Goal: Information Seeking & Learning: Learn about a topic

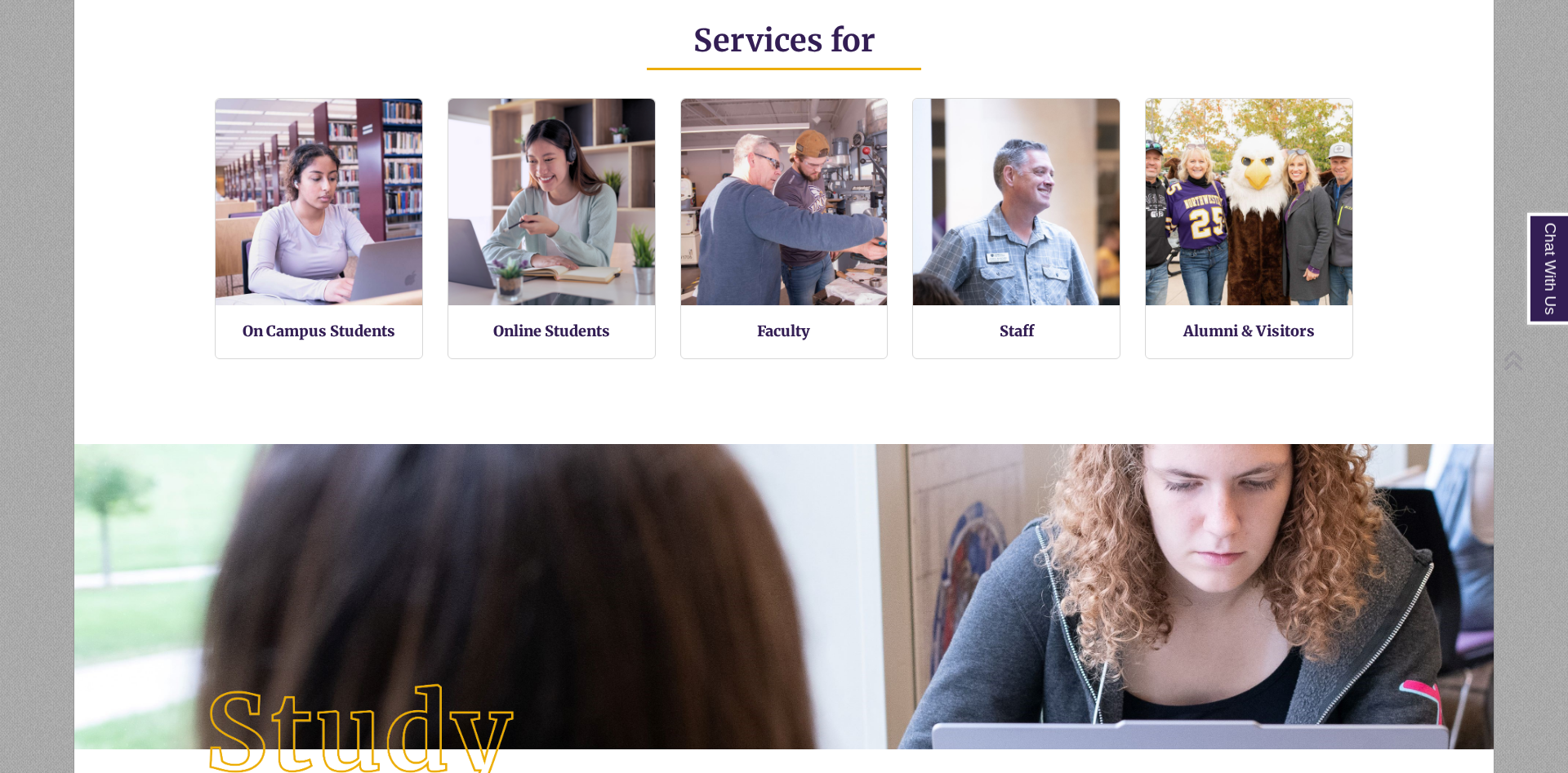
scroll to position [377, 1280]
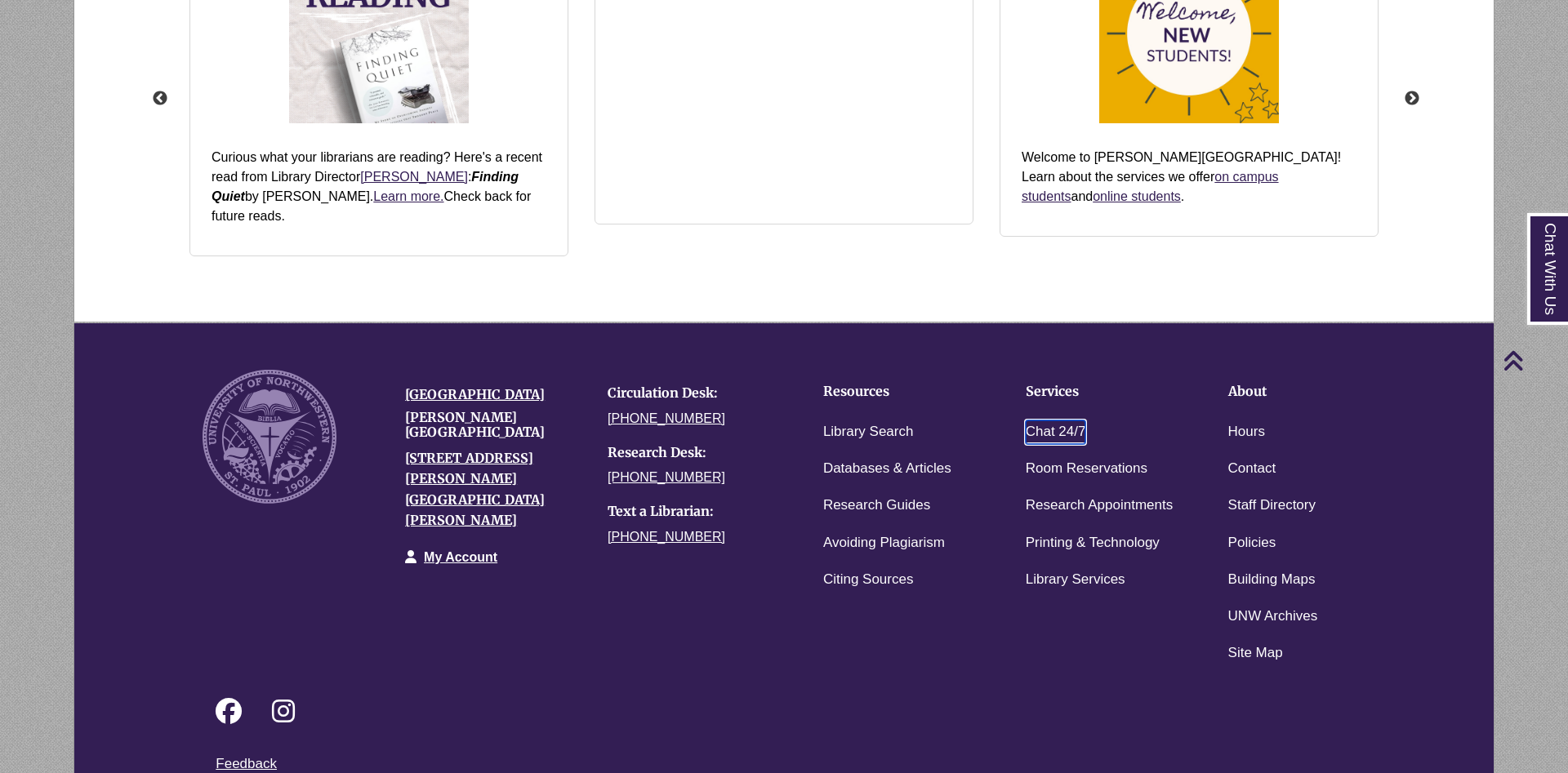
click at [1045, 421] on link "Chat 24/7" at bounding box center [1056, 432] width 60 height 23
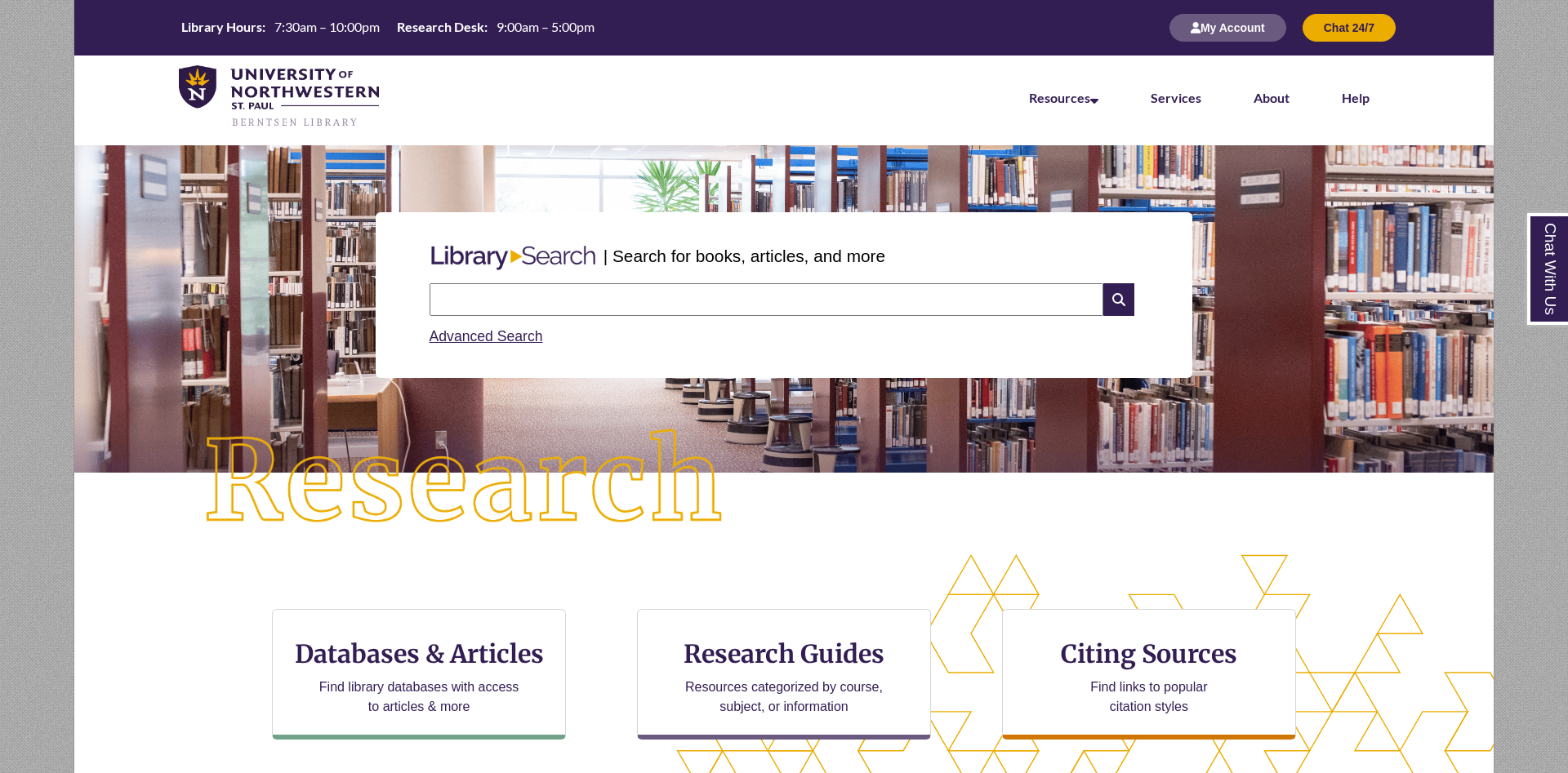
click at [611, 309] on input "text" at bounding box center [765, 300] width 673 height 33
type input "**********"
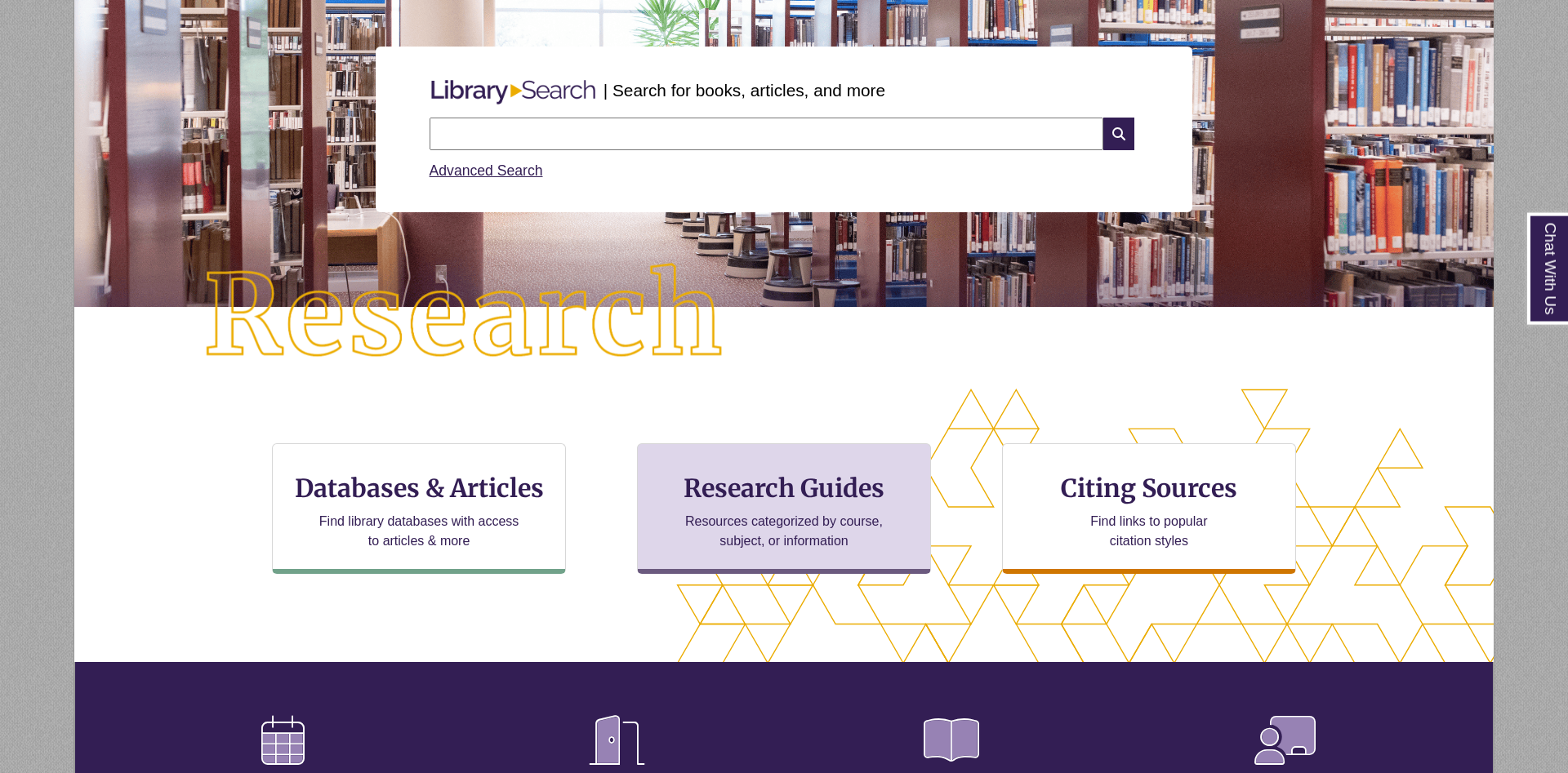
scroll to position [166, 0]
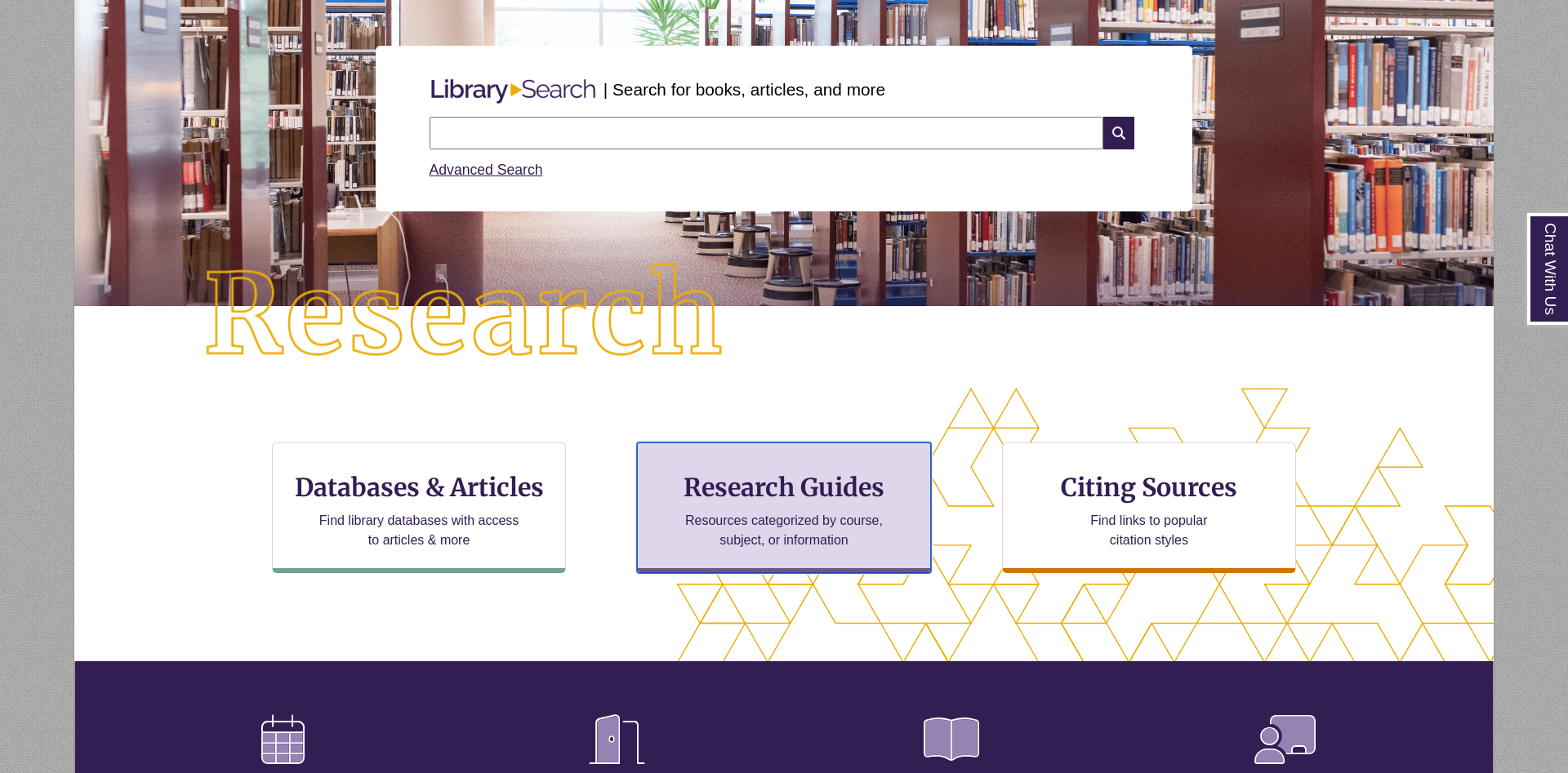
click at [836, 485] on h3 "Research Guides" at bounding box center [784, 487] width 266 height 31
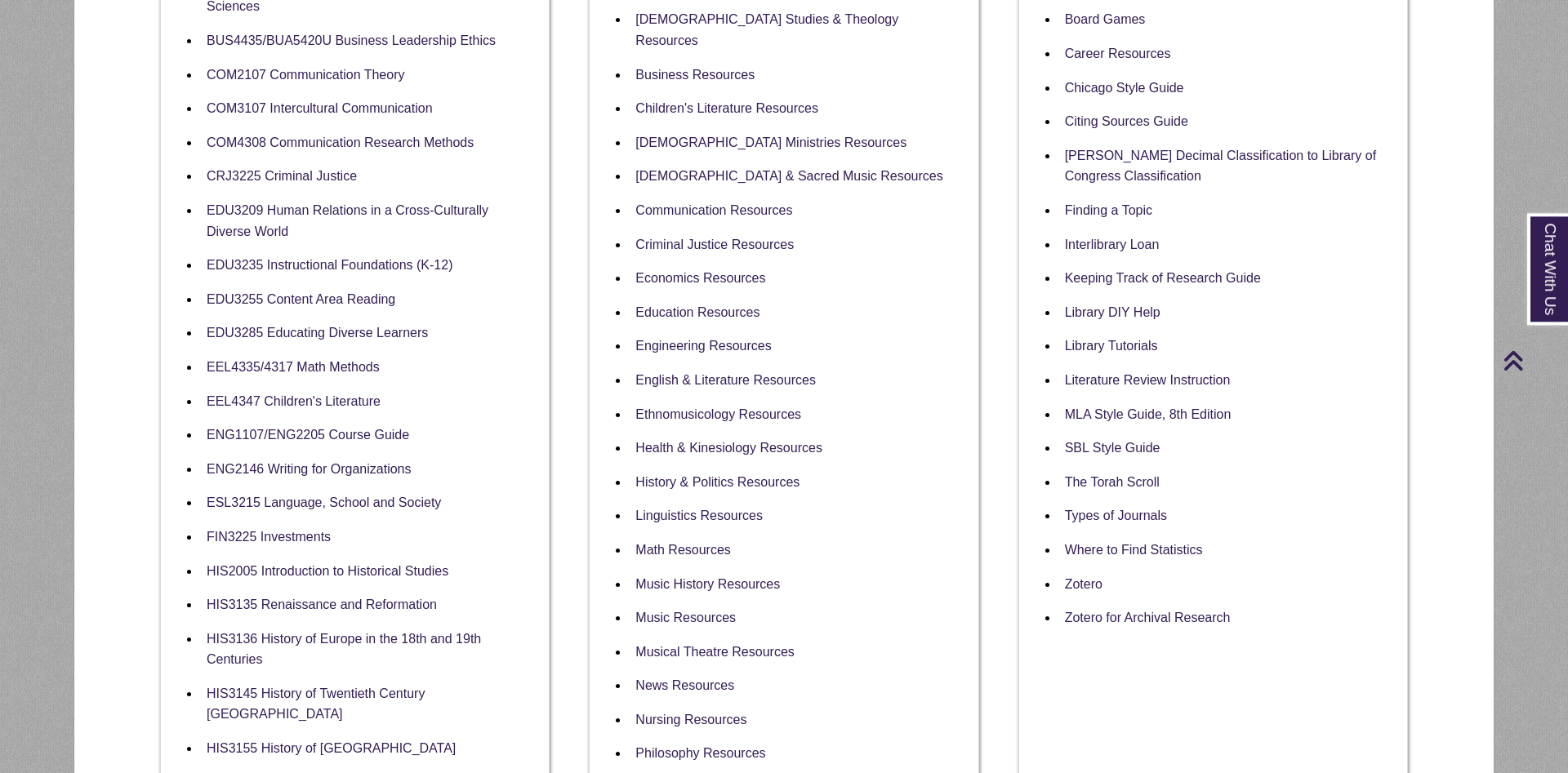
scroll to position [500, 0]
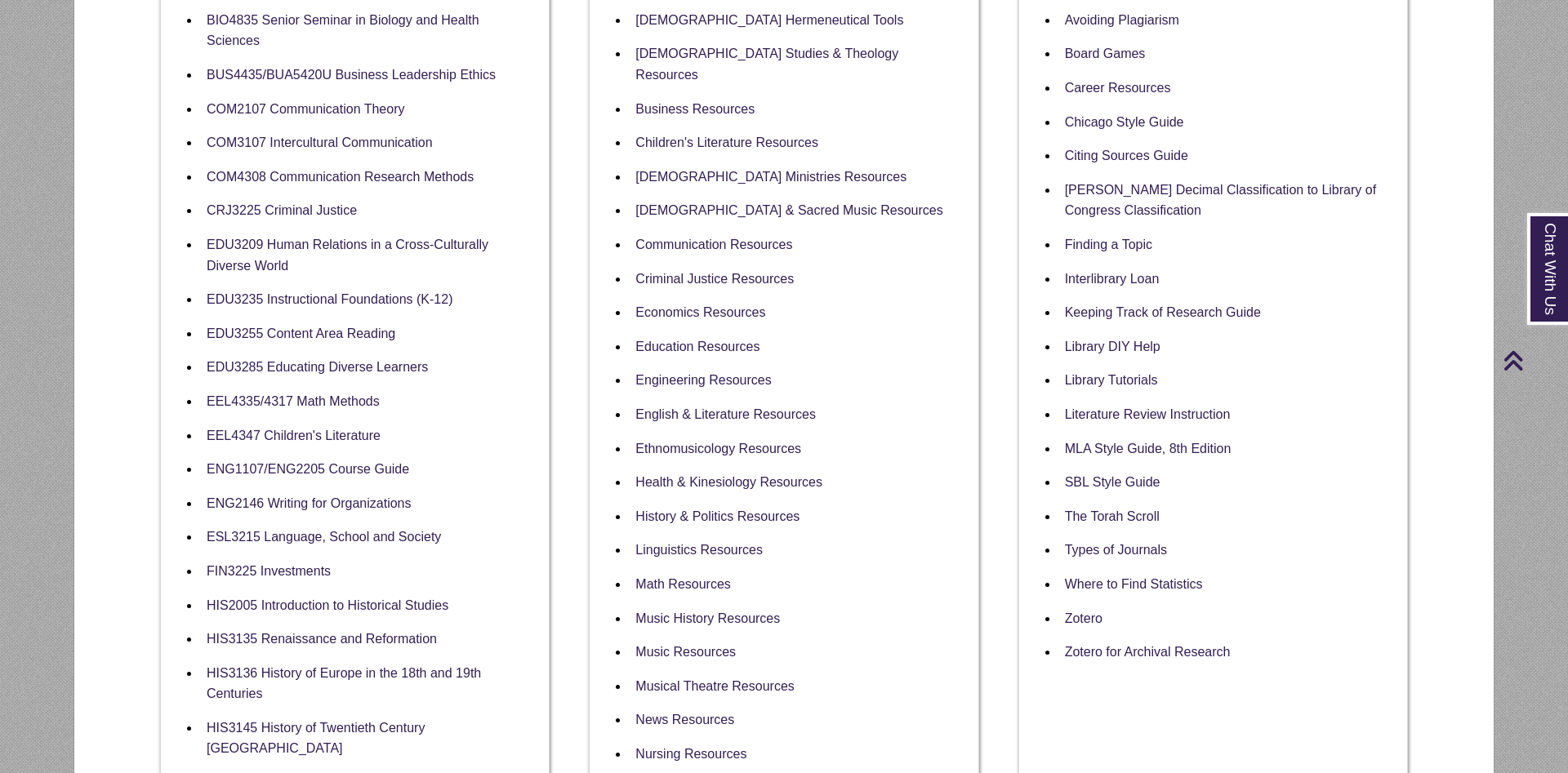
click at [300, 208] on li "CRJ3225 Criminal Justice" at bounding box center [367, 210] width 335 height 34
click at [296, 219] on link "CRJ3225 Criminal Justice" at bounding box center [282, 211] width 150 height 16
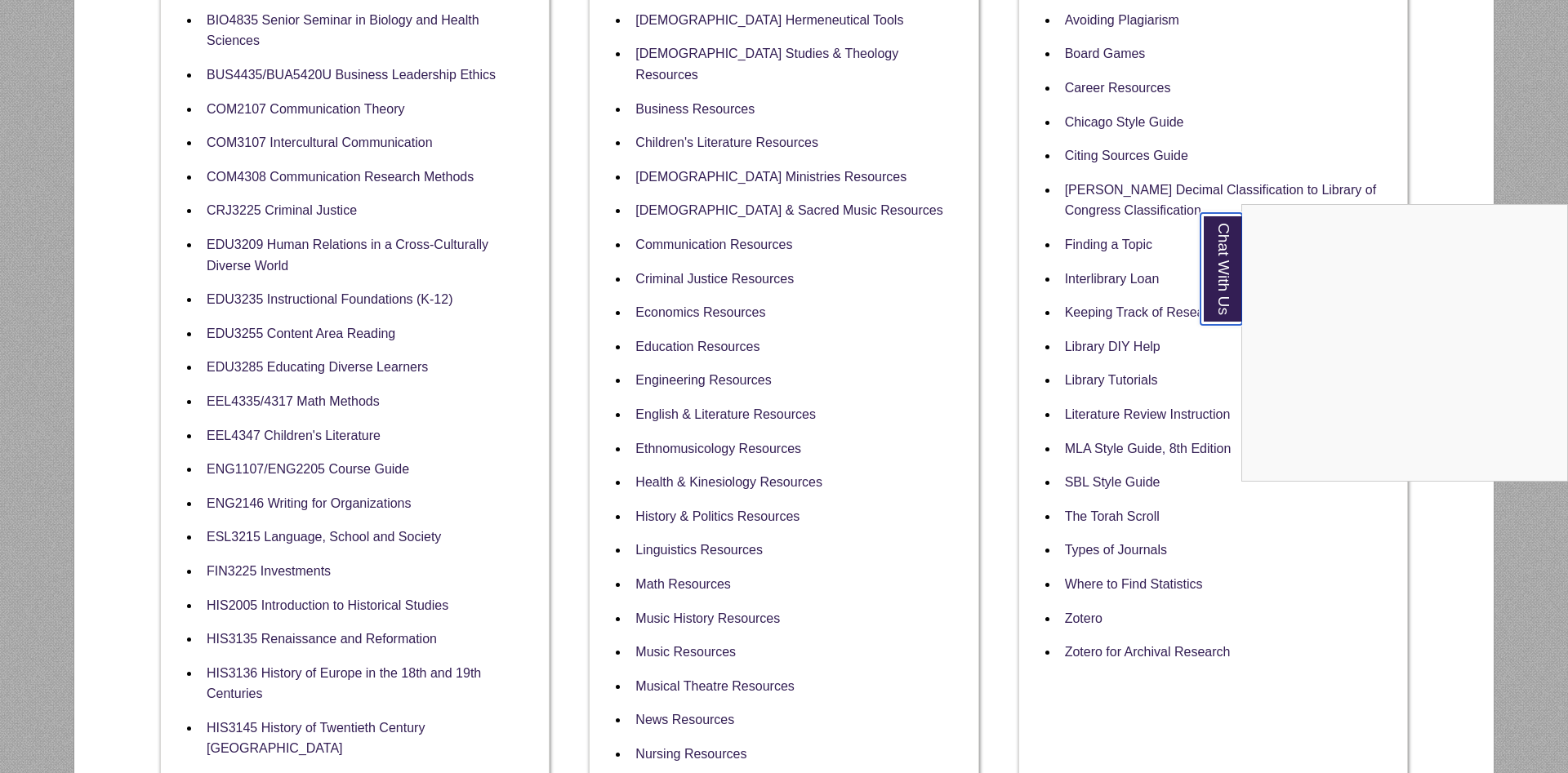
click at [1209, 284] on link "Chat With Us" at bounding box center [1221, 269] width 41 height 112
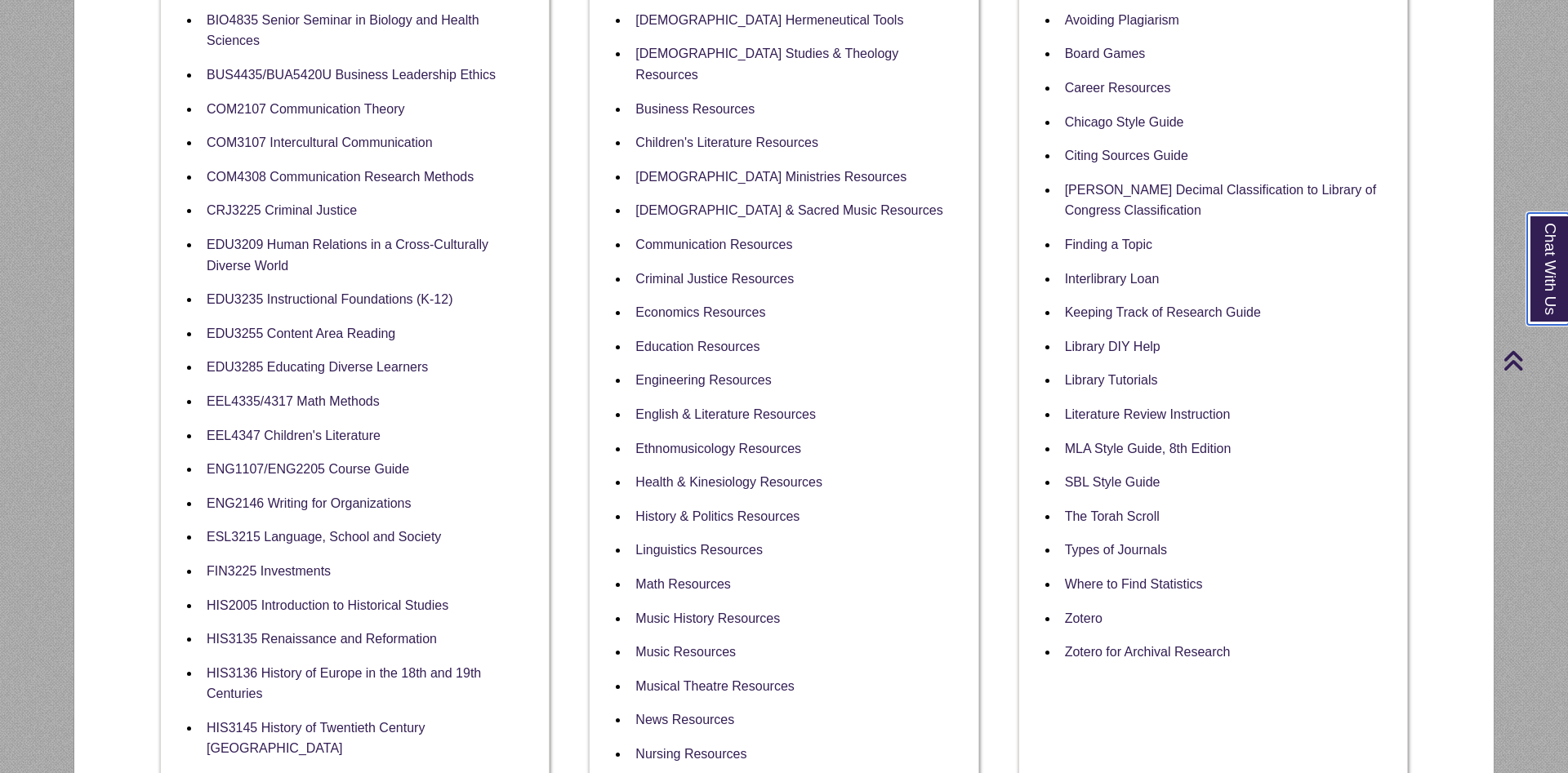
scroll to position [0, 0]
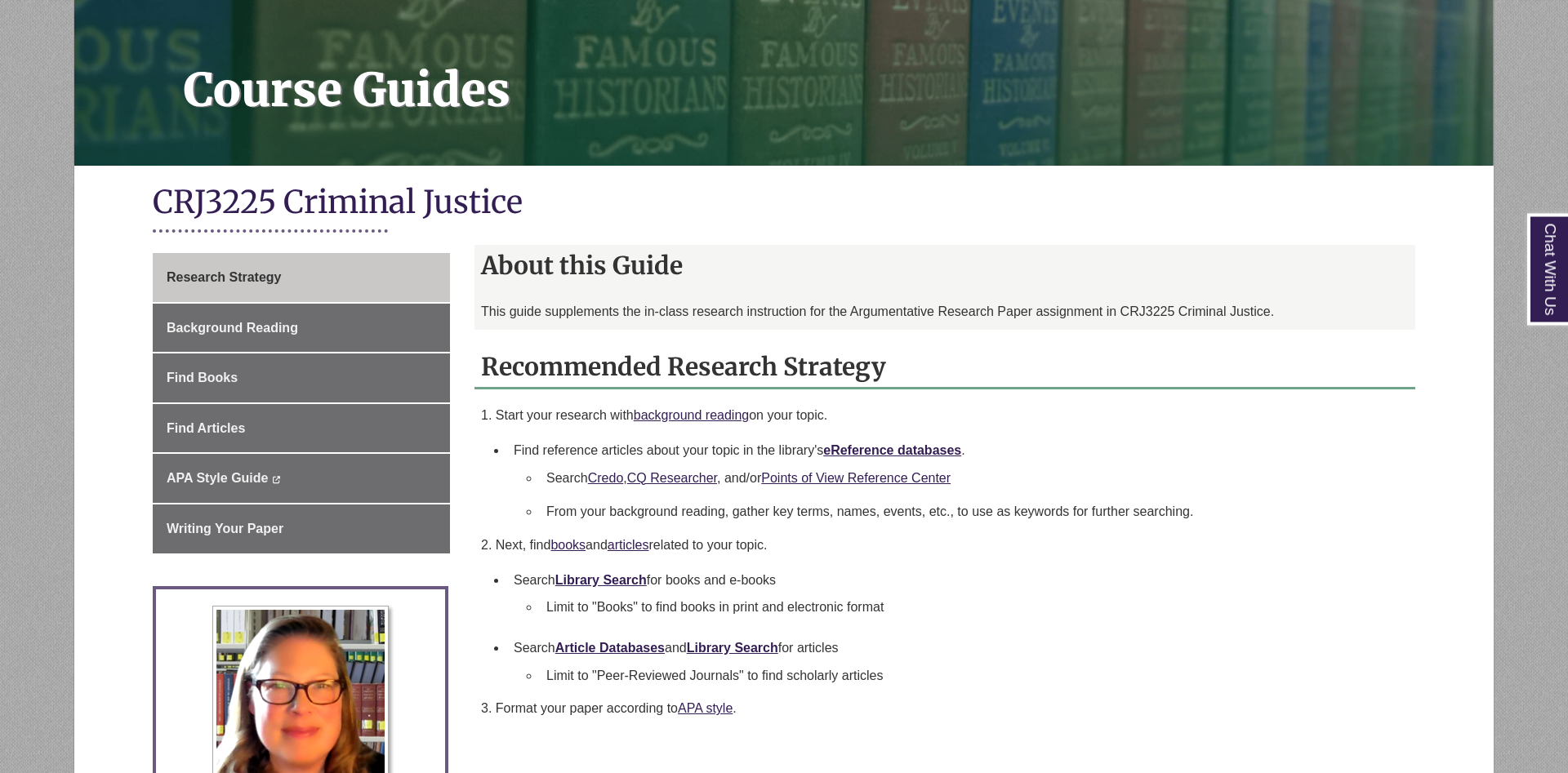
scroll to position [333, 0]
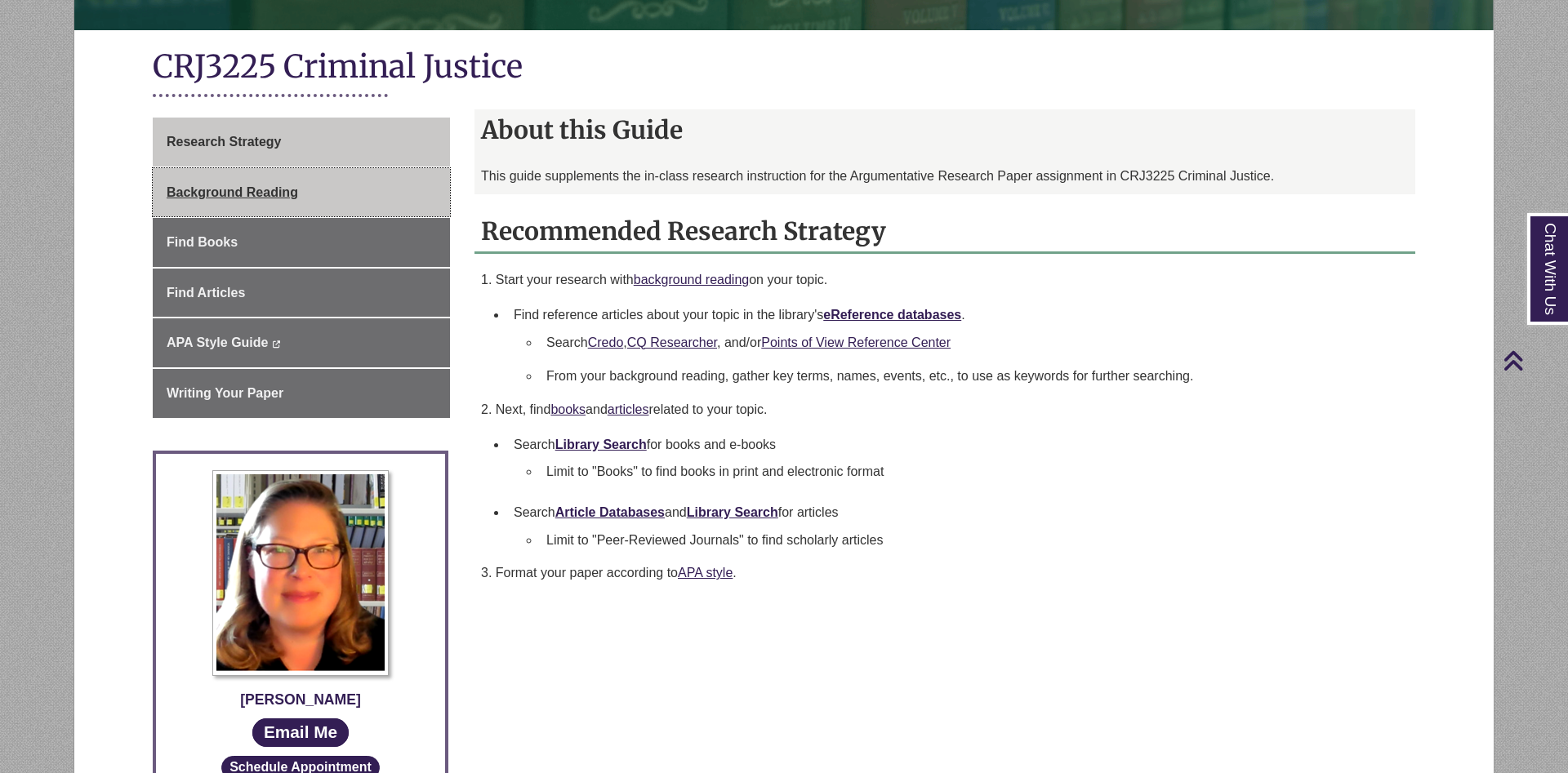
click at [345, 189] on link "Background Reading" at bounding box center [301, 192] width 297 height 49
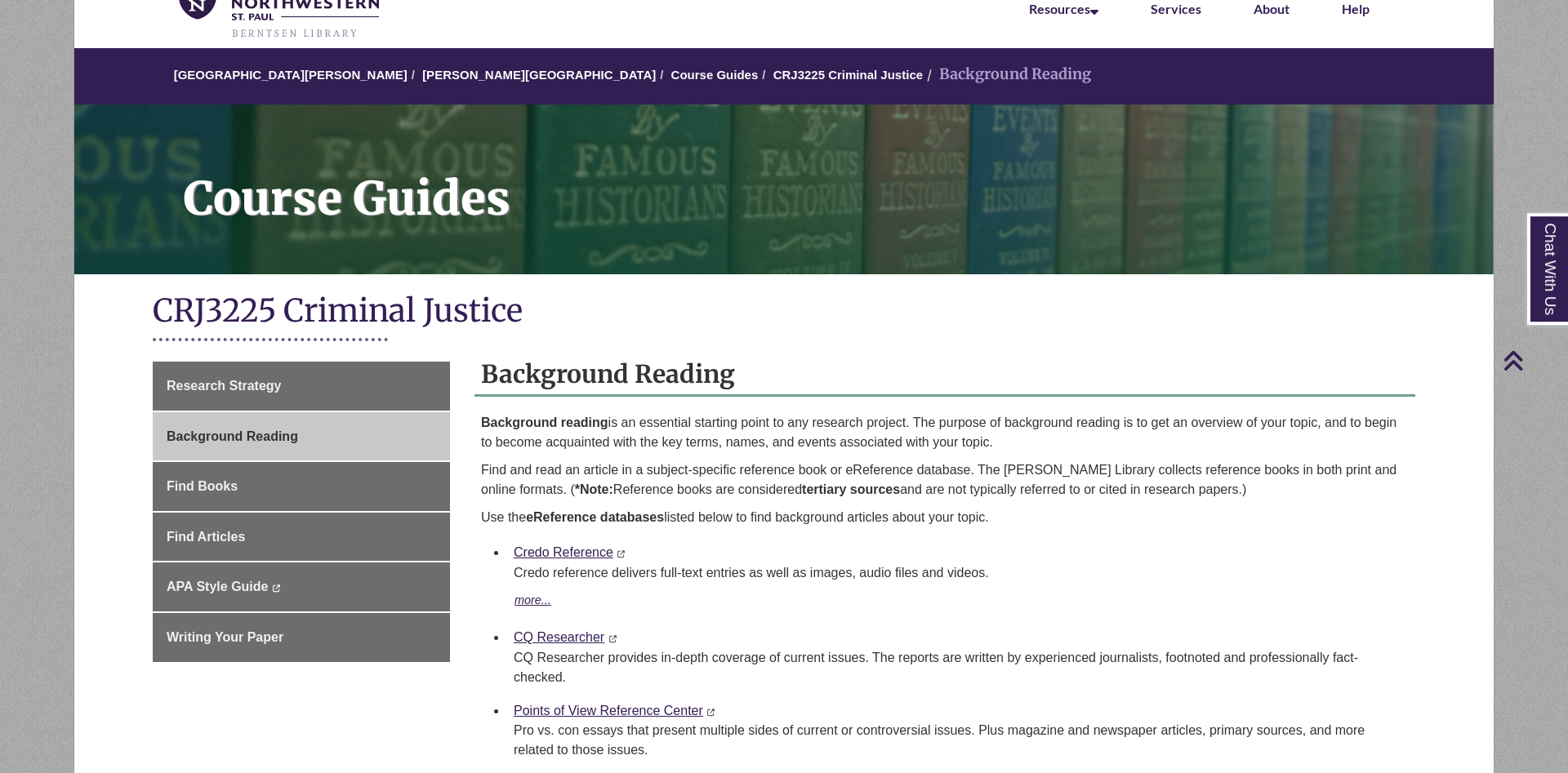
scroll to position [84, 0]
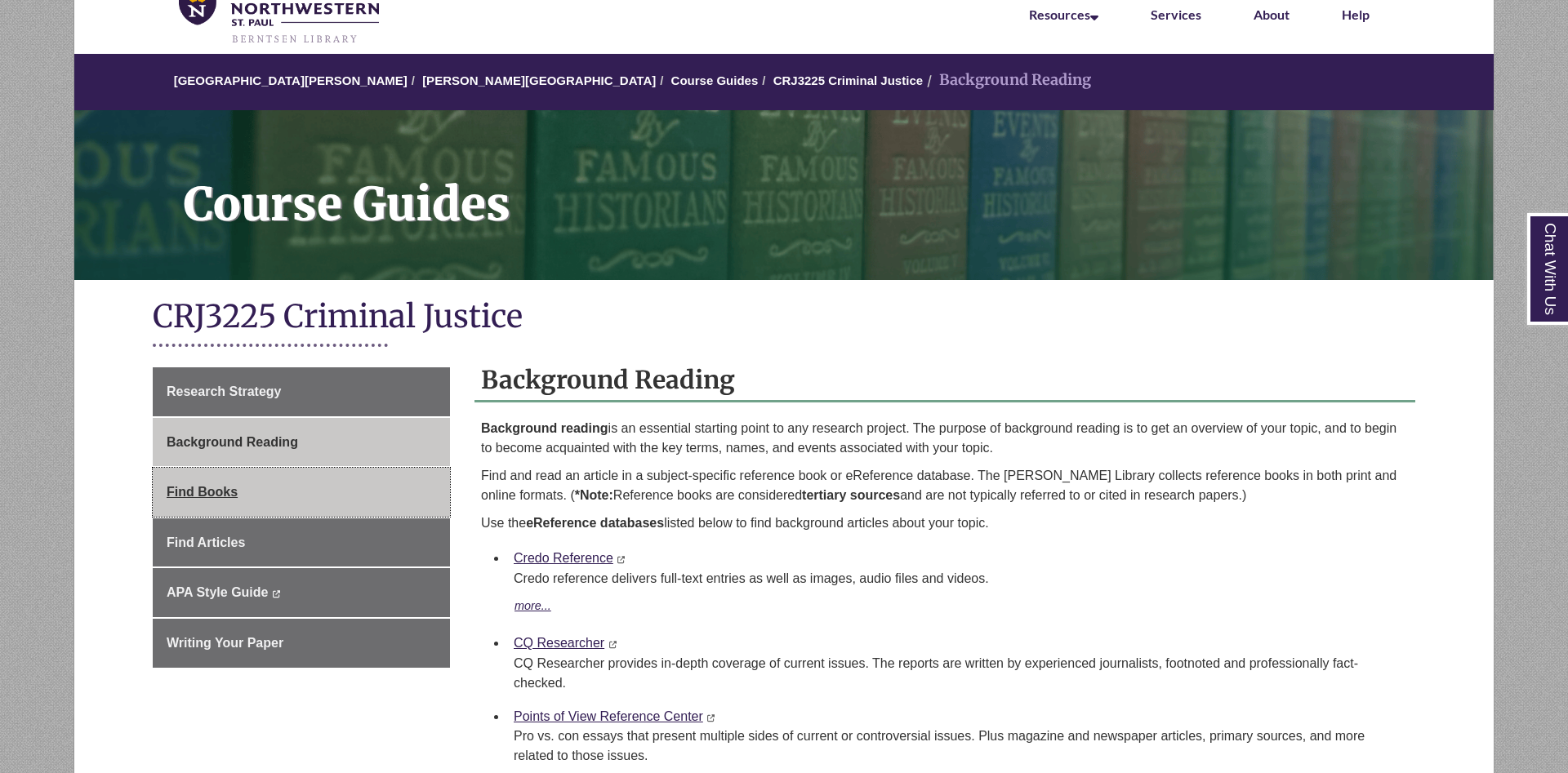
click at [308, 496] on link "Find Books" at bounding box center [301, 492] width 297 height 49
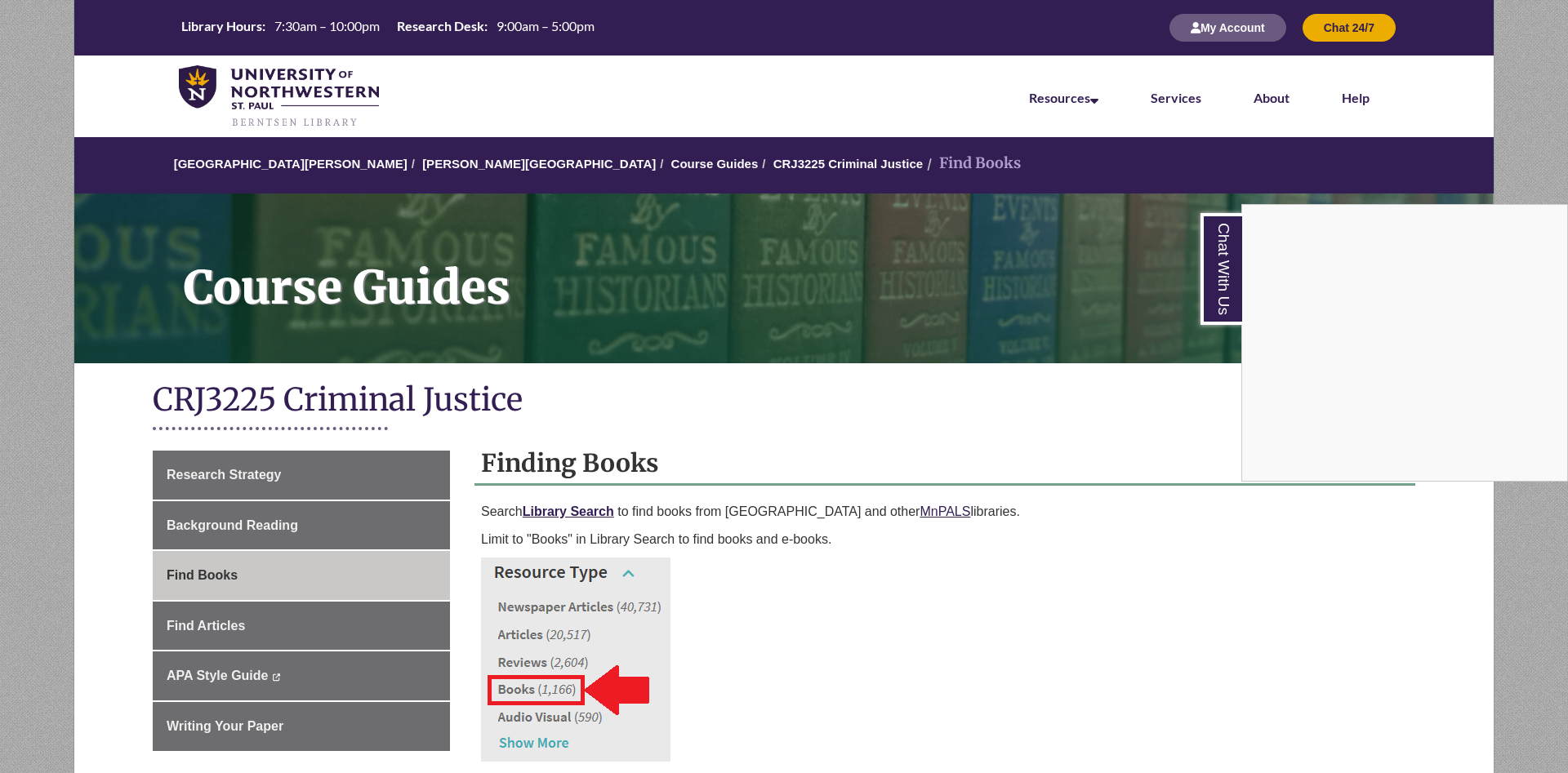
scroll to position [333, 0]
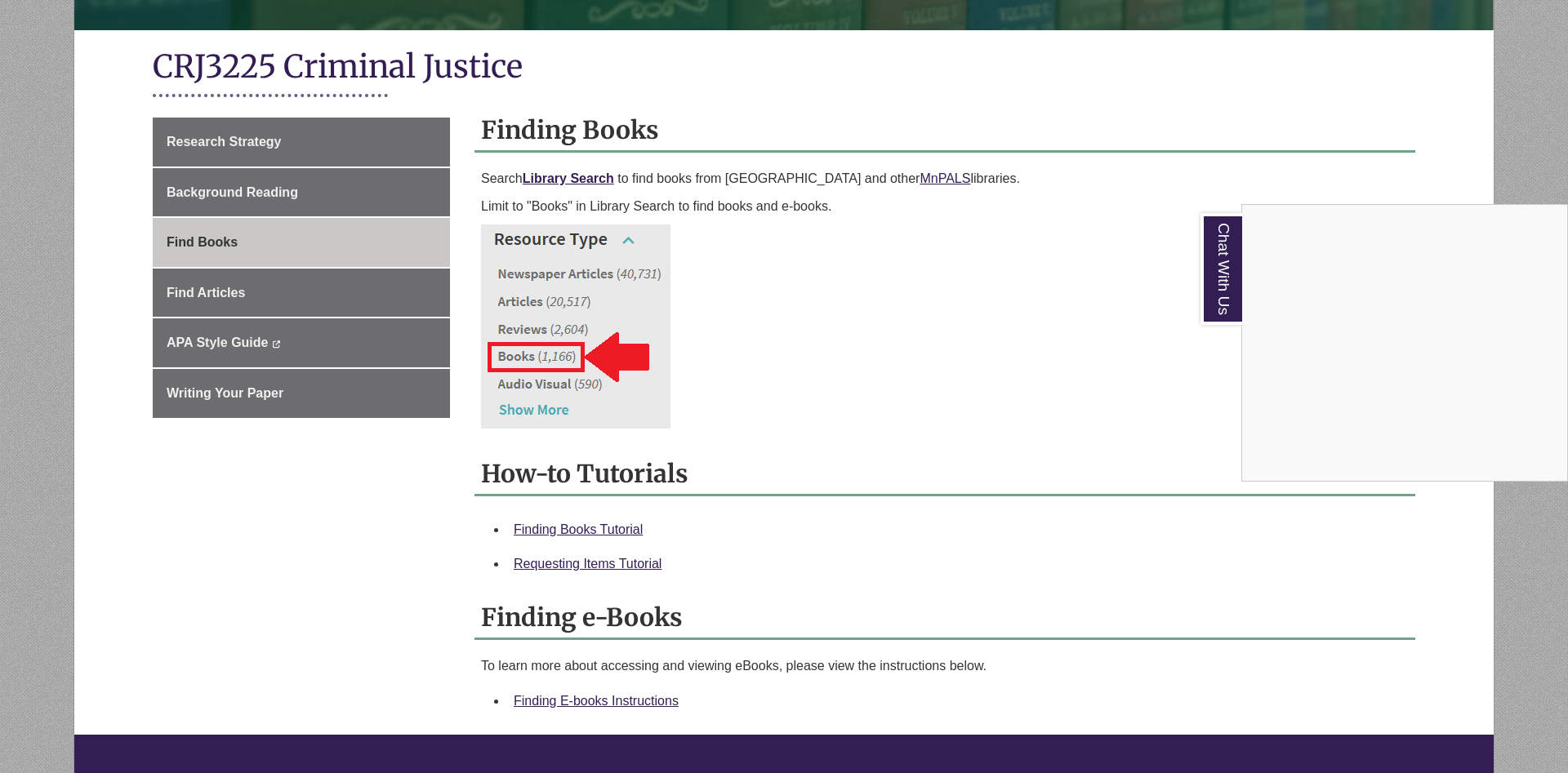
click at [351, 555] on div "Chat With Us" at bounding box center [784, 386] width 1568 height 773
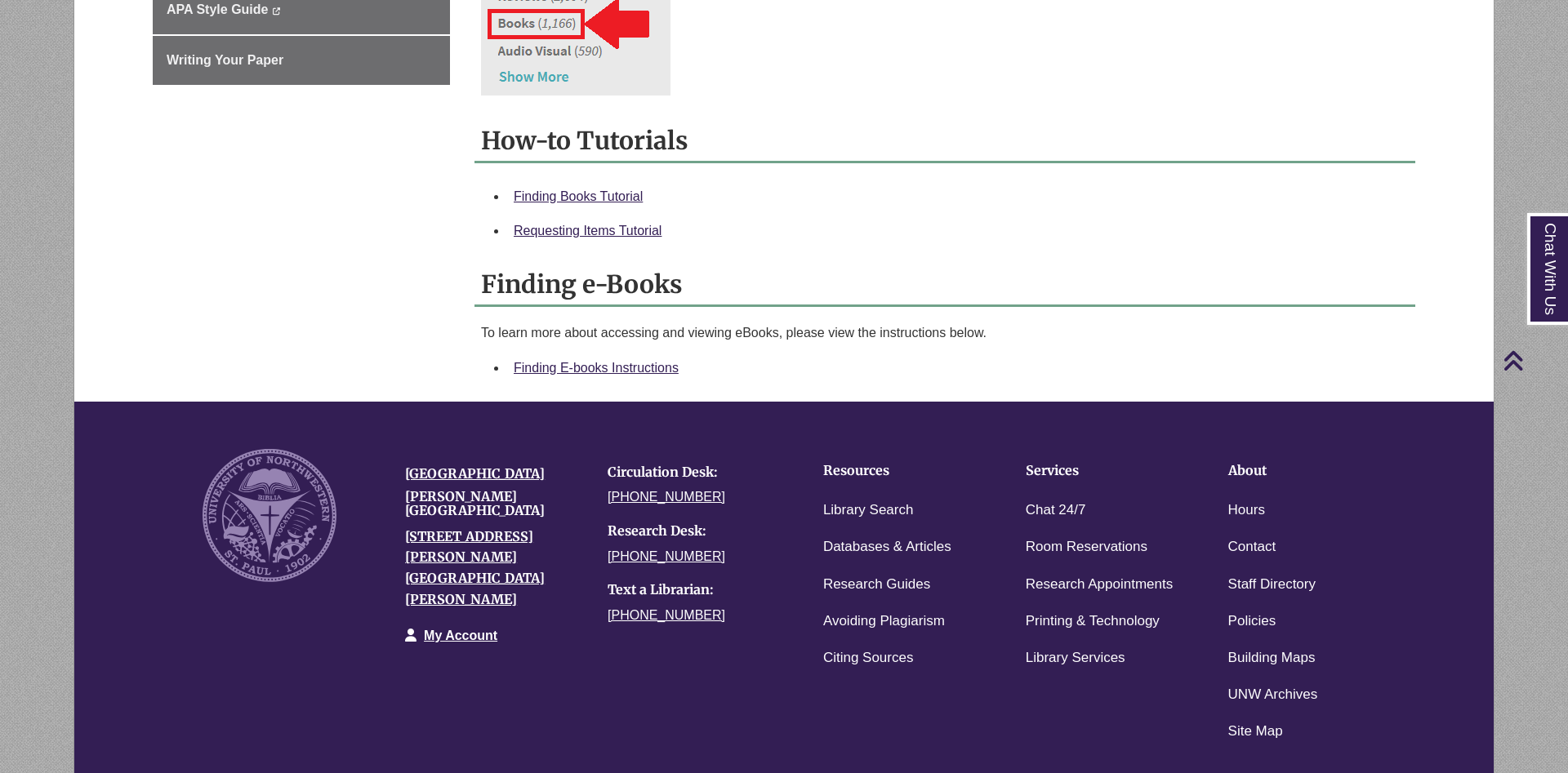
scroll to position [824, 0]
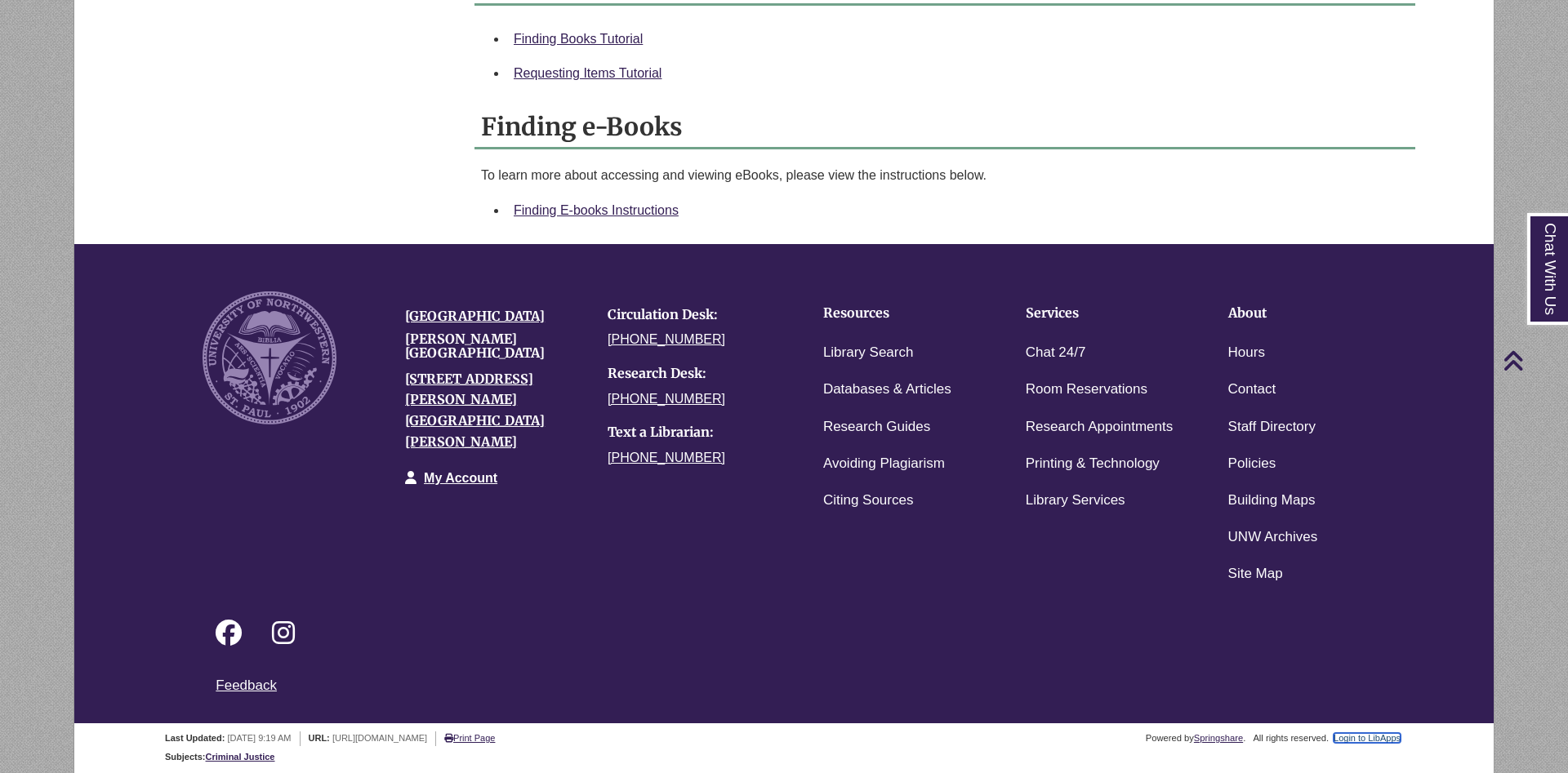
click at [1365, 735] on link "Login to LibApps" at bounding box center [1367, 738] width 67 height 9
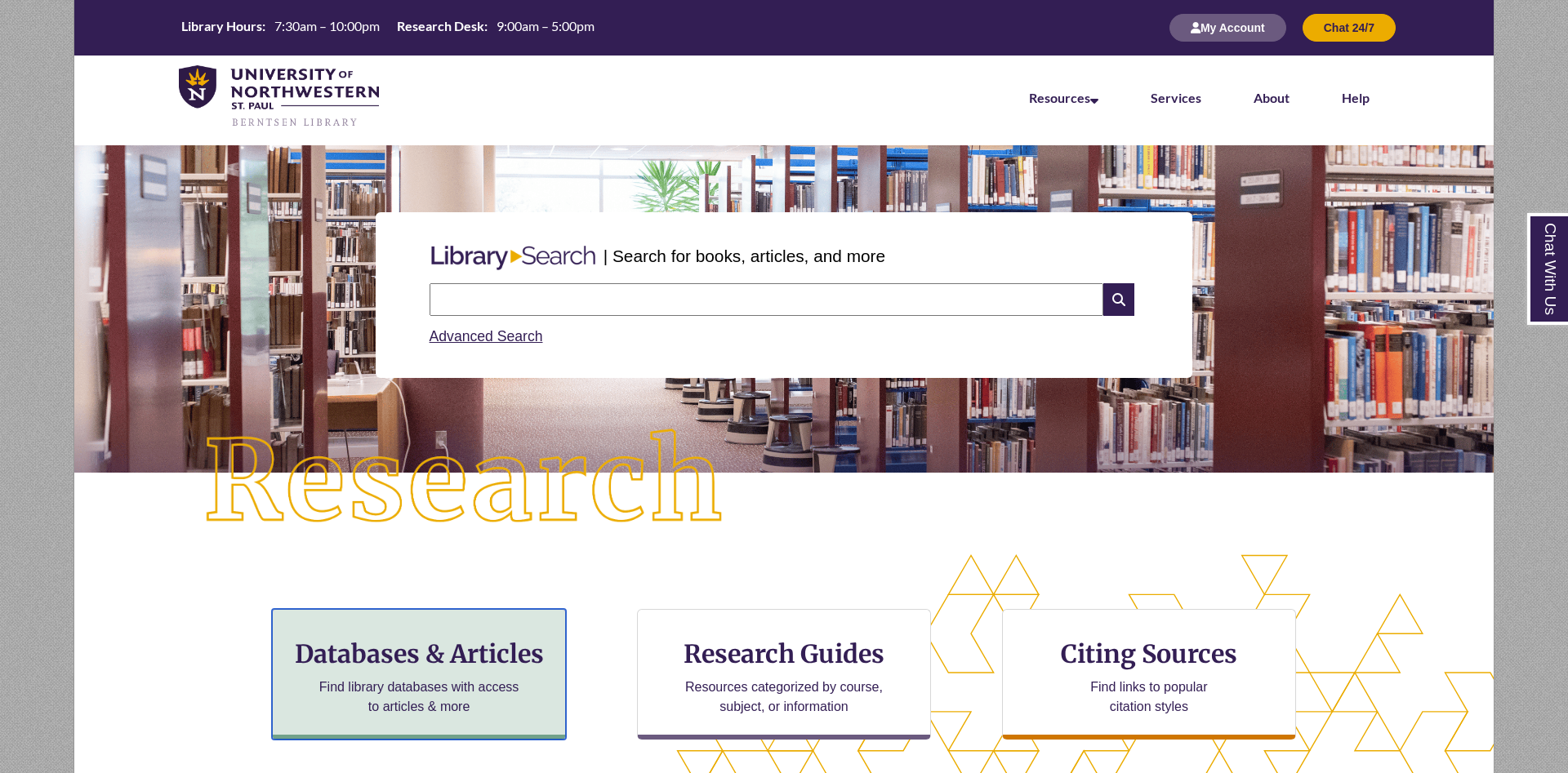
click at [456, 667] on h3 "Databases & Articles" at bounding box center [419, 654] width 266 height 31
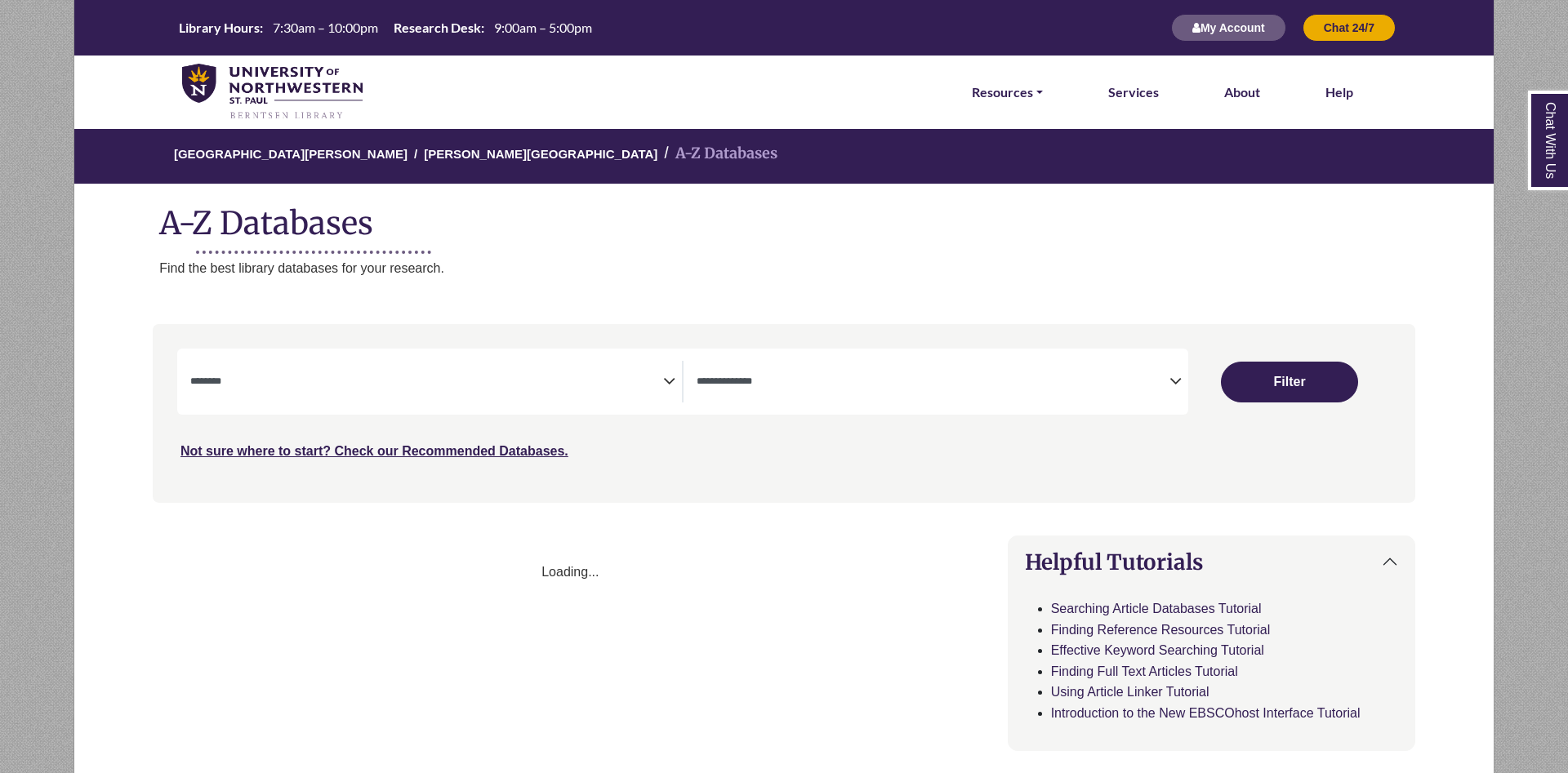
select select "Database Subject Filter"
select select "Database Types Filter"
select select "Database Subject Filter"
select select "Database Types Filter"
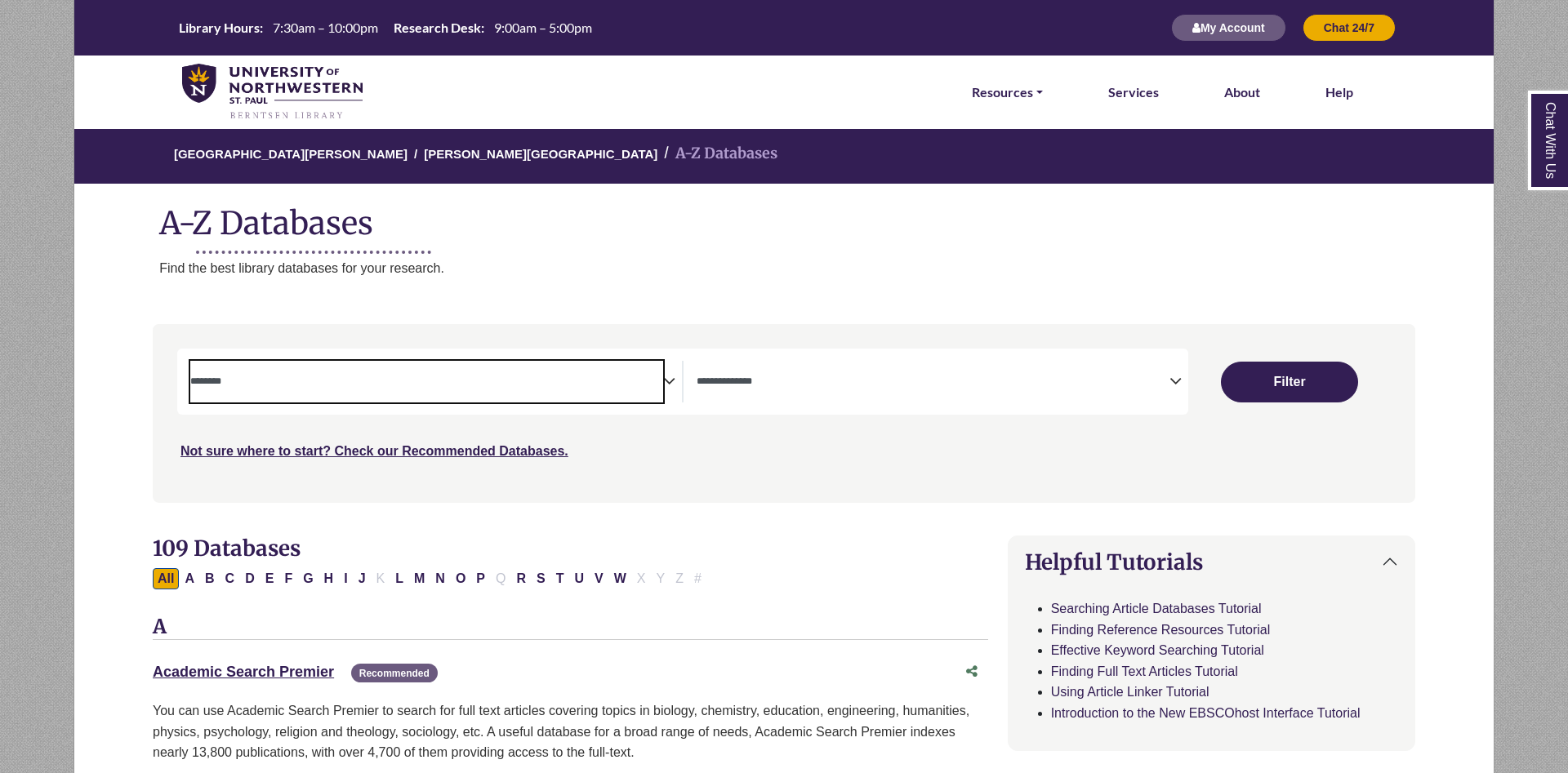
click at [525, 378] on textarea "Search" at bounding box center [427, 383] width 472 height 13
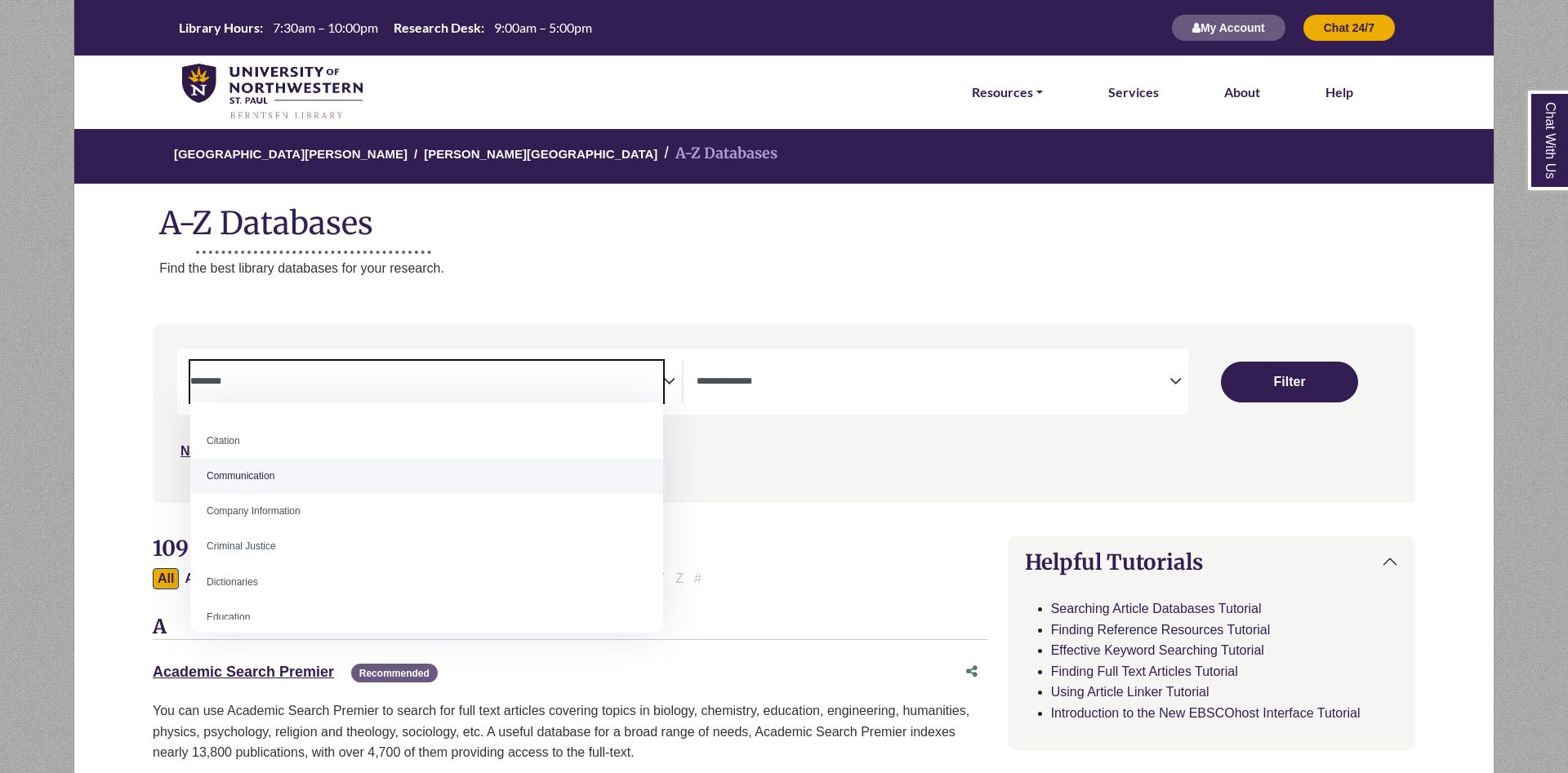
scroll to position [343, 0]
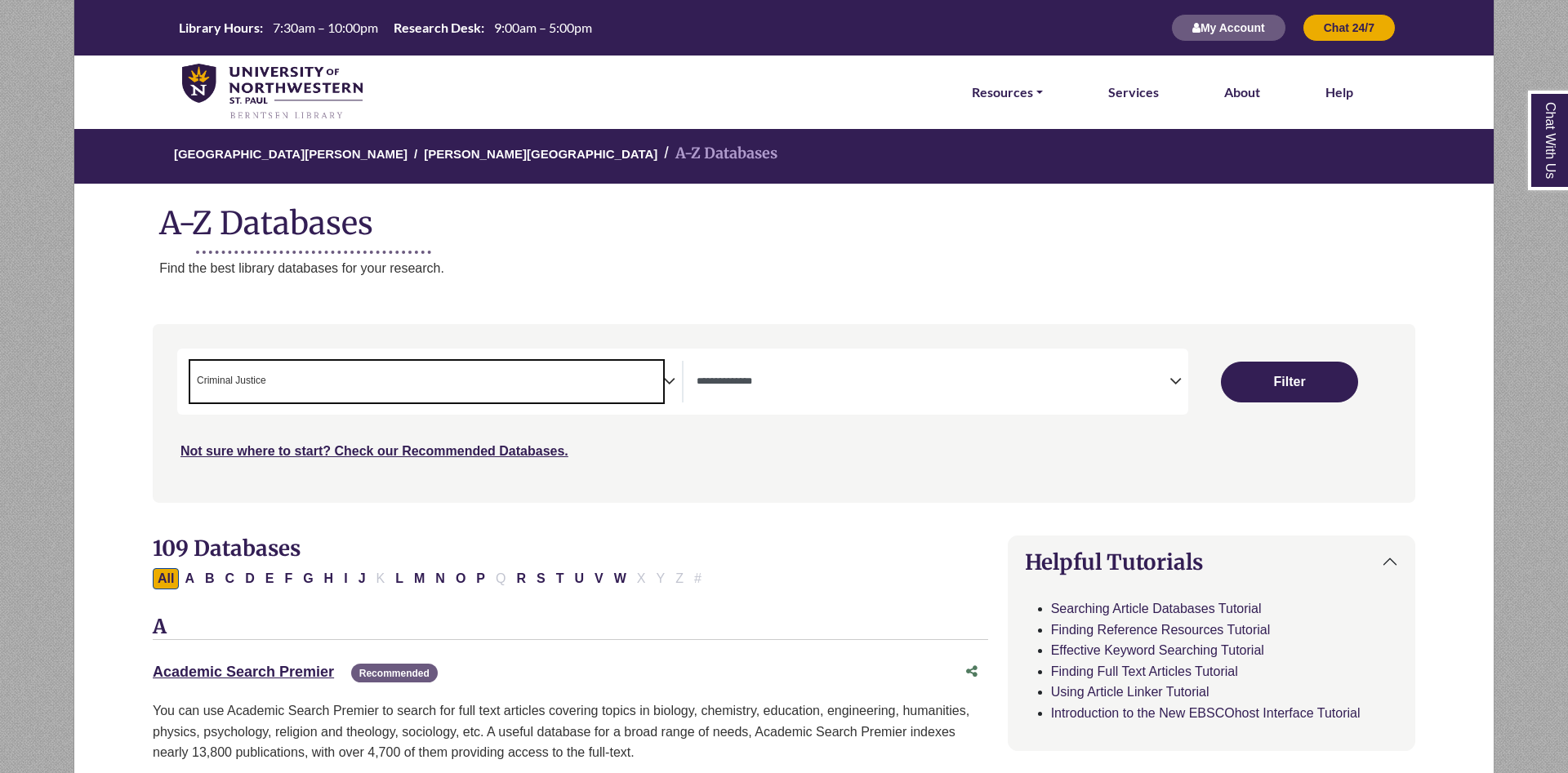
select select "******"
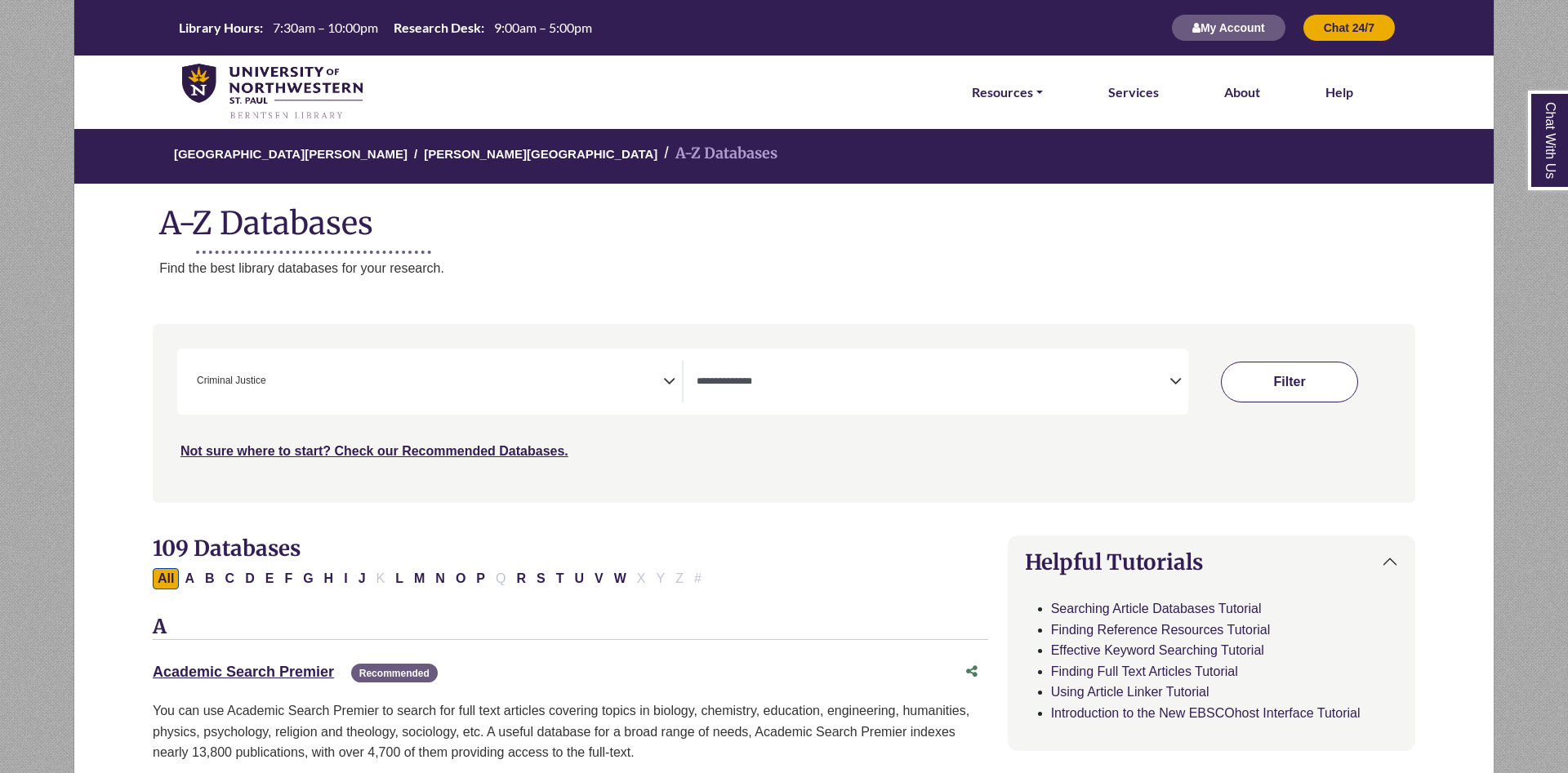
click at [1287, 382] on button "Filter" at bounding box center [1289, 382] width 137 height 41
select select "Database Types Filter"
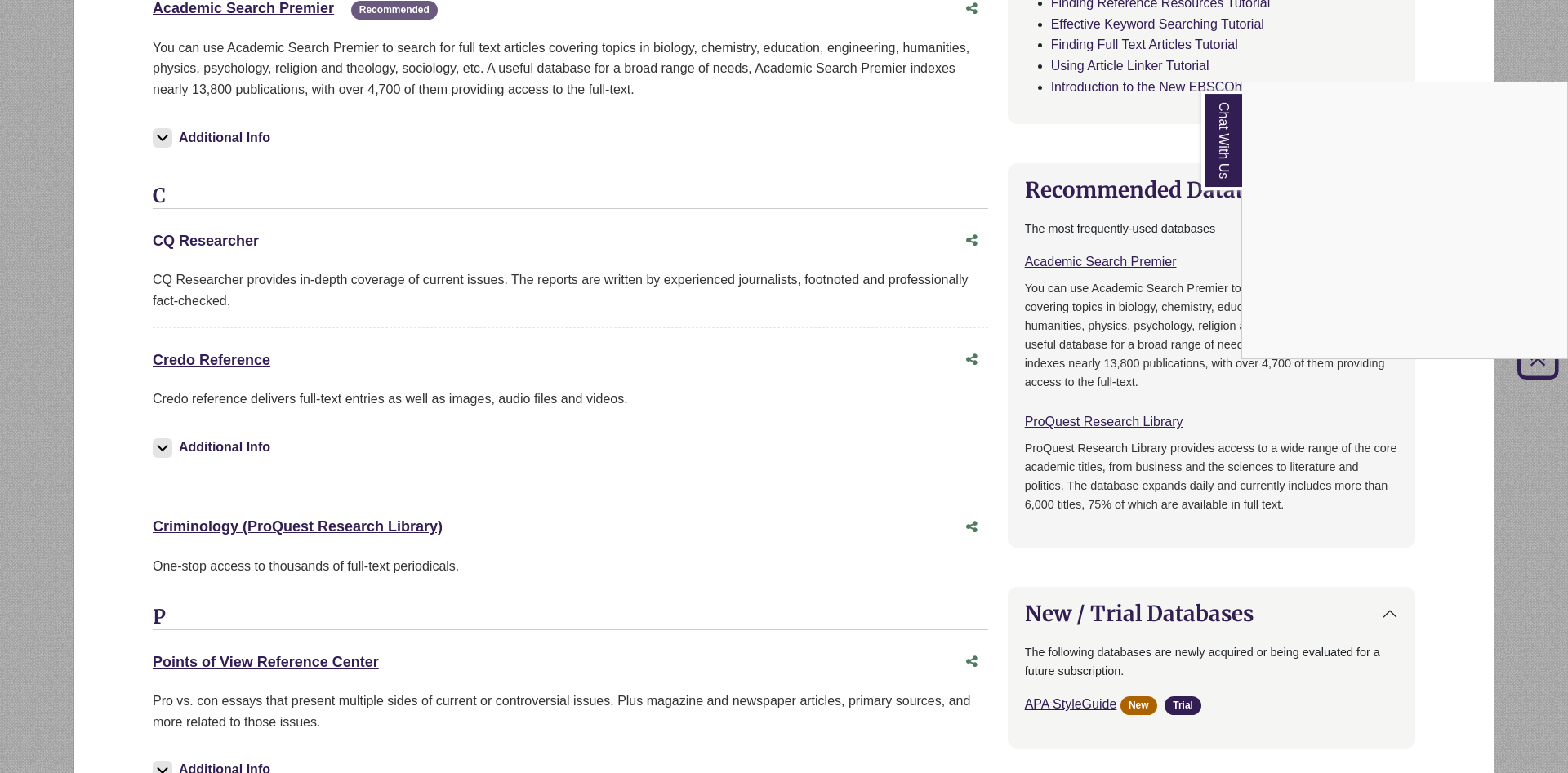
scroll to position [916, 0]
click at [1222, 146] on link "Chat With Us" at bounding box center [1221, 140] width 41 height 100
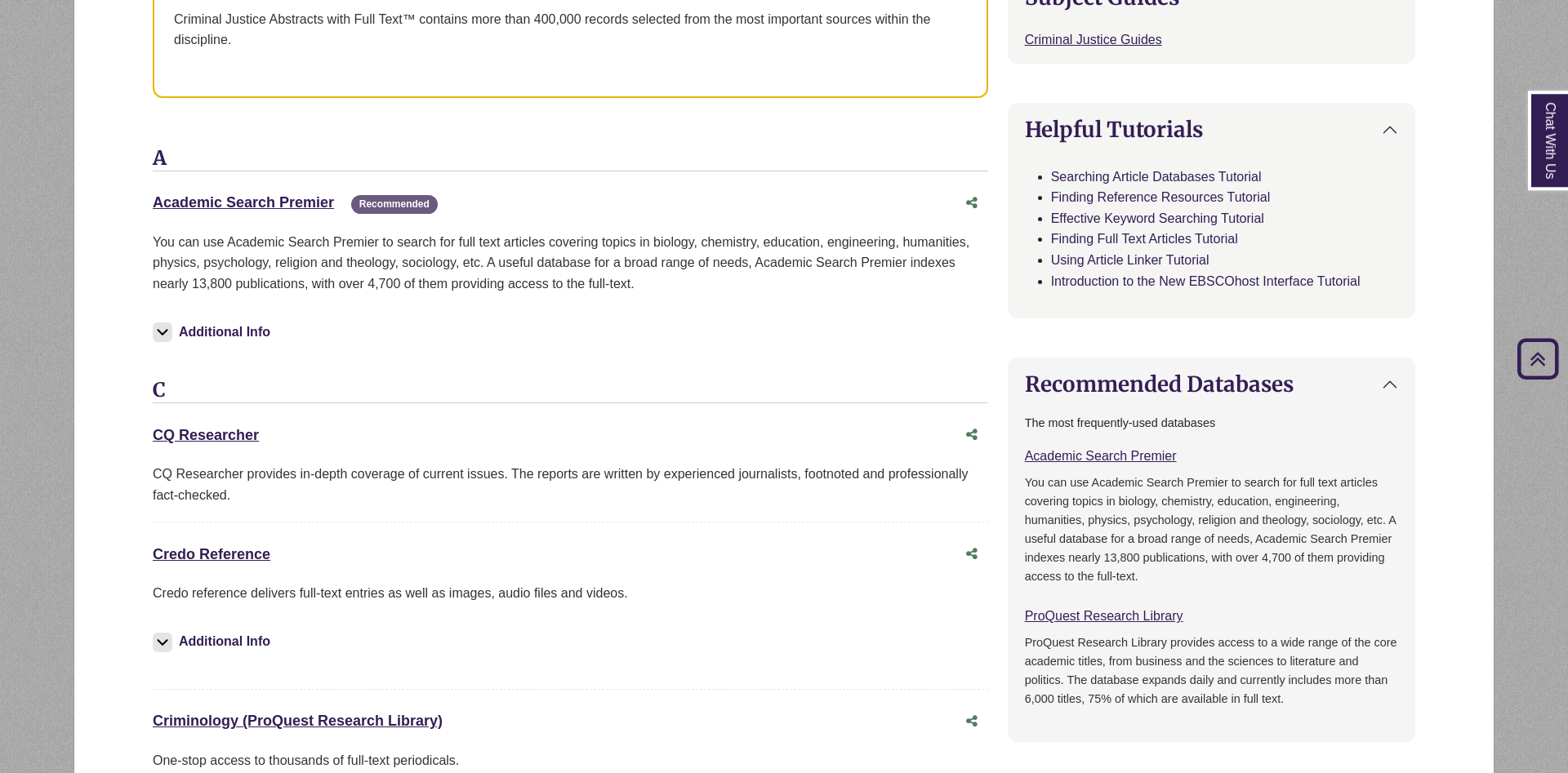
scroll to position [583, 0]
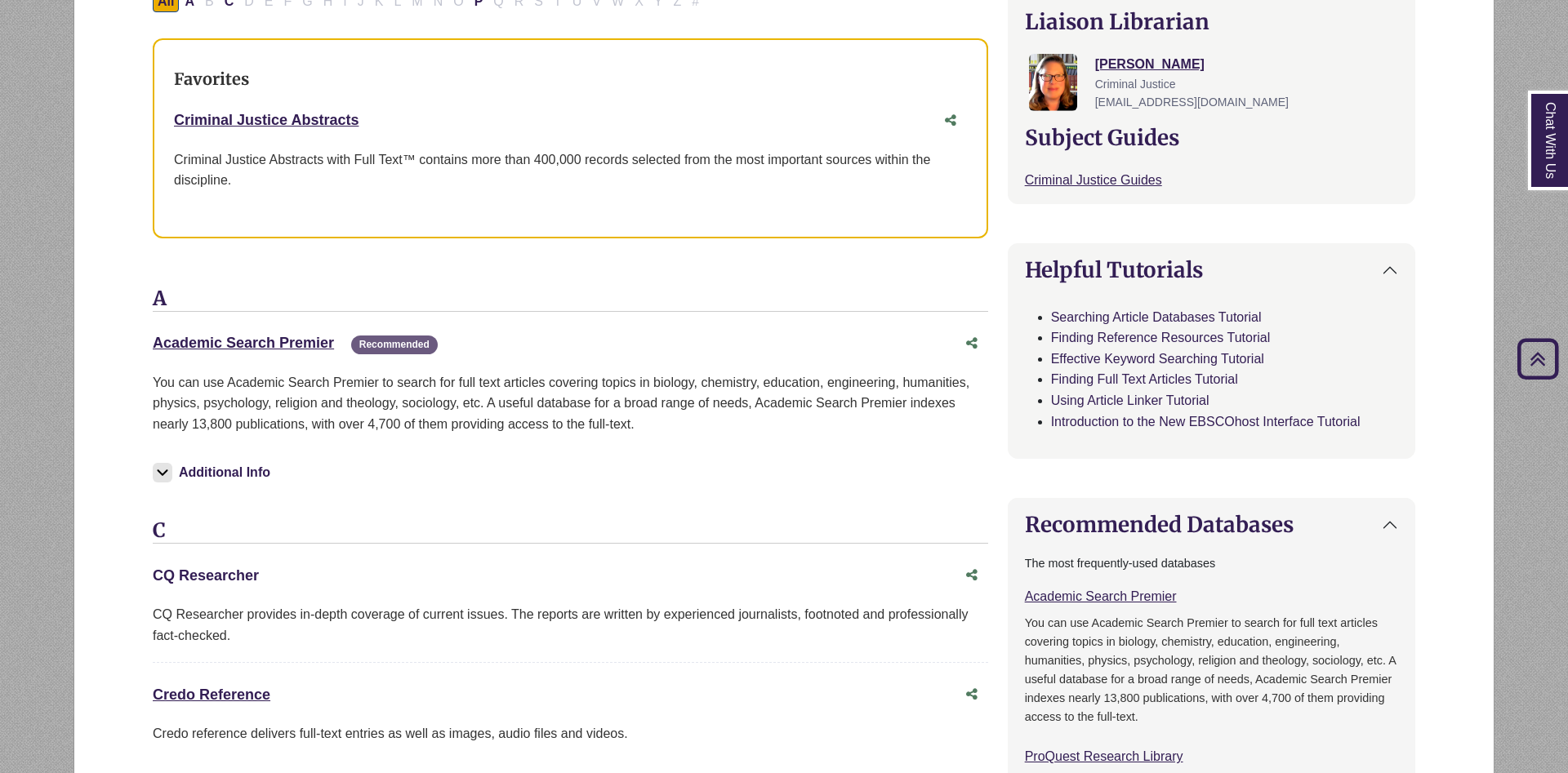
click at [221, 577] on link "CQ Researcher This link opens in a new window" at bounding box center [205, 575] width 106 height 16
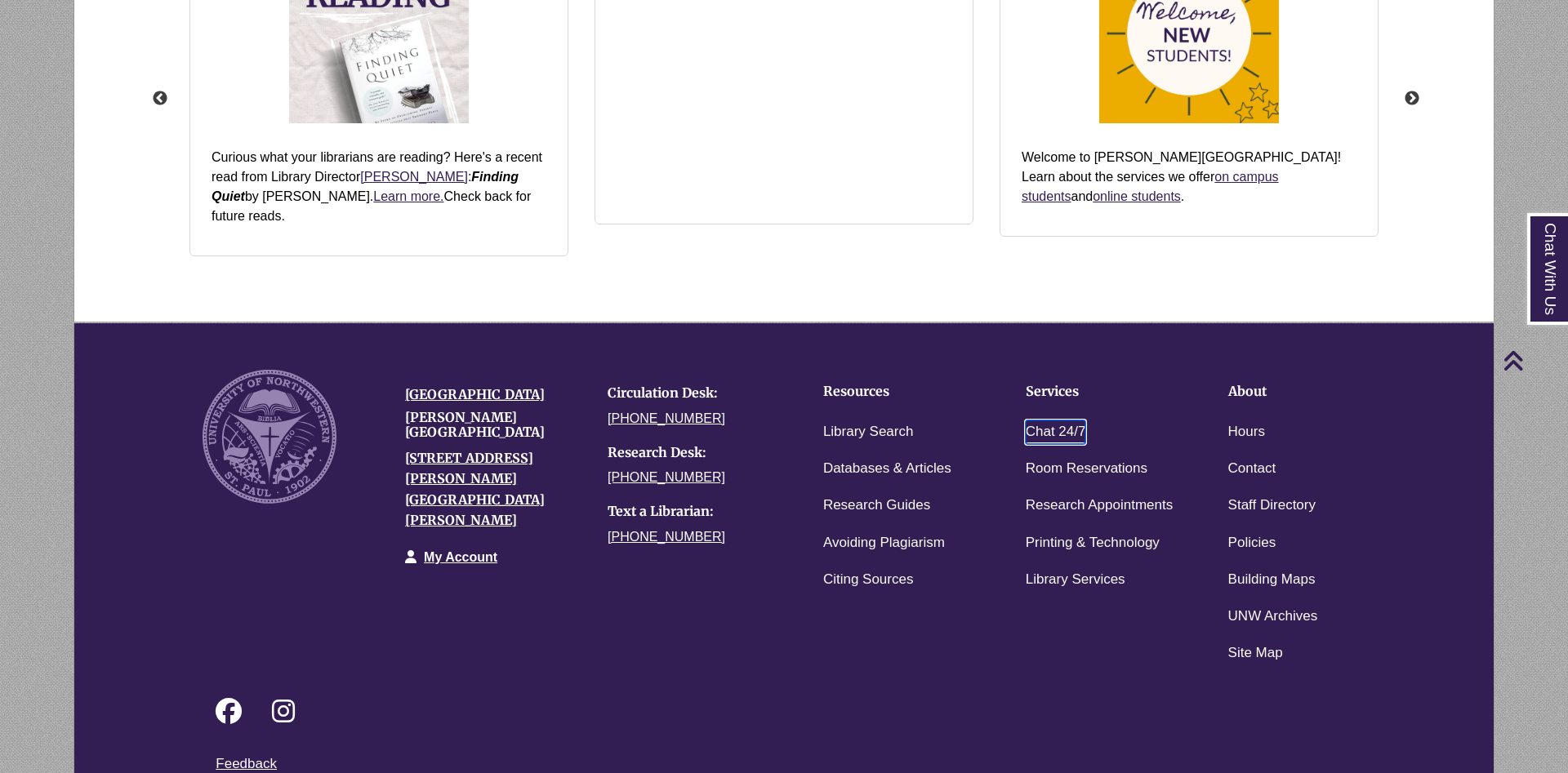
click at [1059, 421] on link "Chat 24/7" at bounding box center [1056, 432] width 60 height 23
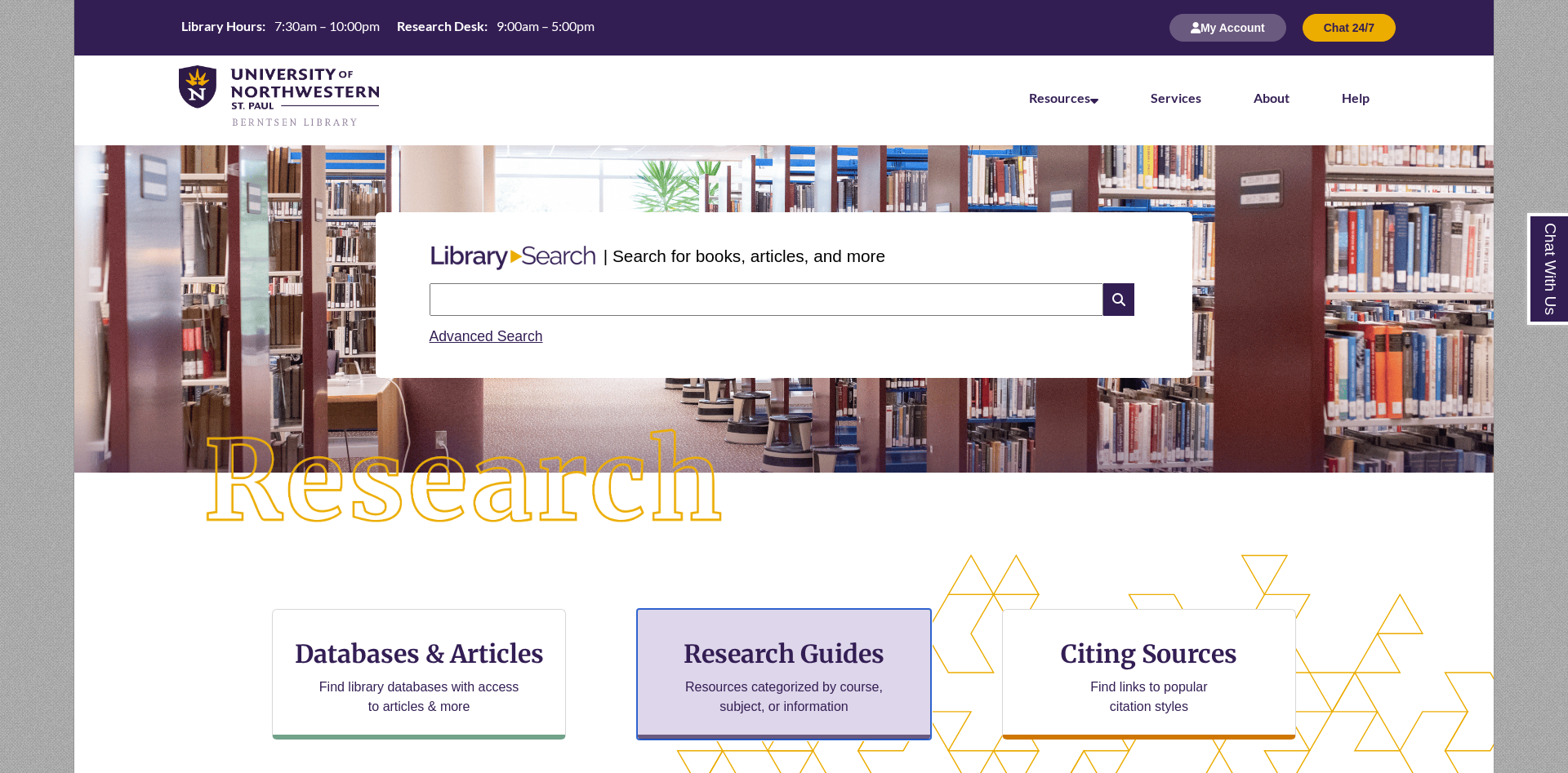
click at [785, 657] on h3 "Research Guides" at bounding box center [784, 654] width 266 height 31
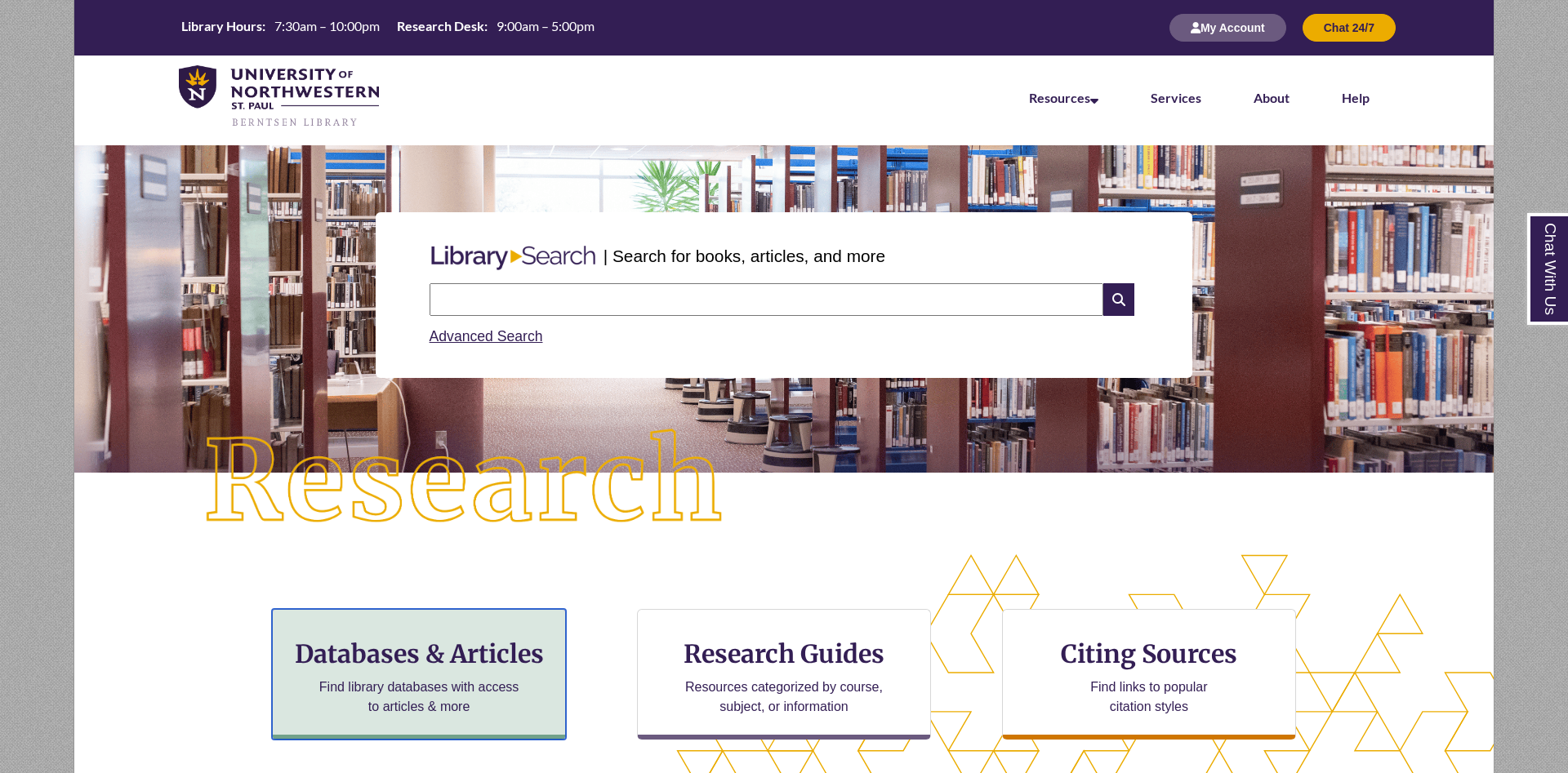
click at [453, 657] on h3 "Databases & Articles" at bounding box center [419, 654] width 266 height 31
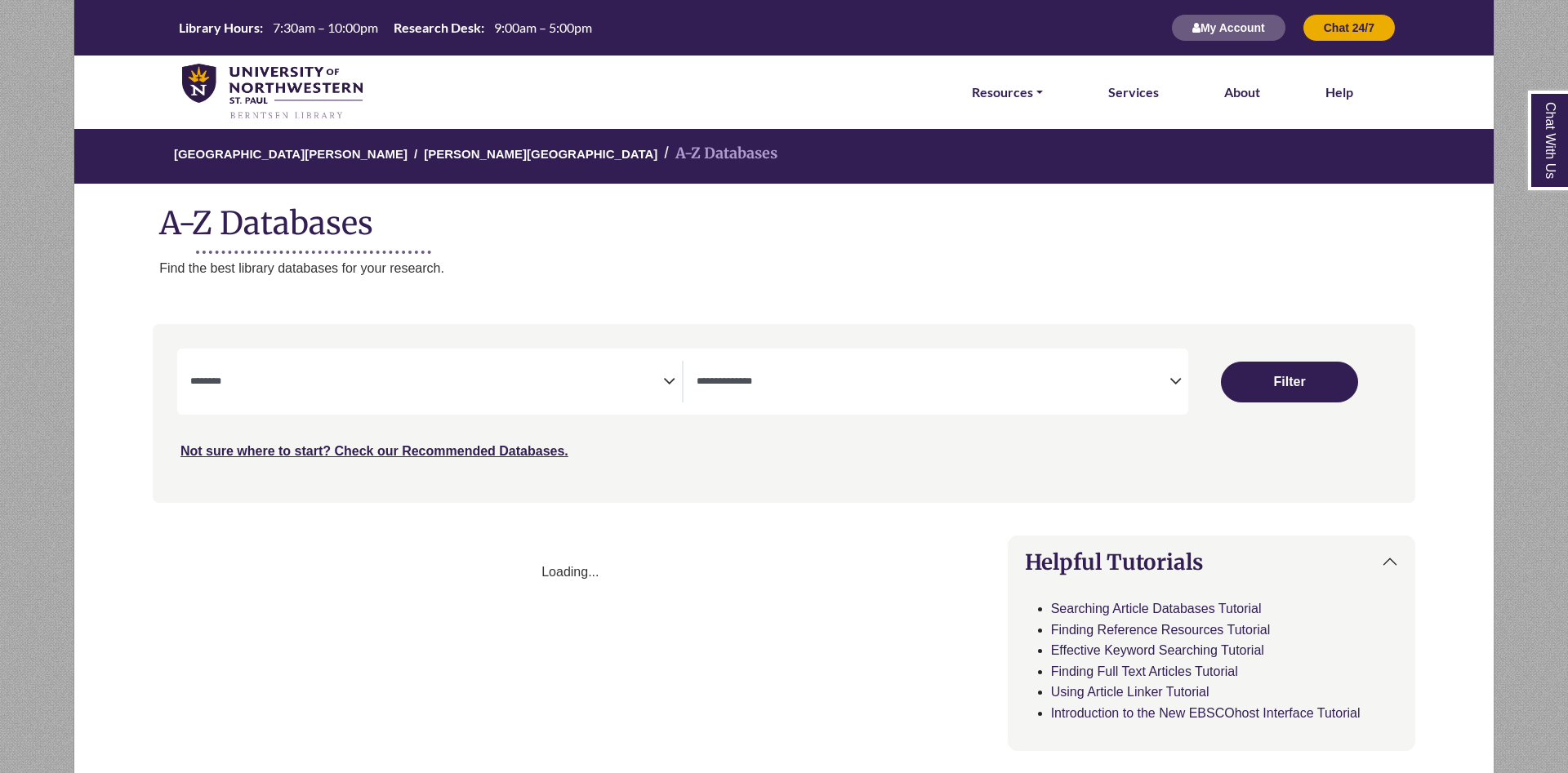
select select "Database Subject Filter"
select select "Database Types Filter"
select select "Database Subject Filter"
select select "Database Types Filter"
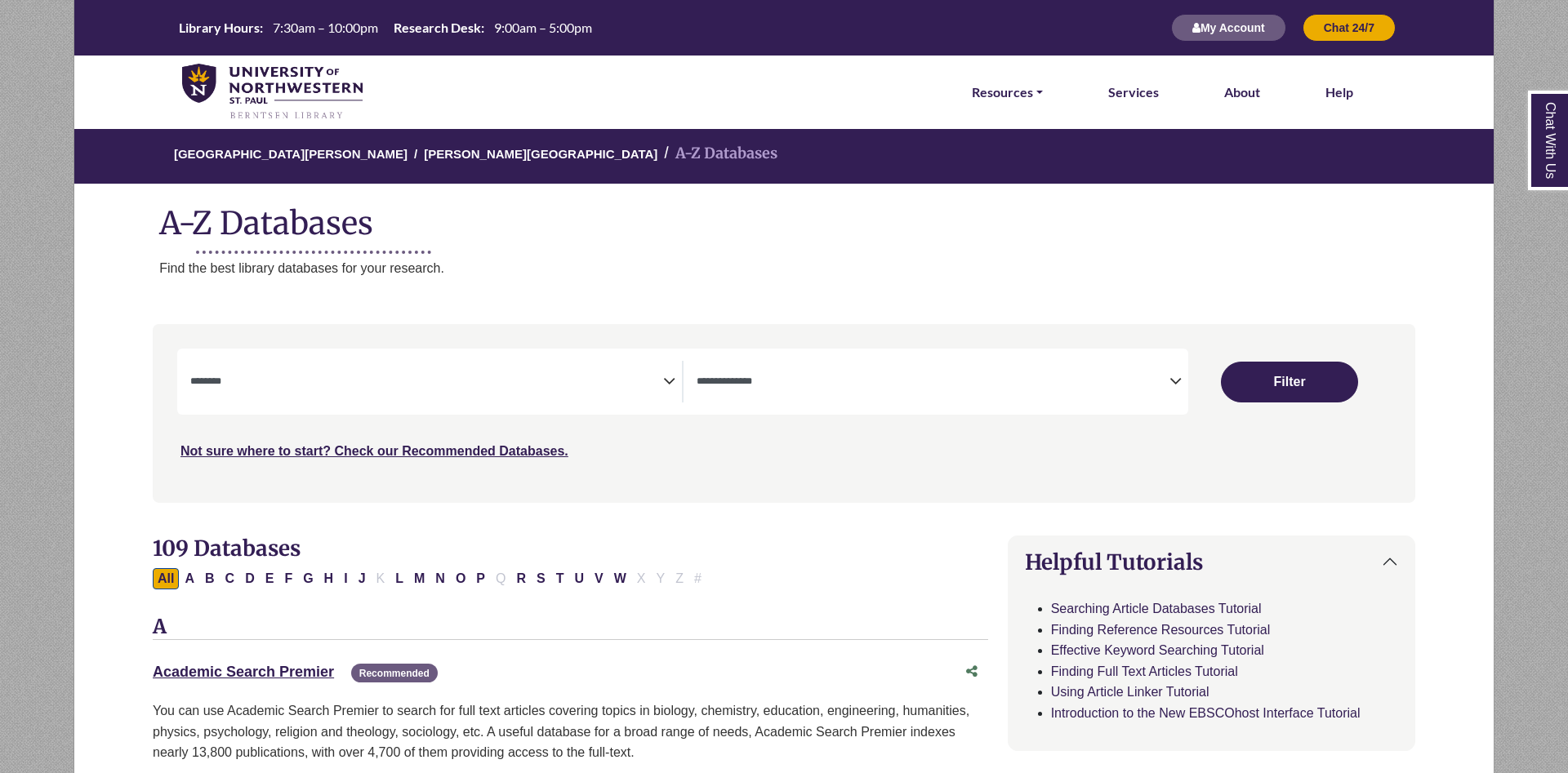
click at [550, 387] on textarea "Search" at bounding box center [427, 383] width 472 height 13
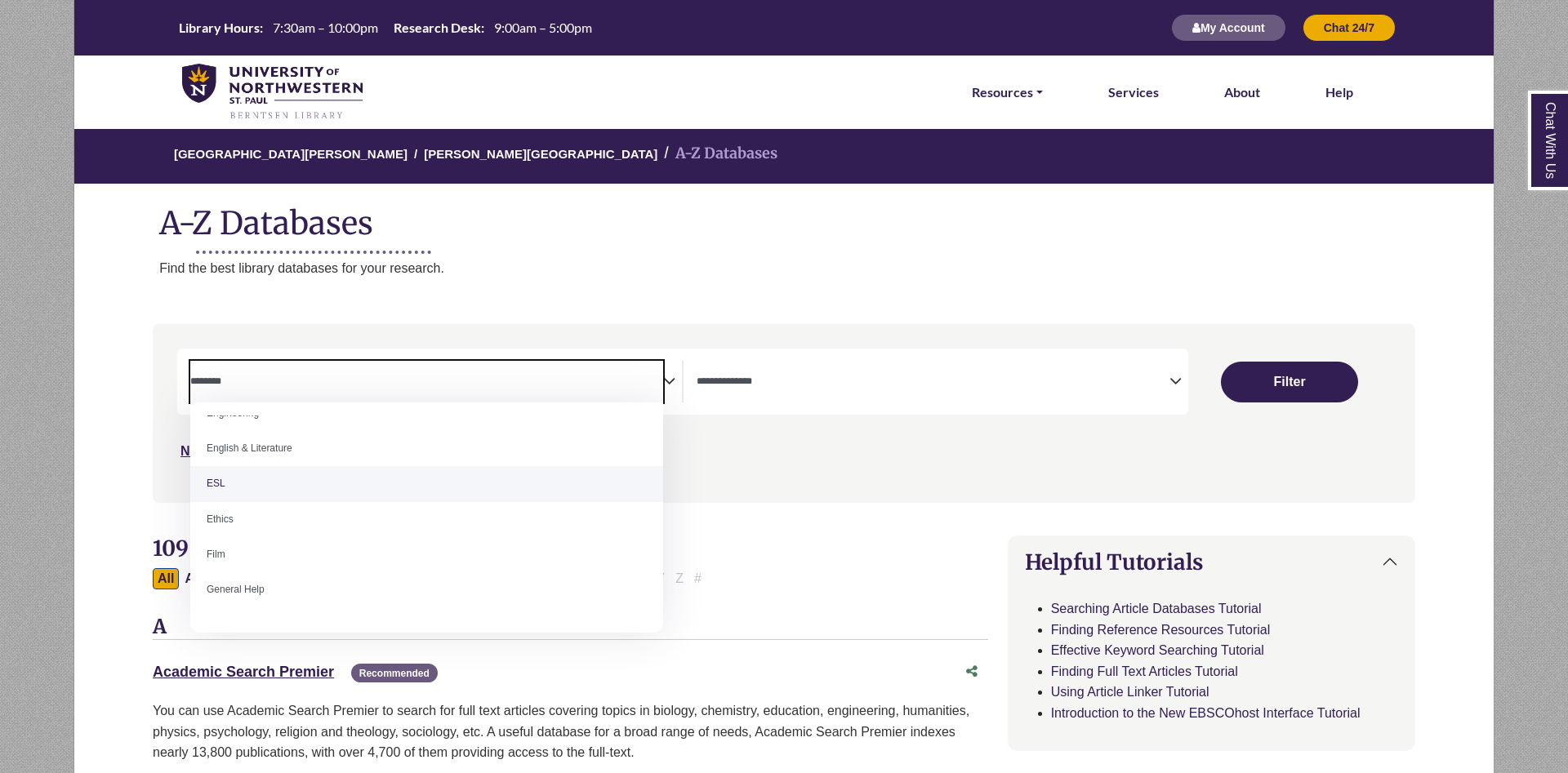
scroll to position [686, 0]
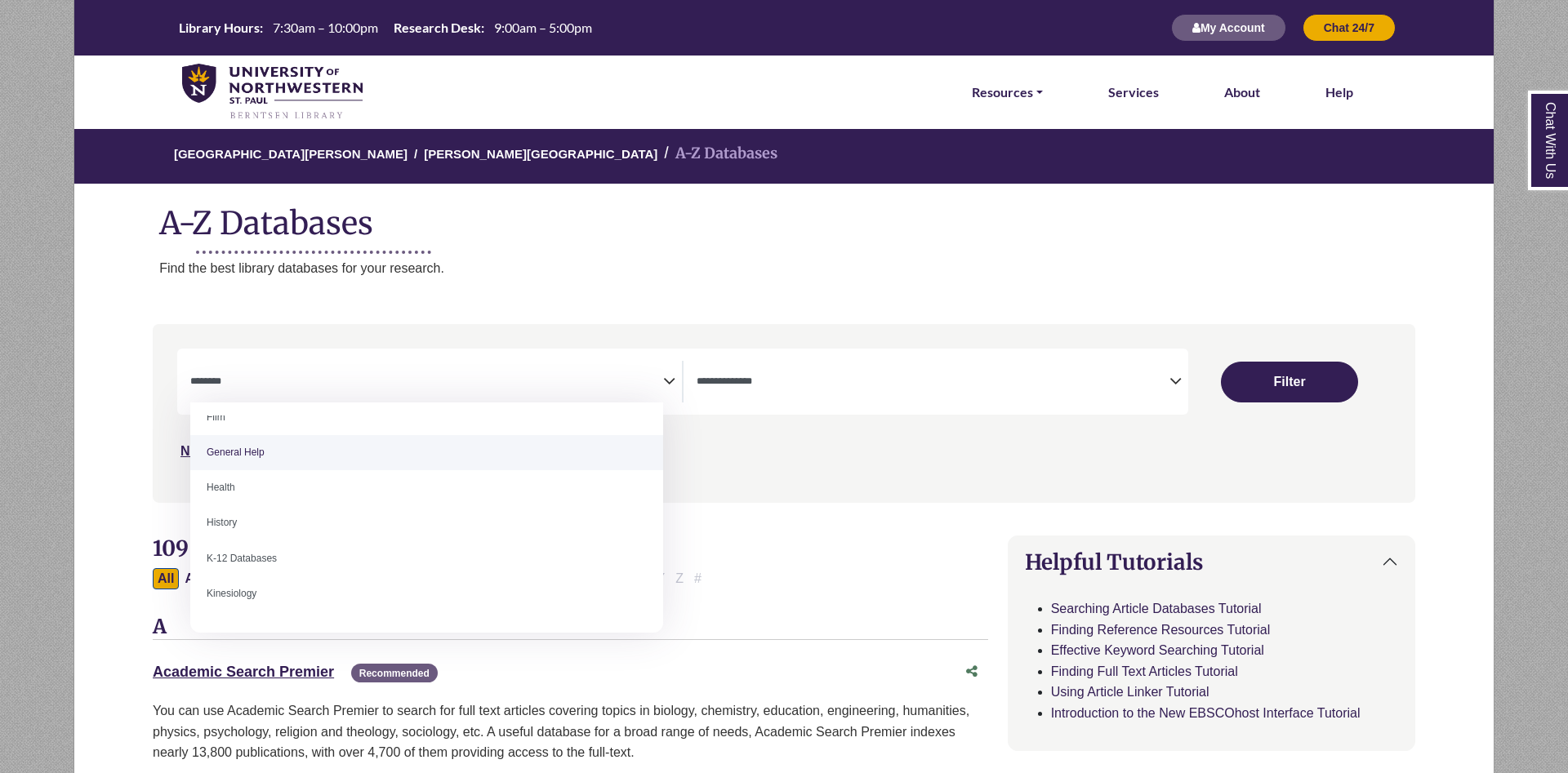
select select "*****"
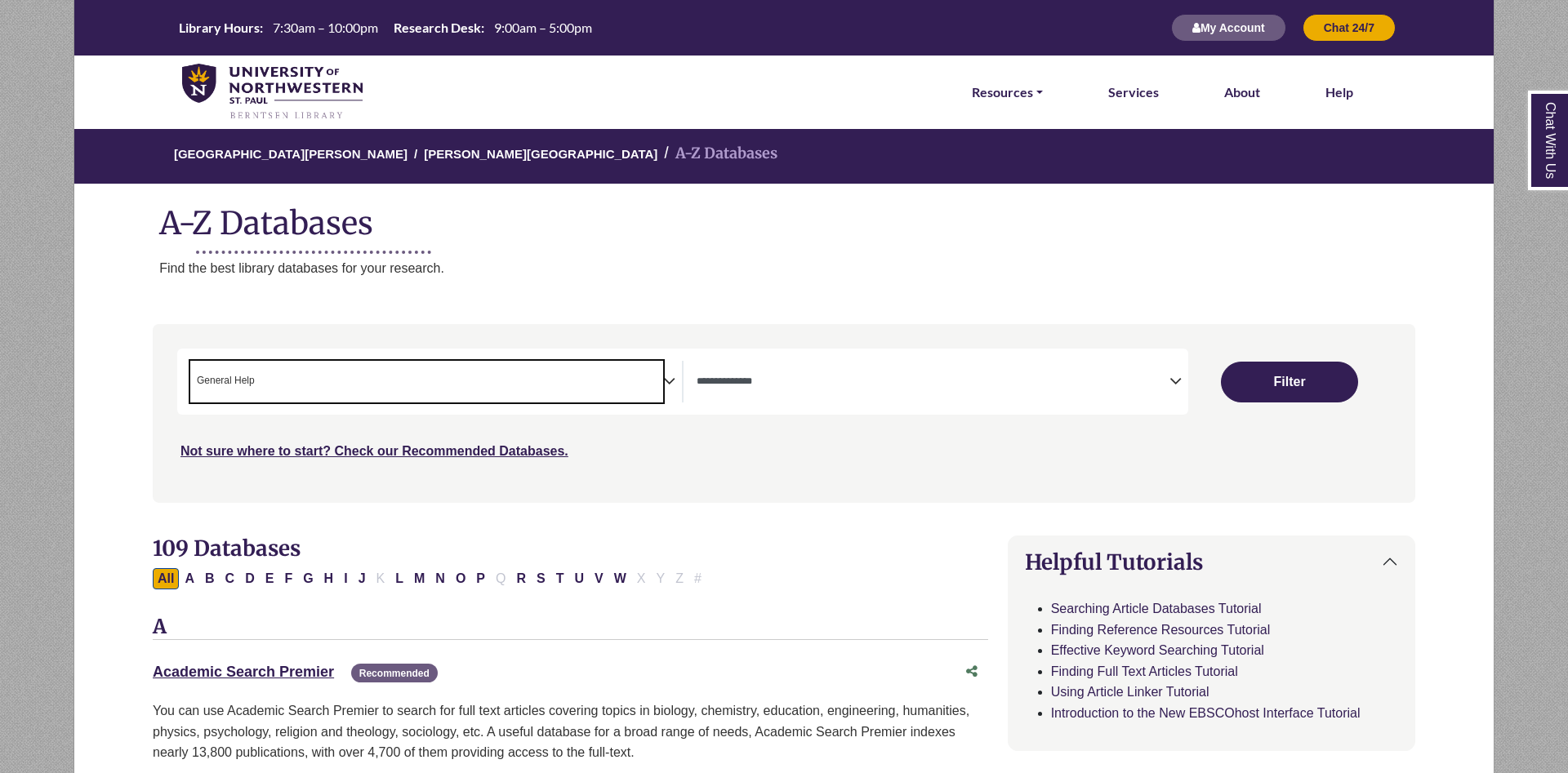
click at [813, 378] on textarea "Search" at bounding box center [933, 383] width 472 height 13
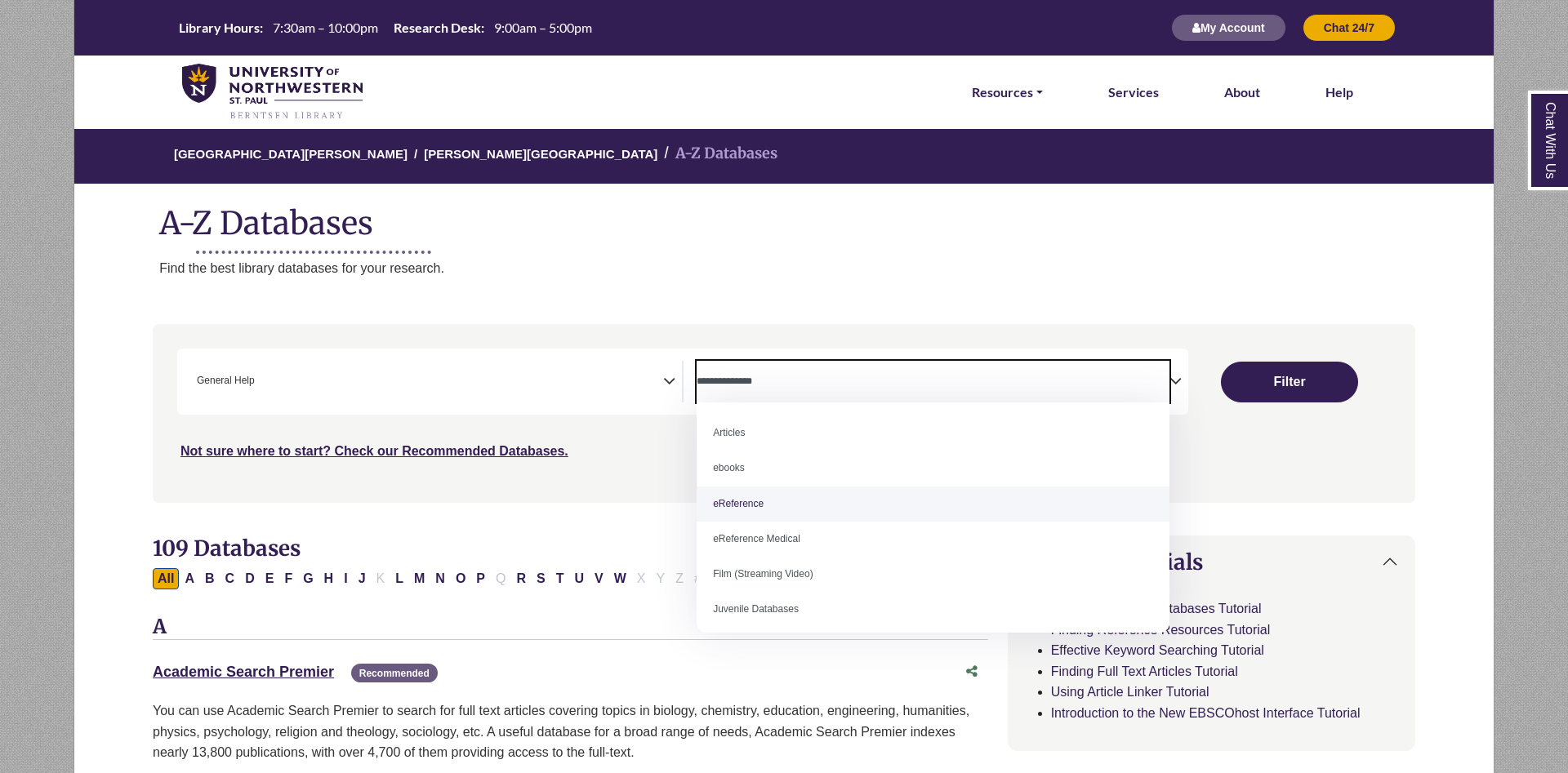
select select "*****"
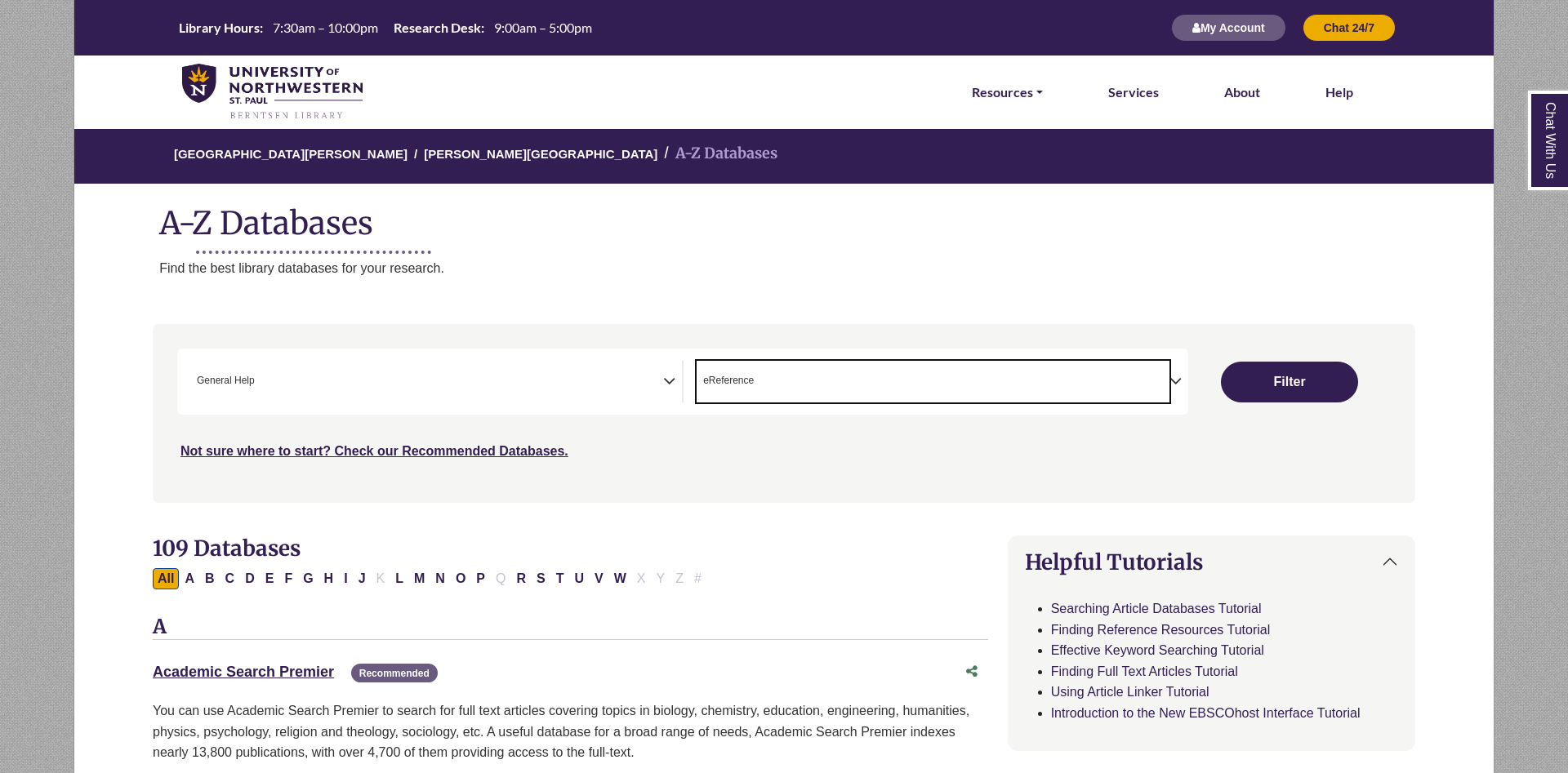
scroll to position [36, 0]
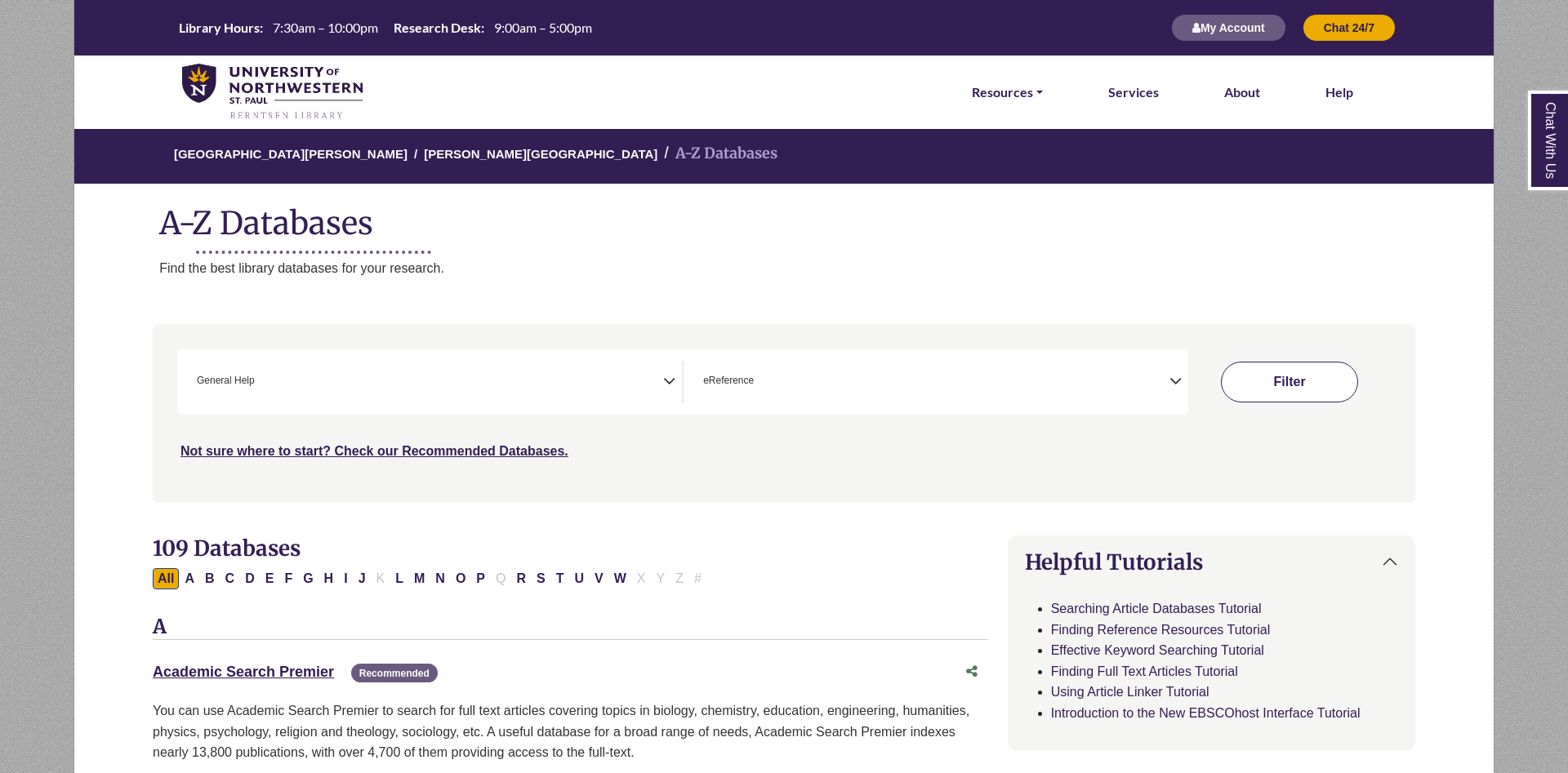
click at [1334, 369] on button "Filter" at bounding box center [1289, 382] width 137 height 41
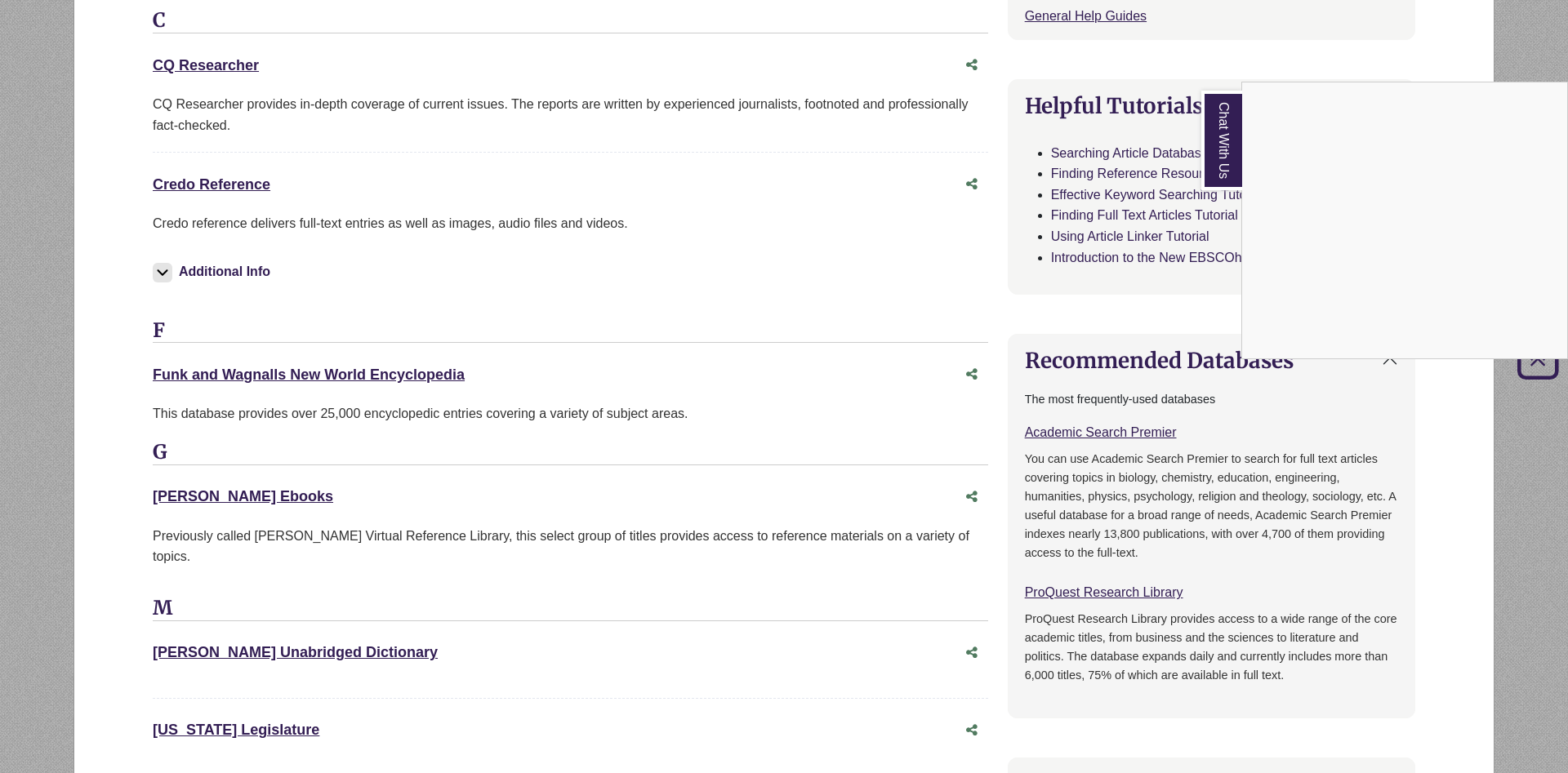
scroll to position [916, 0]
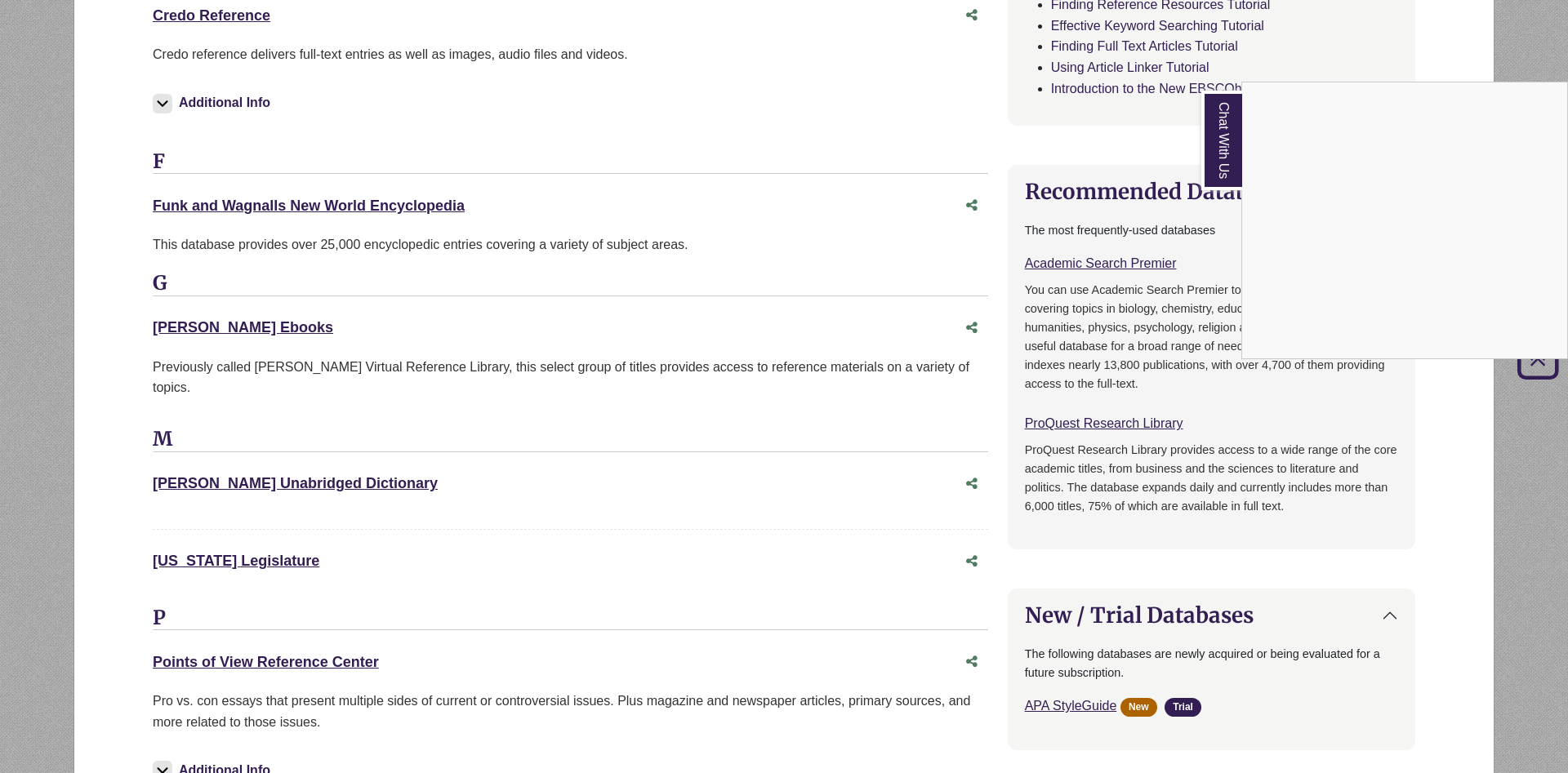
click at [296, 648] on div "Chat With Us" at bounding box center [784, 386] width 1568 height 773
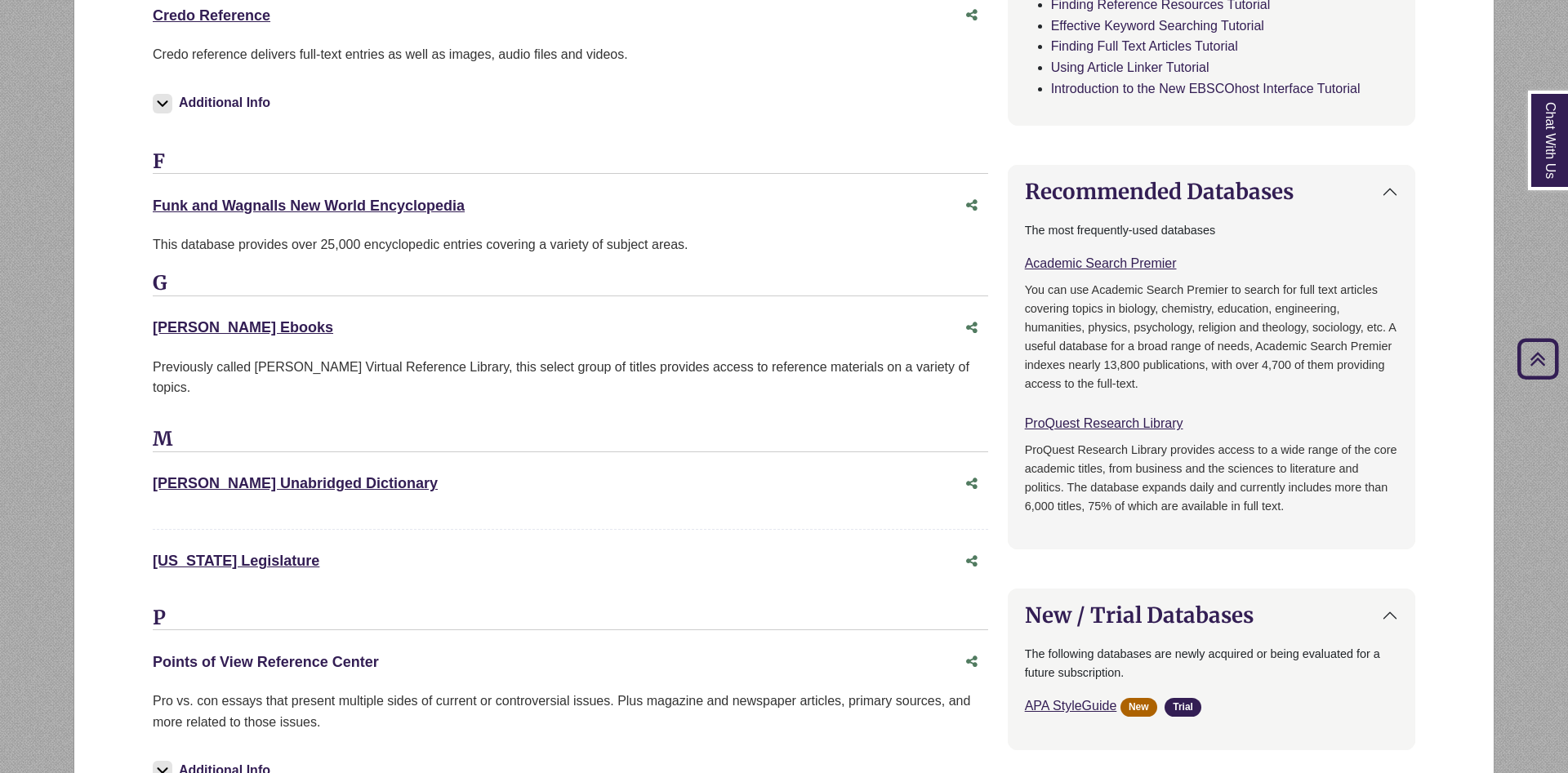
click at [296, 654] on link "Points of View Reference Center This link opens in a new window" at bounding box center [265, 662] width 226 height 16
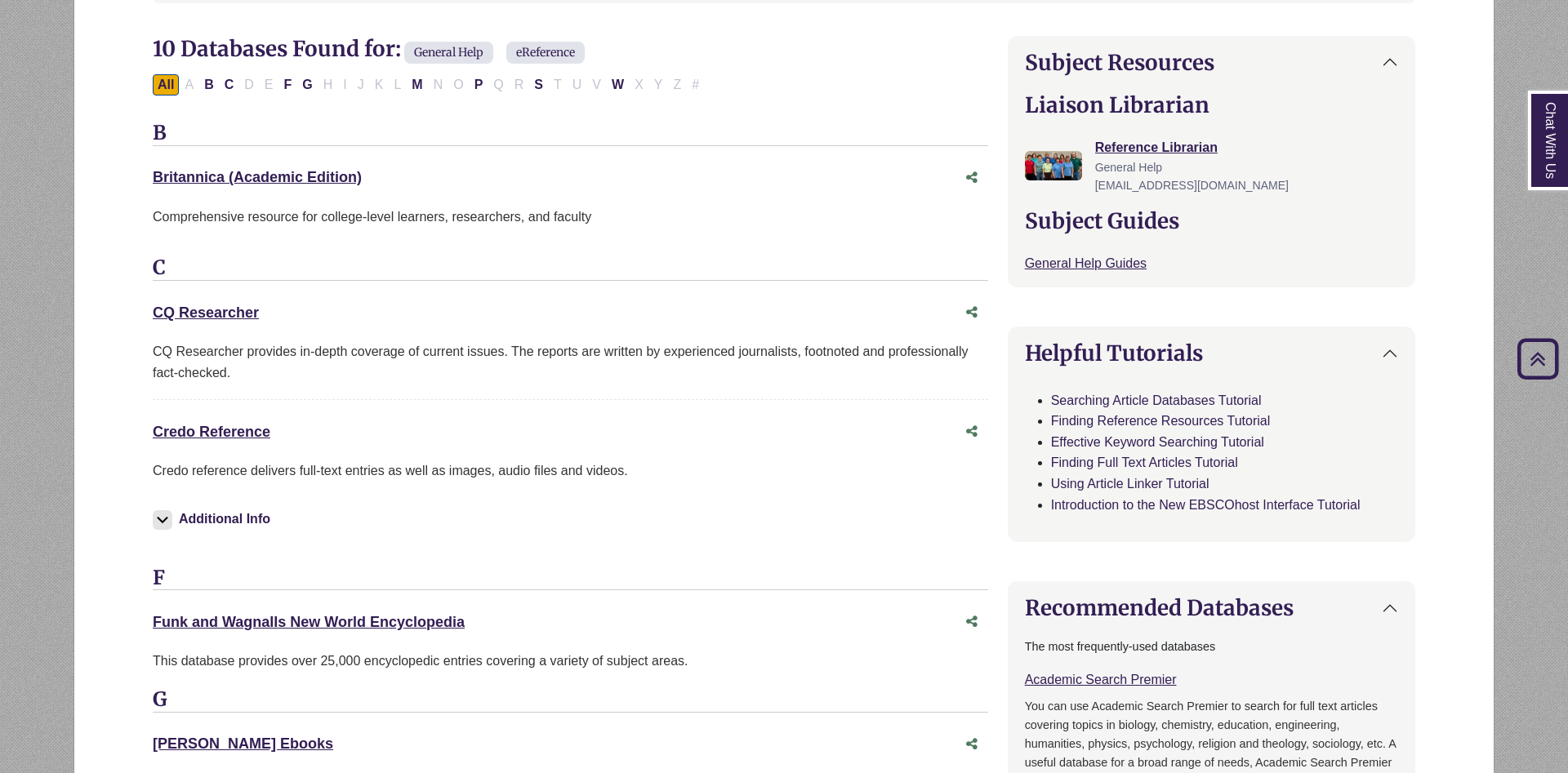
scroll to position [250, 0]
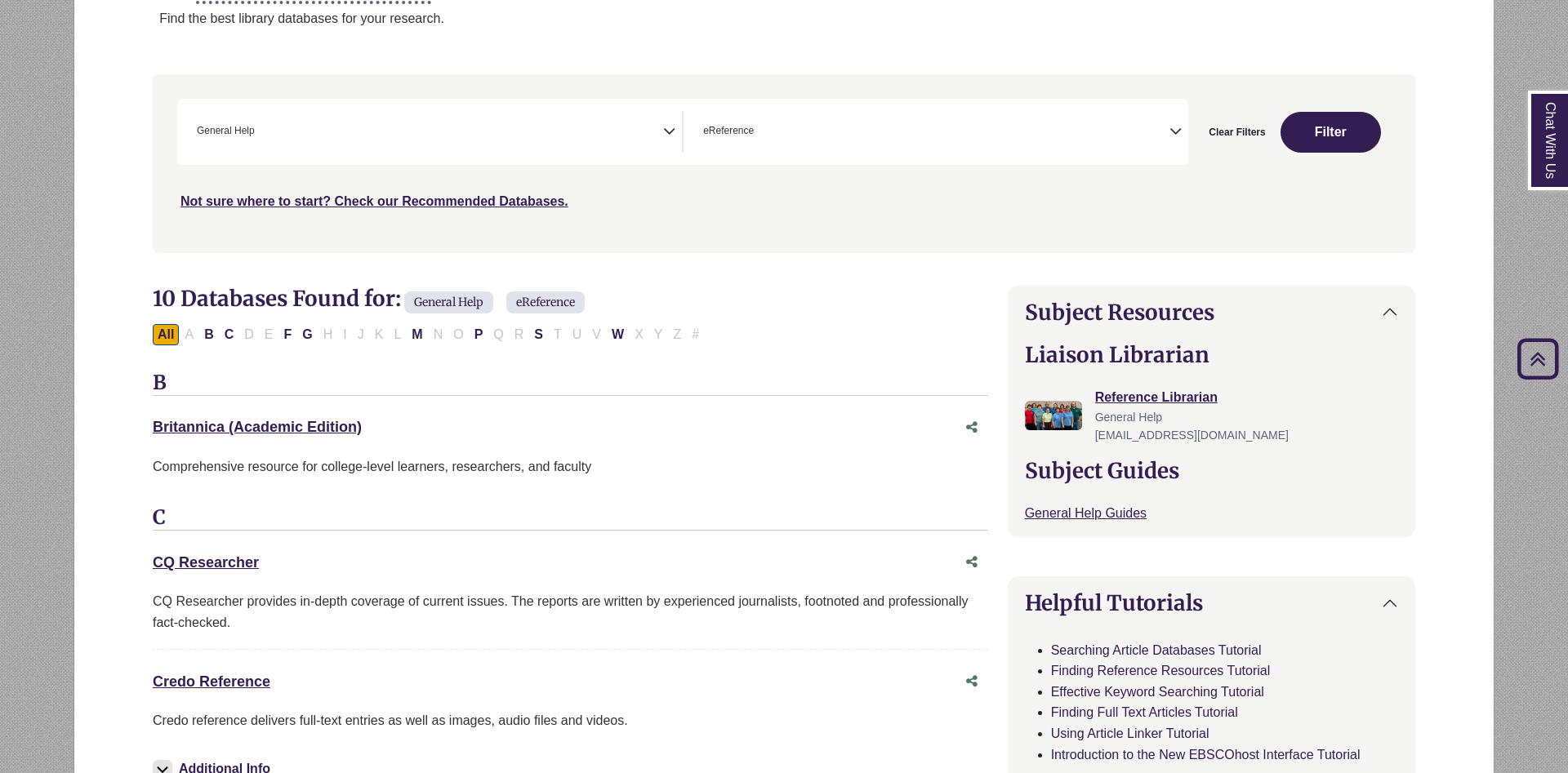
click at [666, 130] on icon "Search filters" at bounding box center [669, 128] width 12 height 24
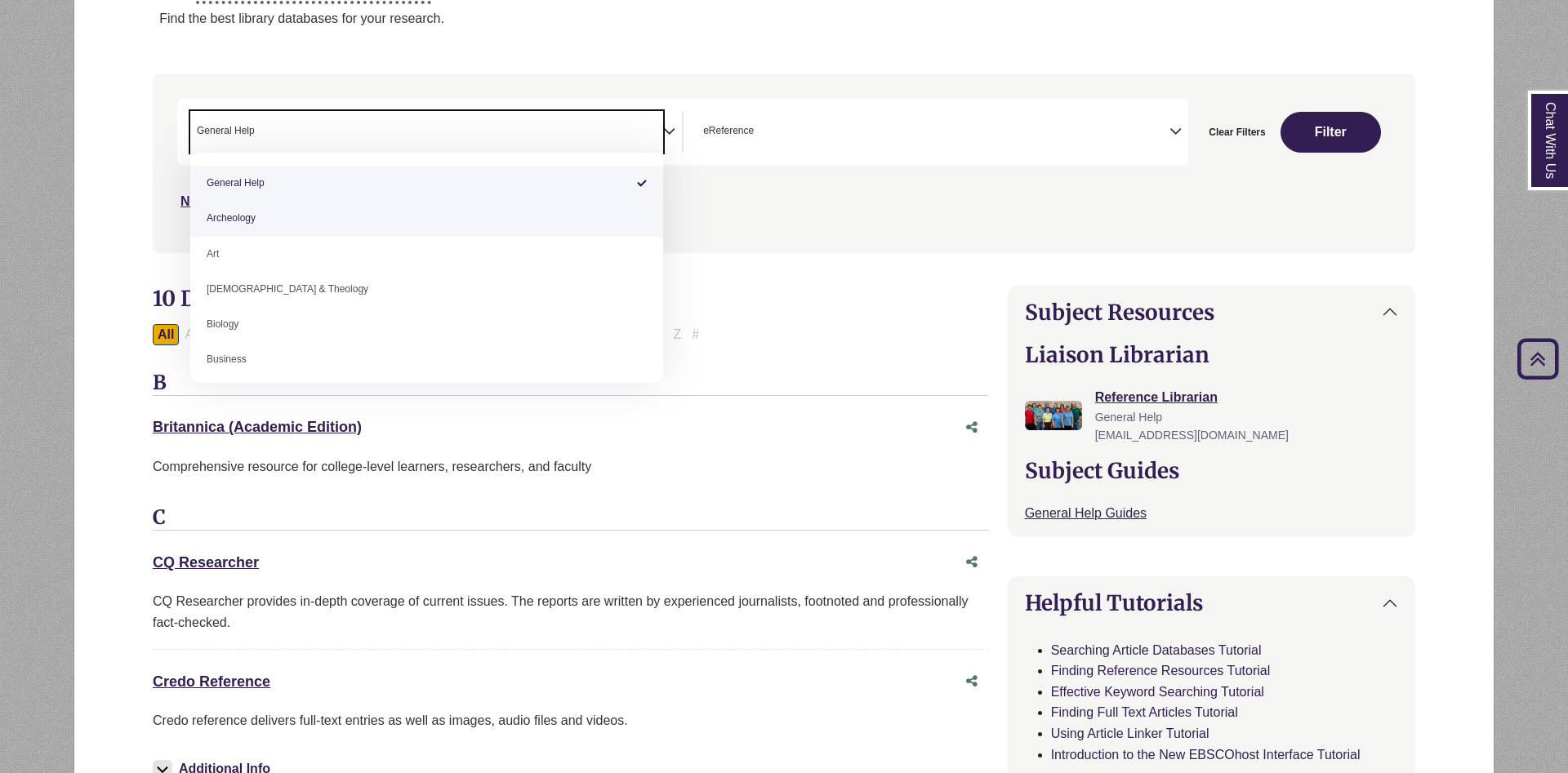
click at [894, 221] on div "Search filters" at bounding box center [784, 163] width 1243 height 165
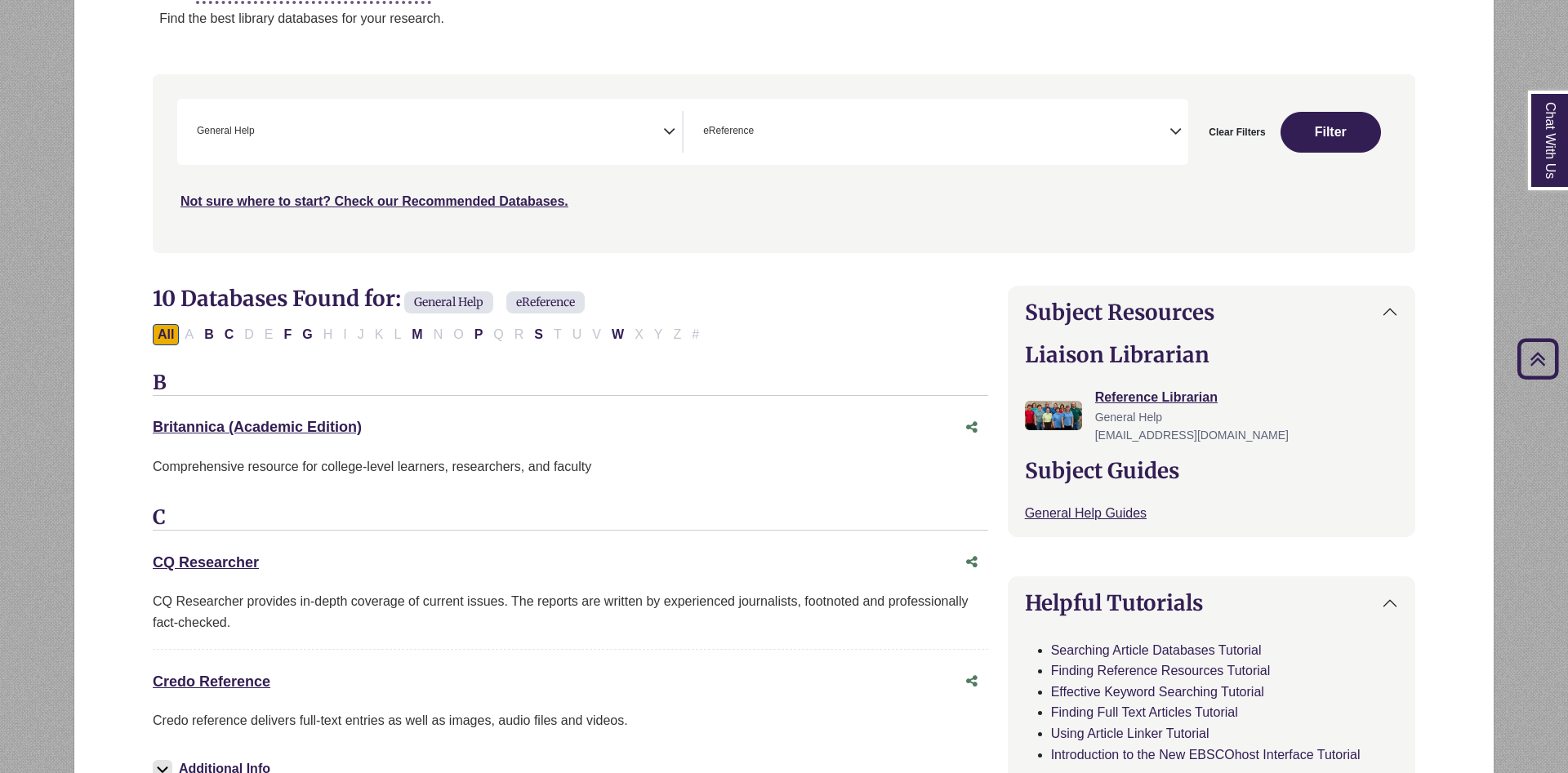
scroll to position [0, 0]
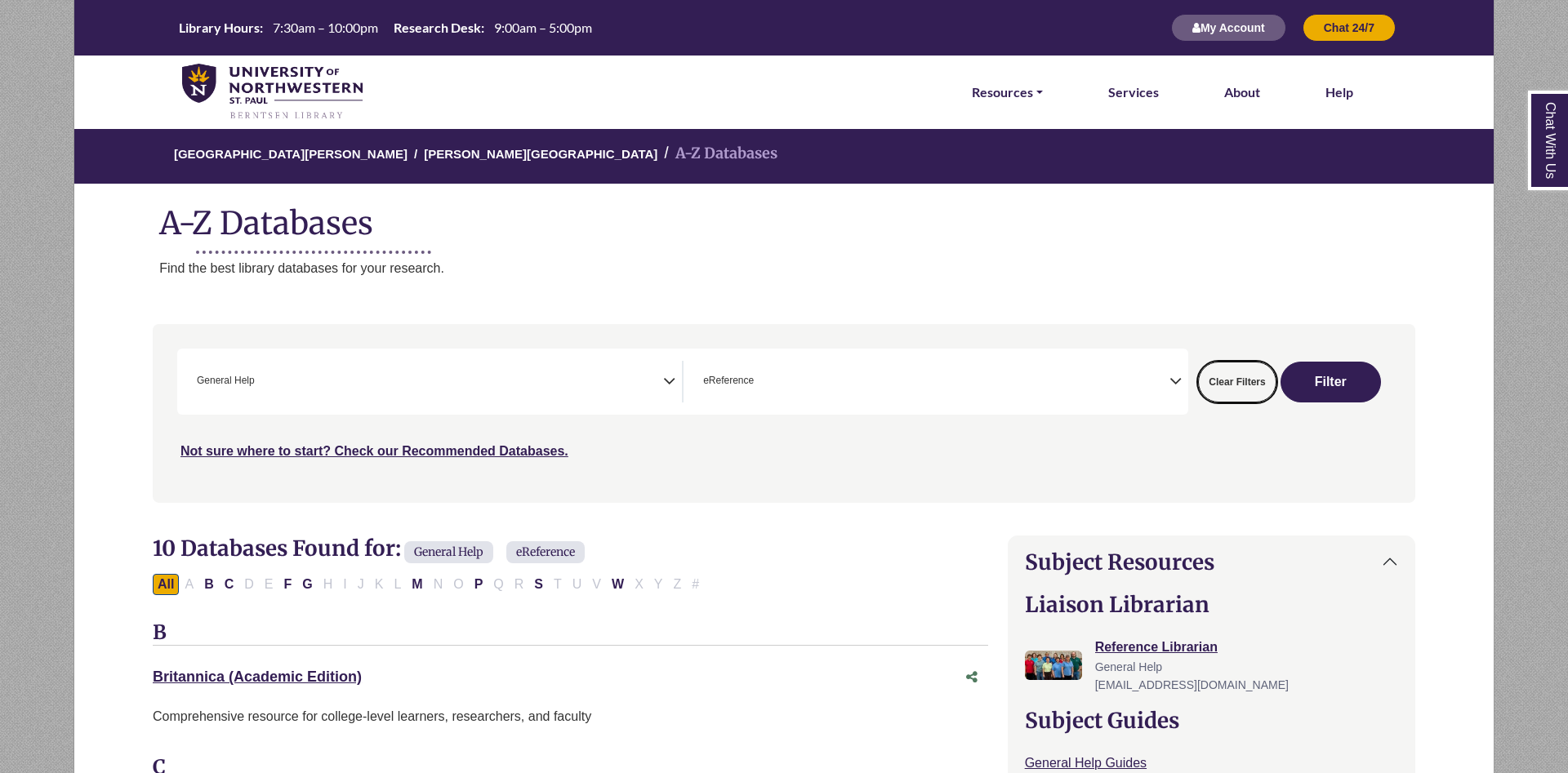
click at [1235, 380] on button "Clear Filters" at bounding box center [1237, 382] width 78 height 41
select select "Database Subject Filter"
select select "Database Types Filter"
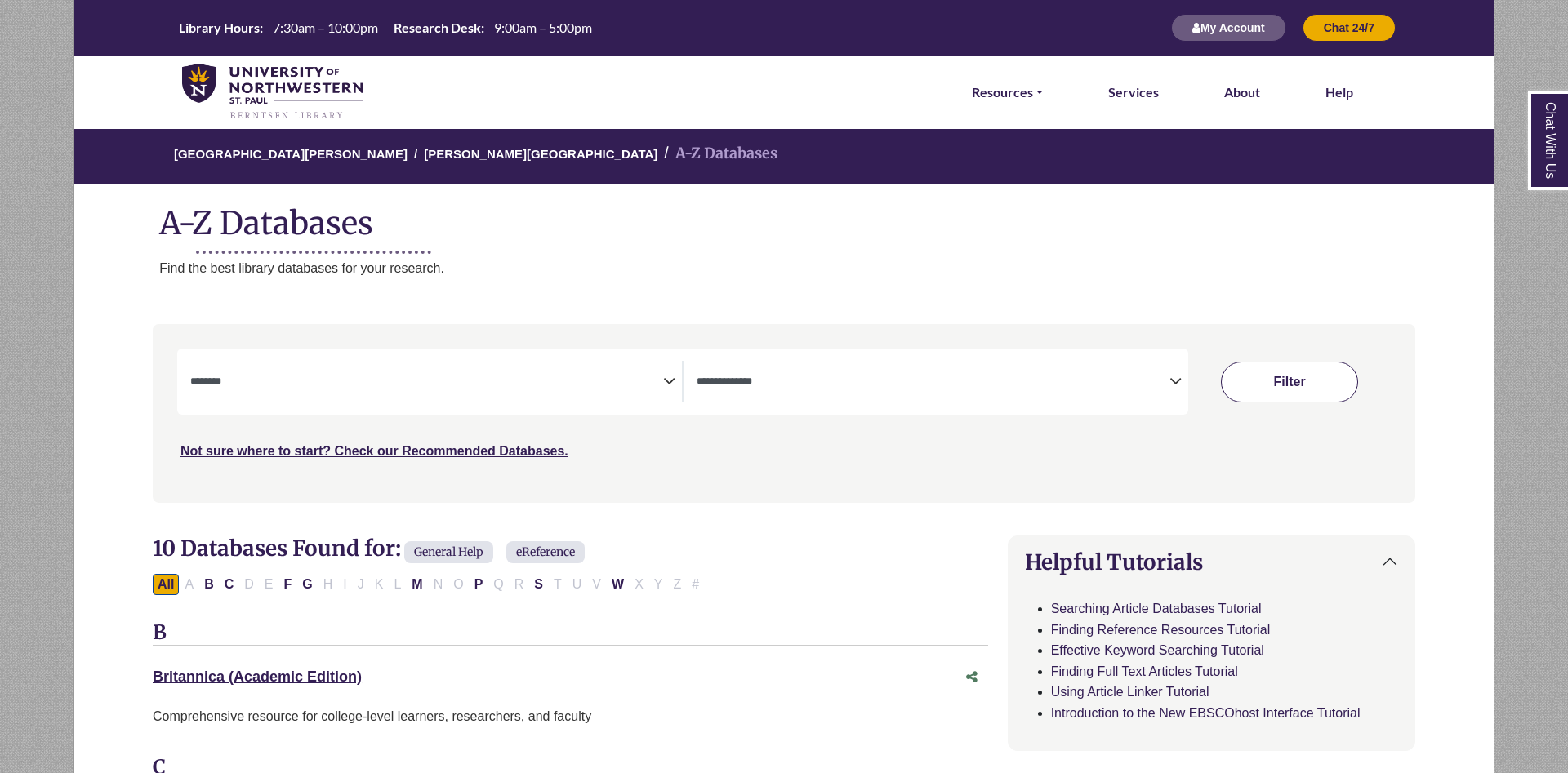
select select "Database Subject Filter"
select select "Database Types Filter"
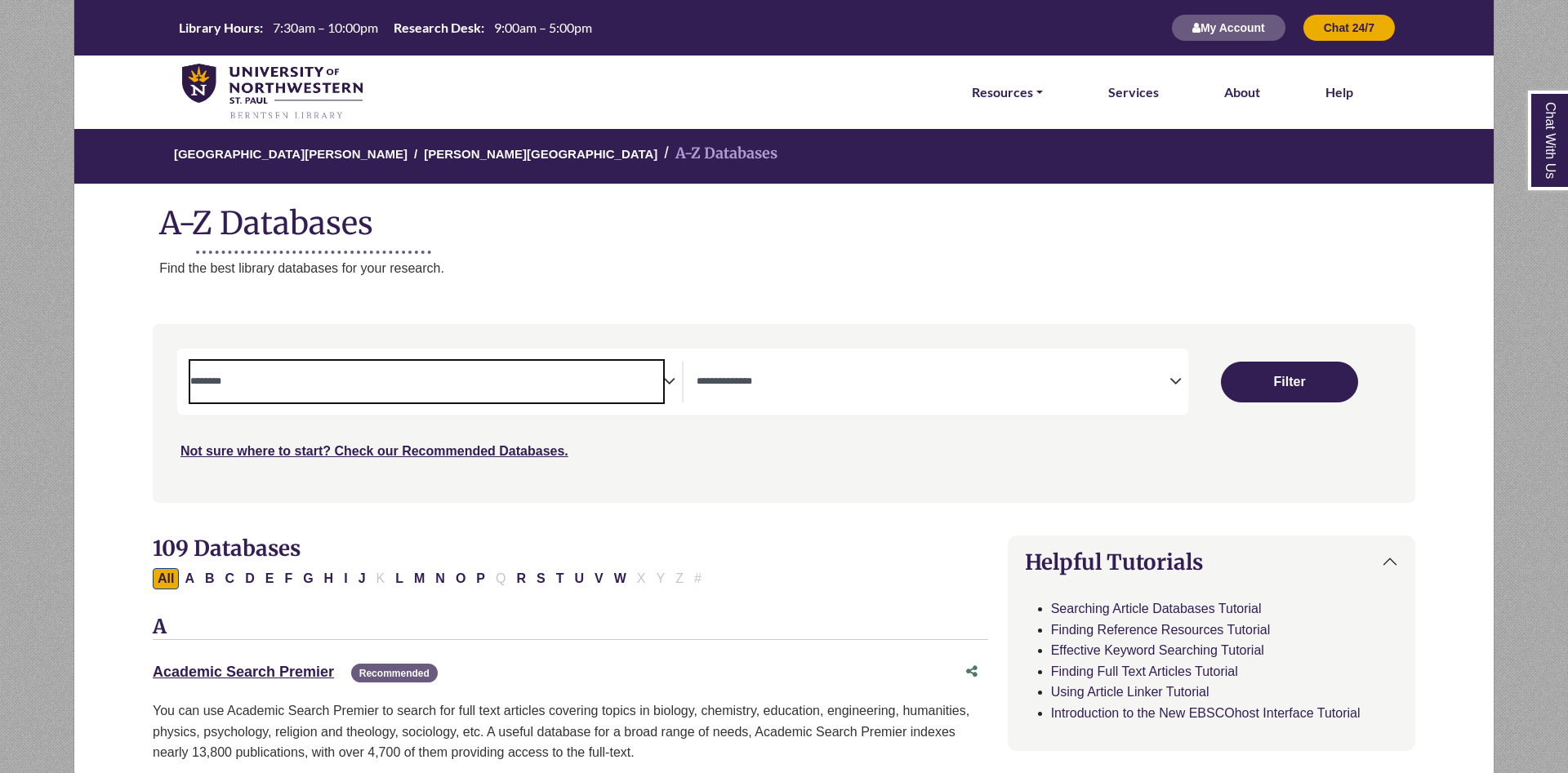
click at [578, 388] on textarea "Search" at bounding box center [427, 383] width 472 height 13
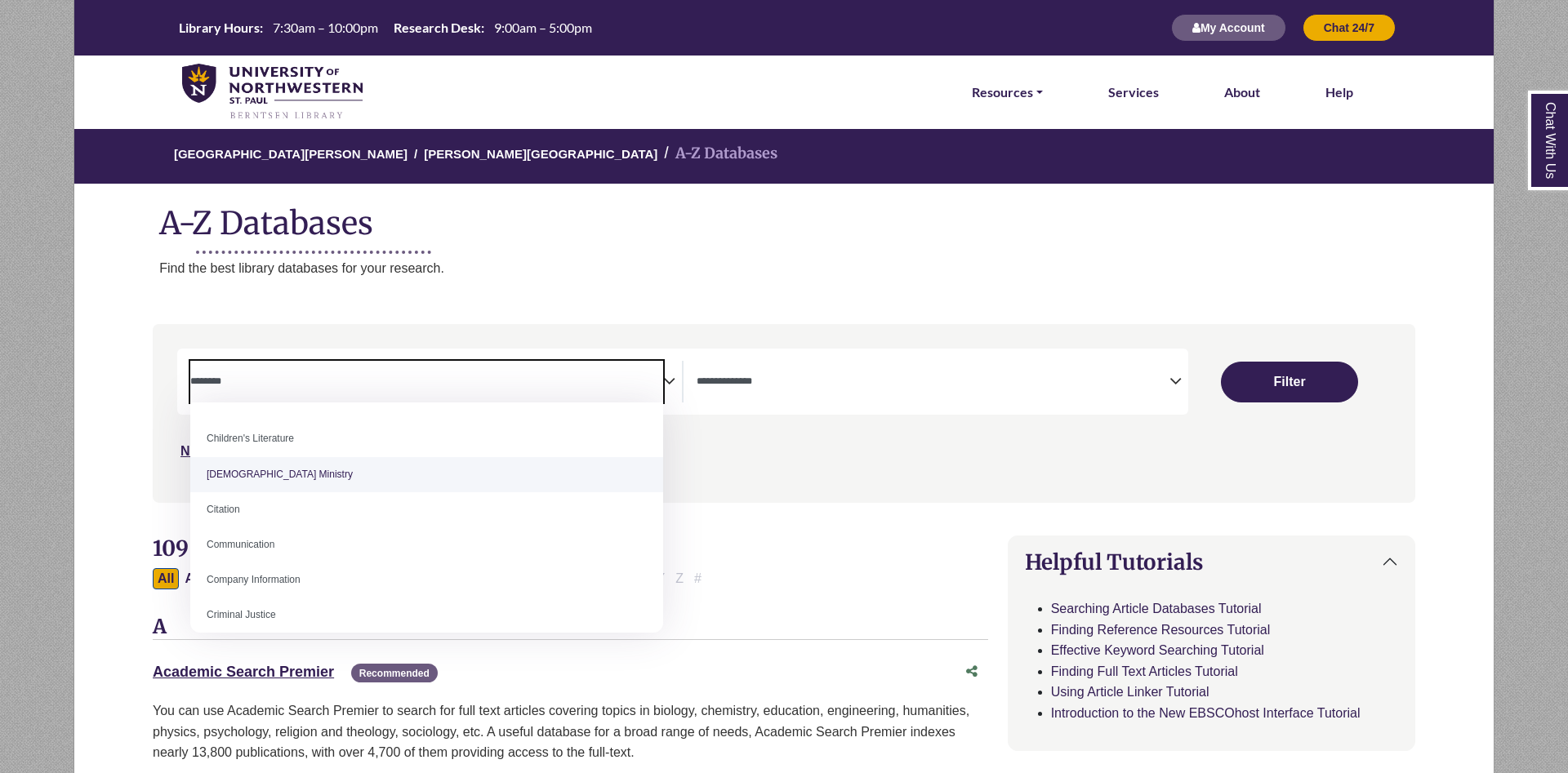
scroll to position [274, 0]
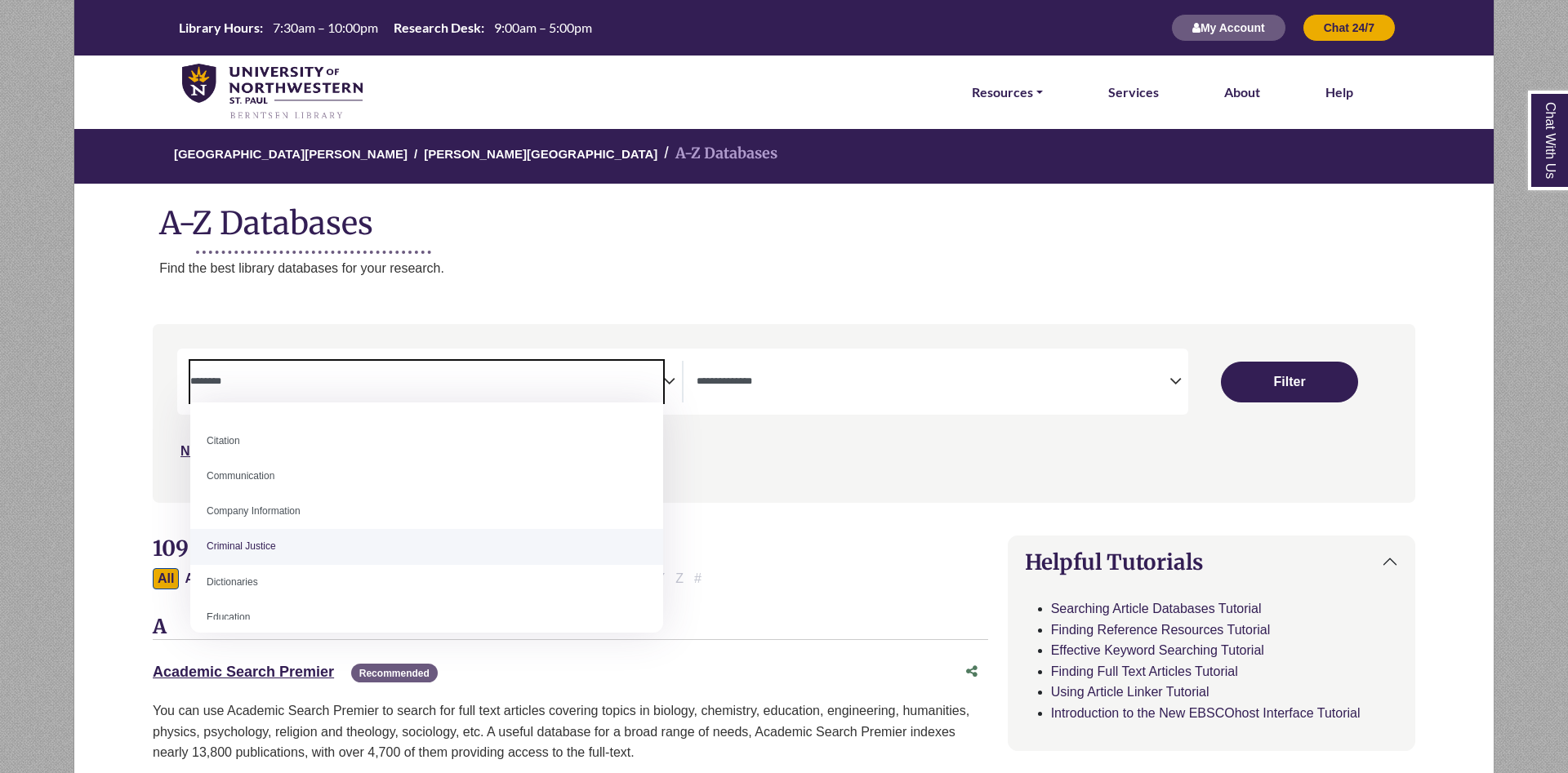
select select "******"
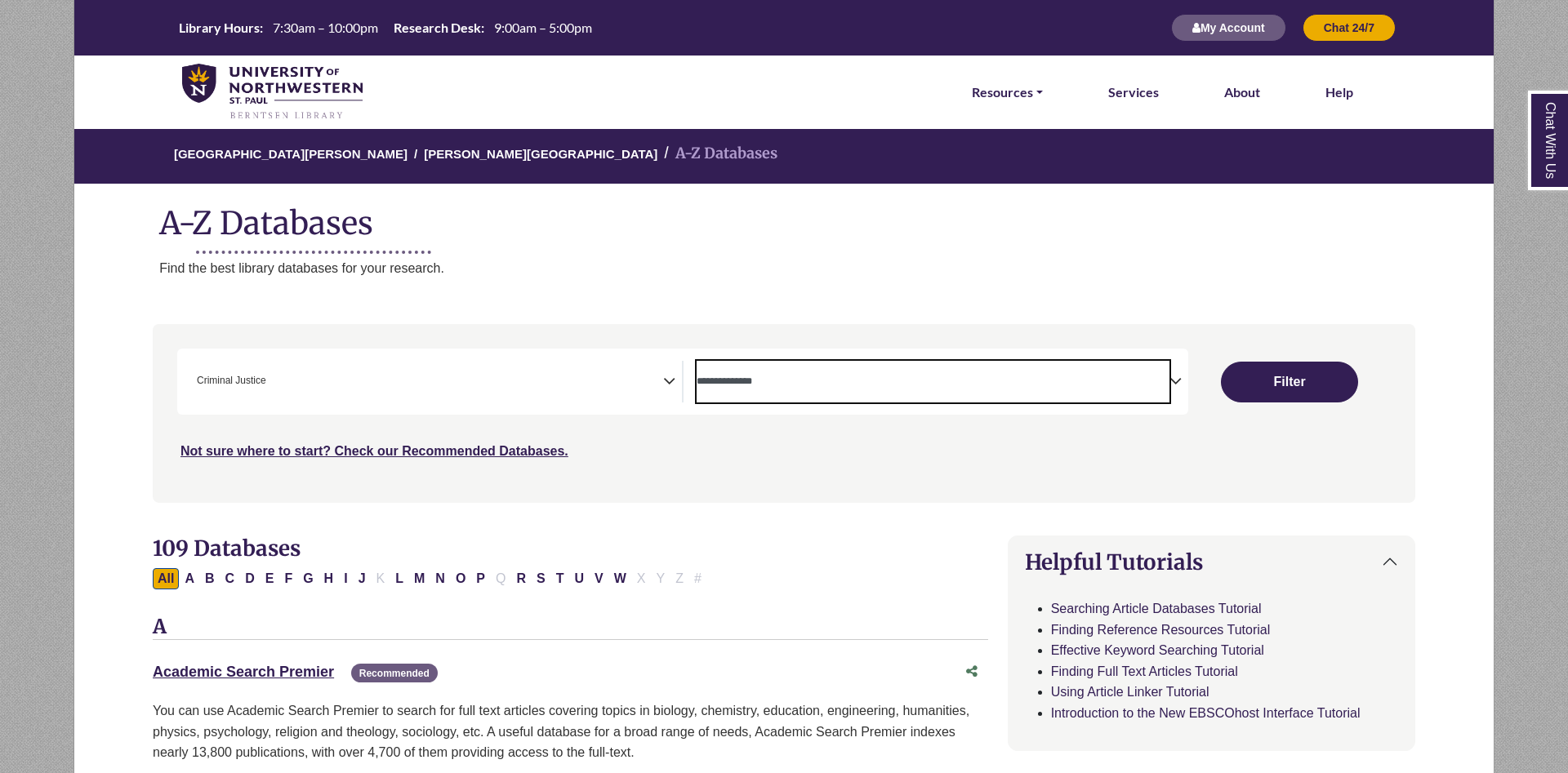
click at [1004, 374] on span "Search filters" at bounding box center [933, 379] width 472 height 14
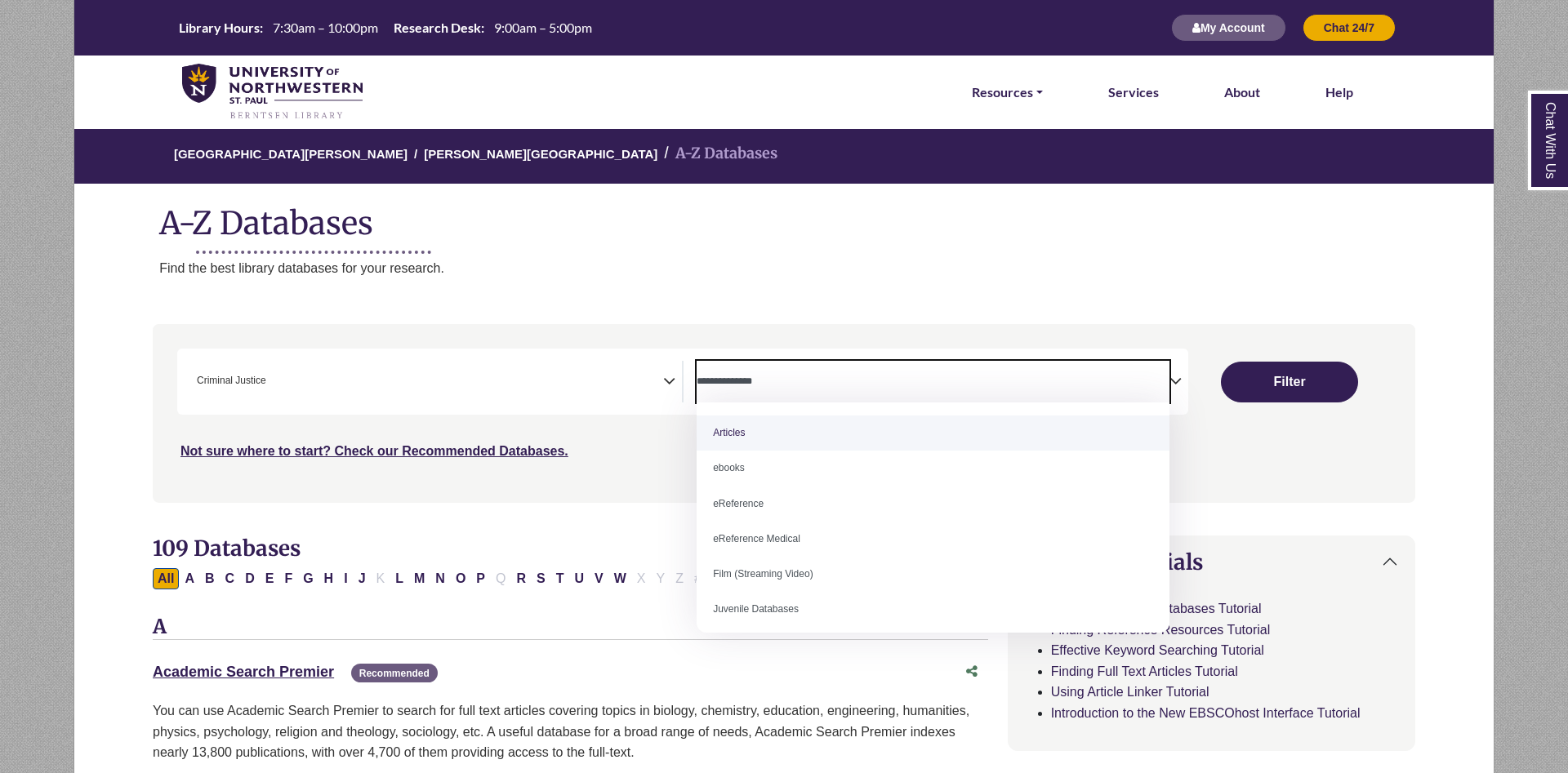
select select "*****"
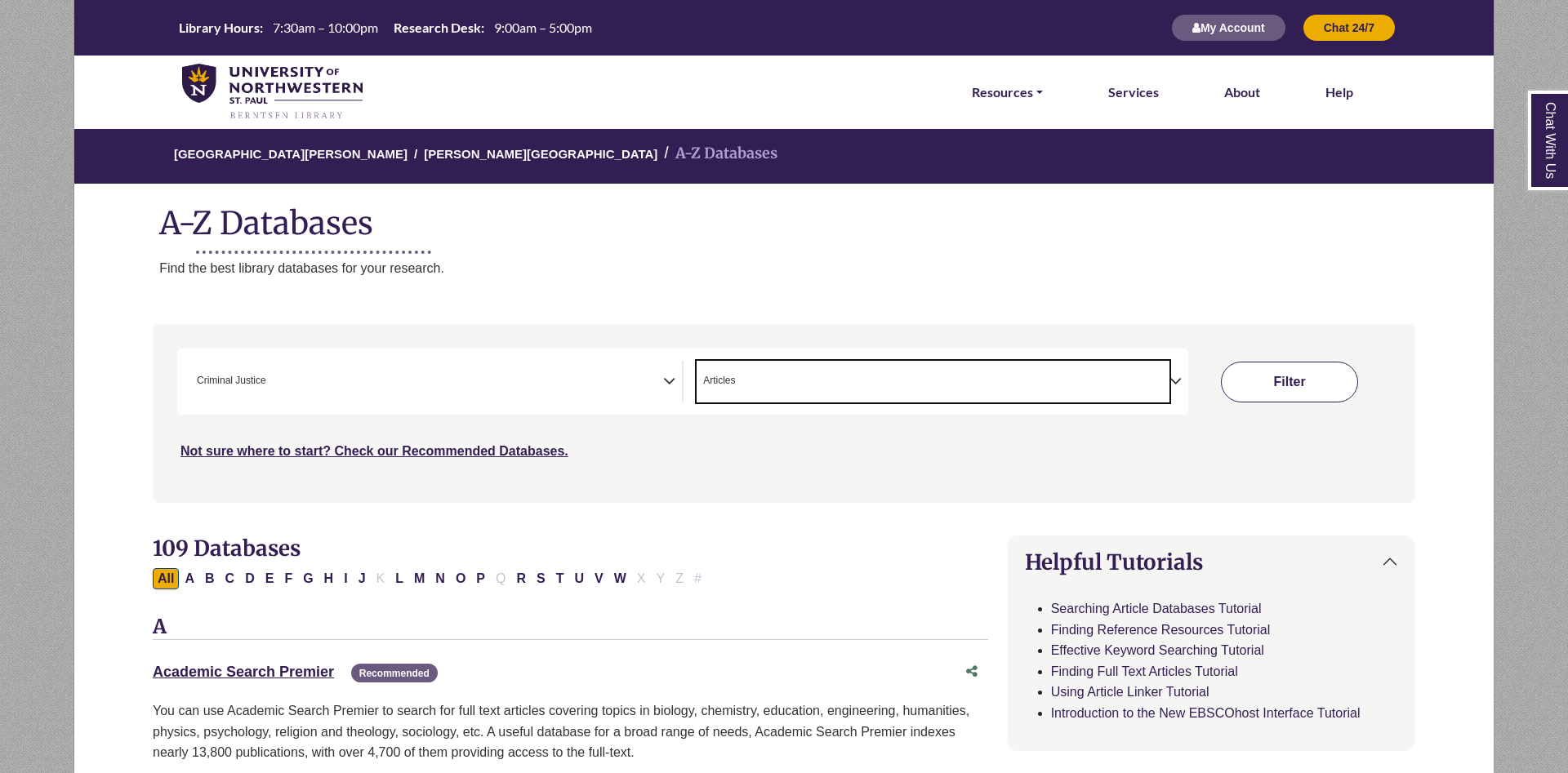
click at [1326, 368] on button "Filter" at bounding box center [1289, 382] width 137 height 41
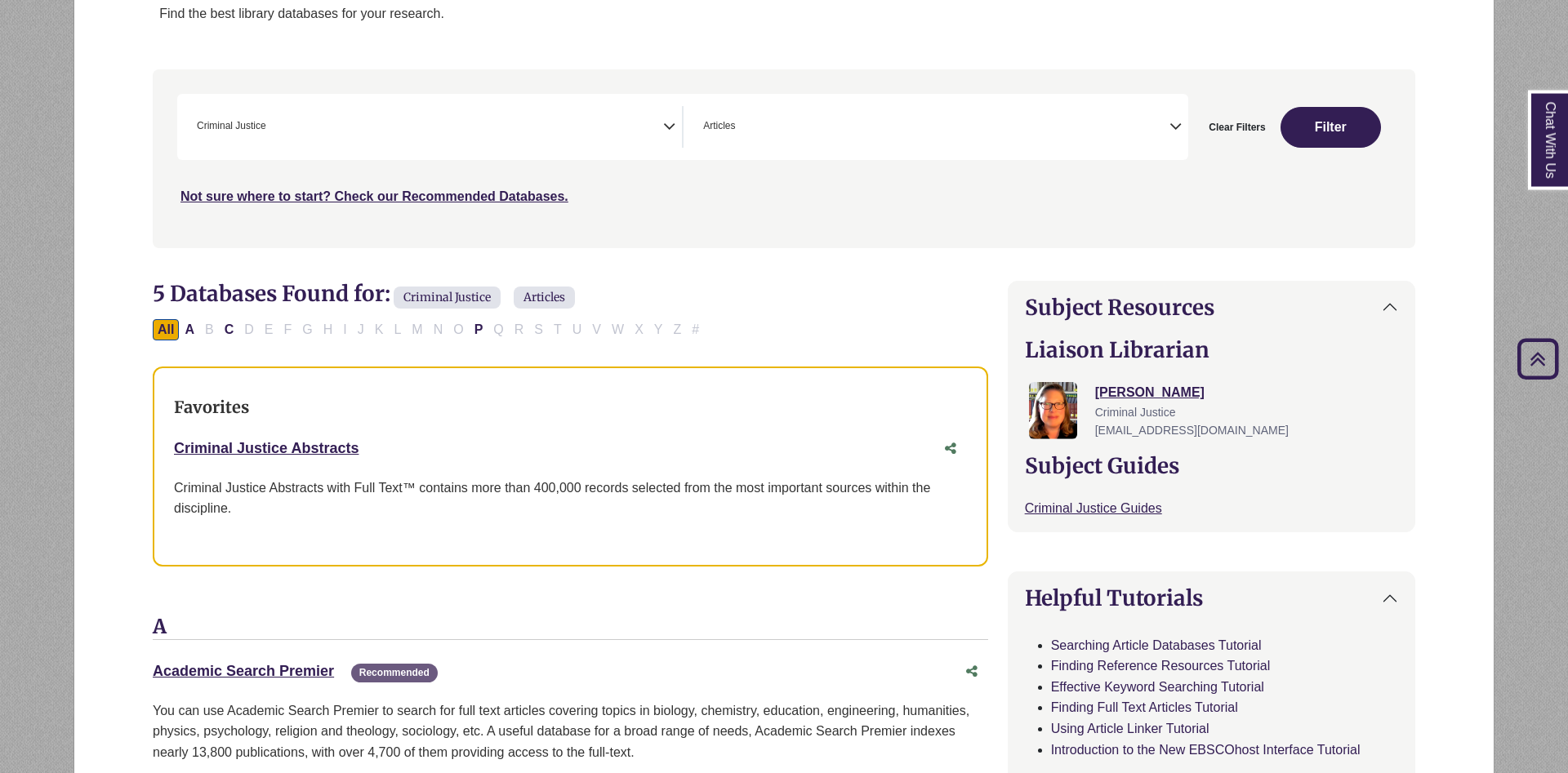
scroll to position [250, 0]
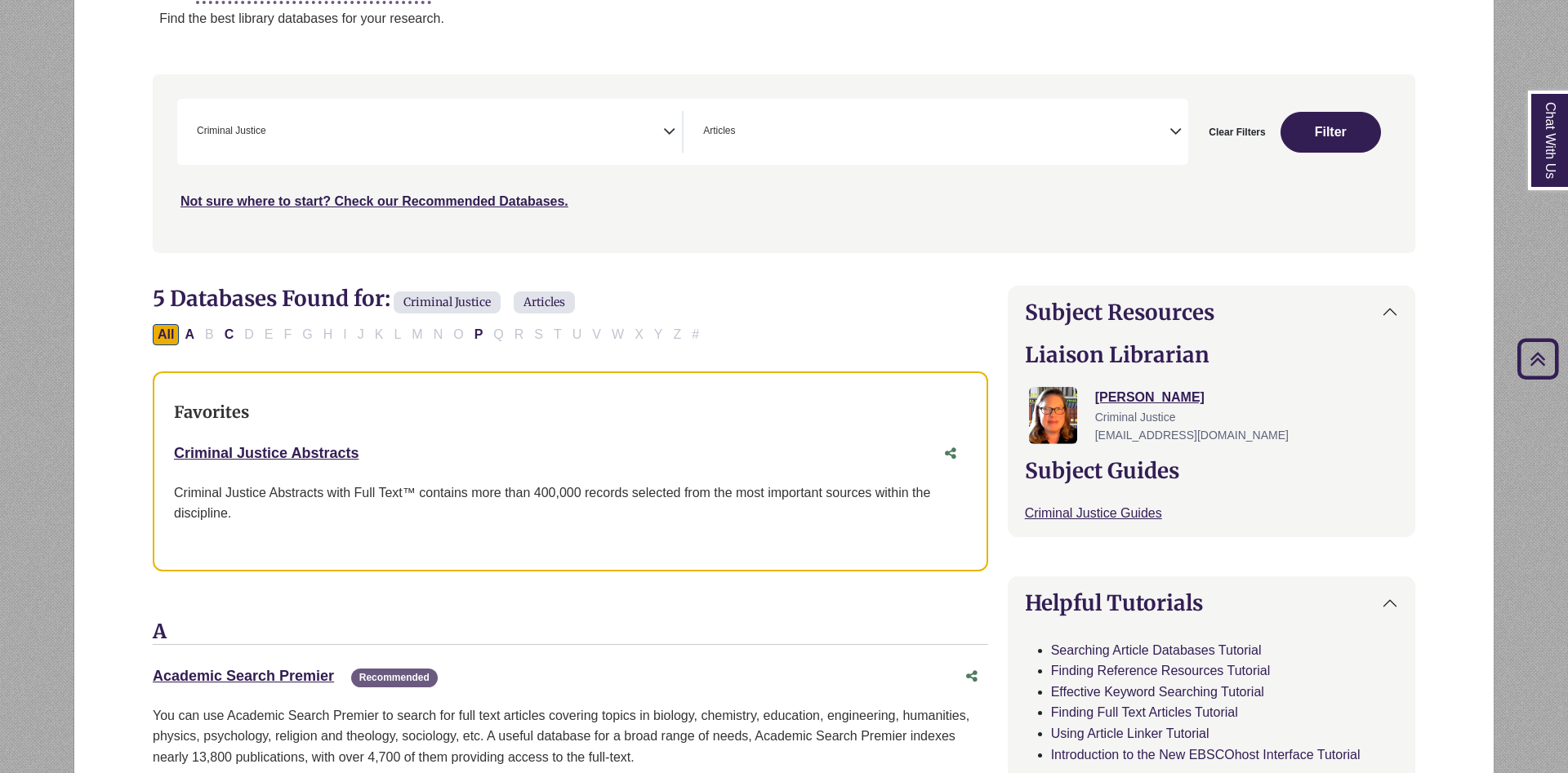
click at [288, 463] on div "Criminal Justice Abstracts This link opens in a new window" at bounding box center [554, 452] width 760 height 23
click at [292, 454] on link "Criminal Justice Abstracts This link opens in a new window" at bounding box center [266, 452] width 184 height 16
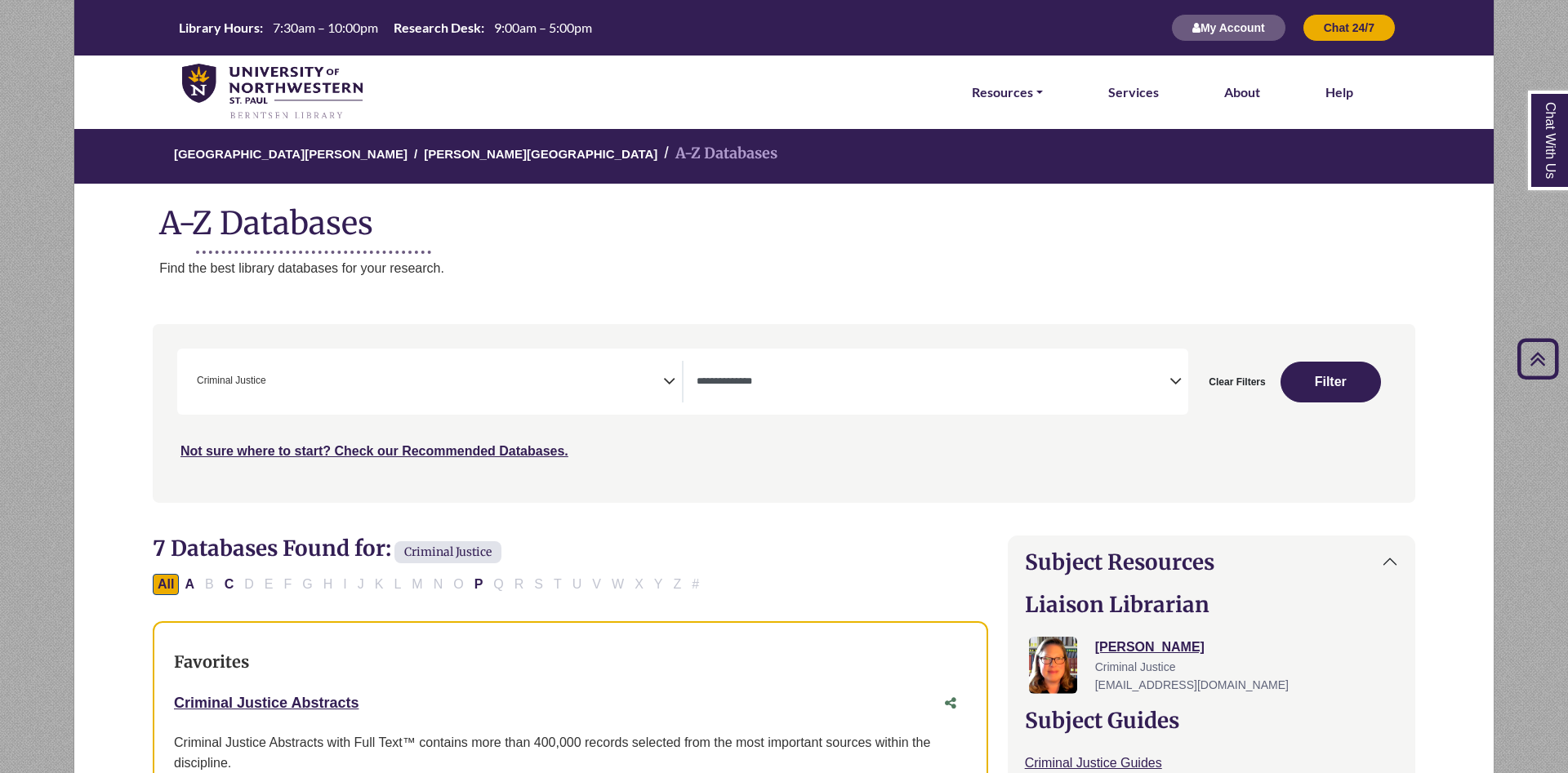
select select "******"
select select "Database Types Filter"
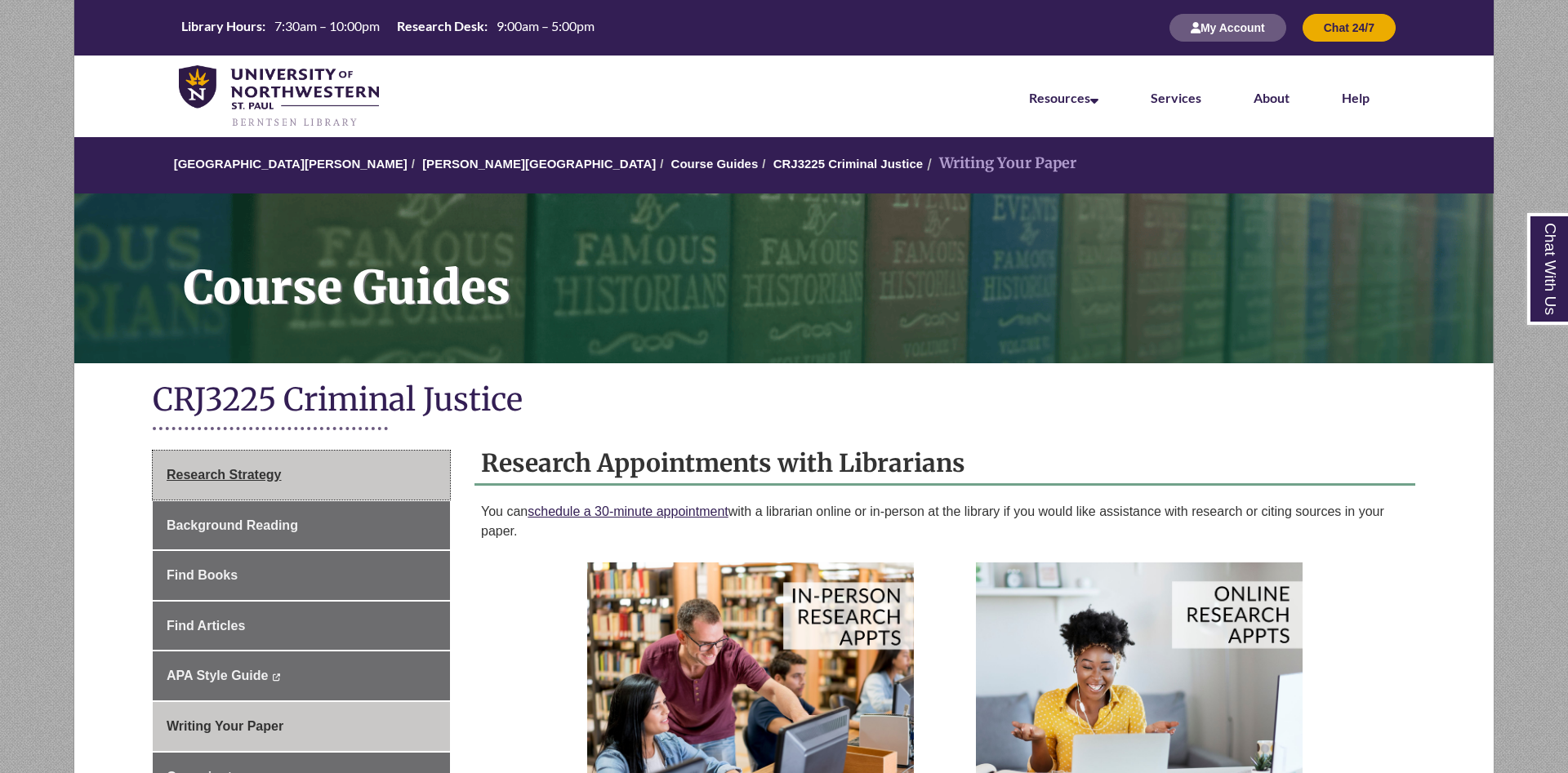
click at [286, 471] on link "Research Strategy" at bounding box center [301, 475] width 297 height 49
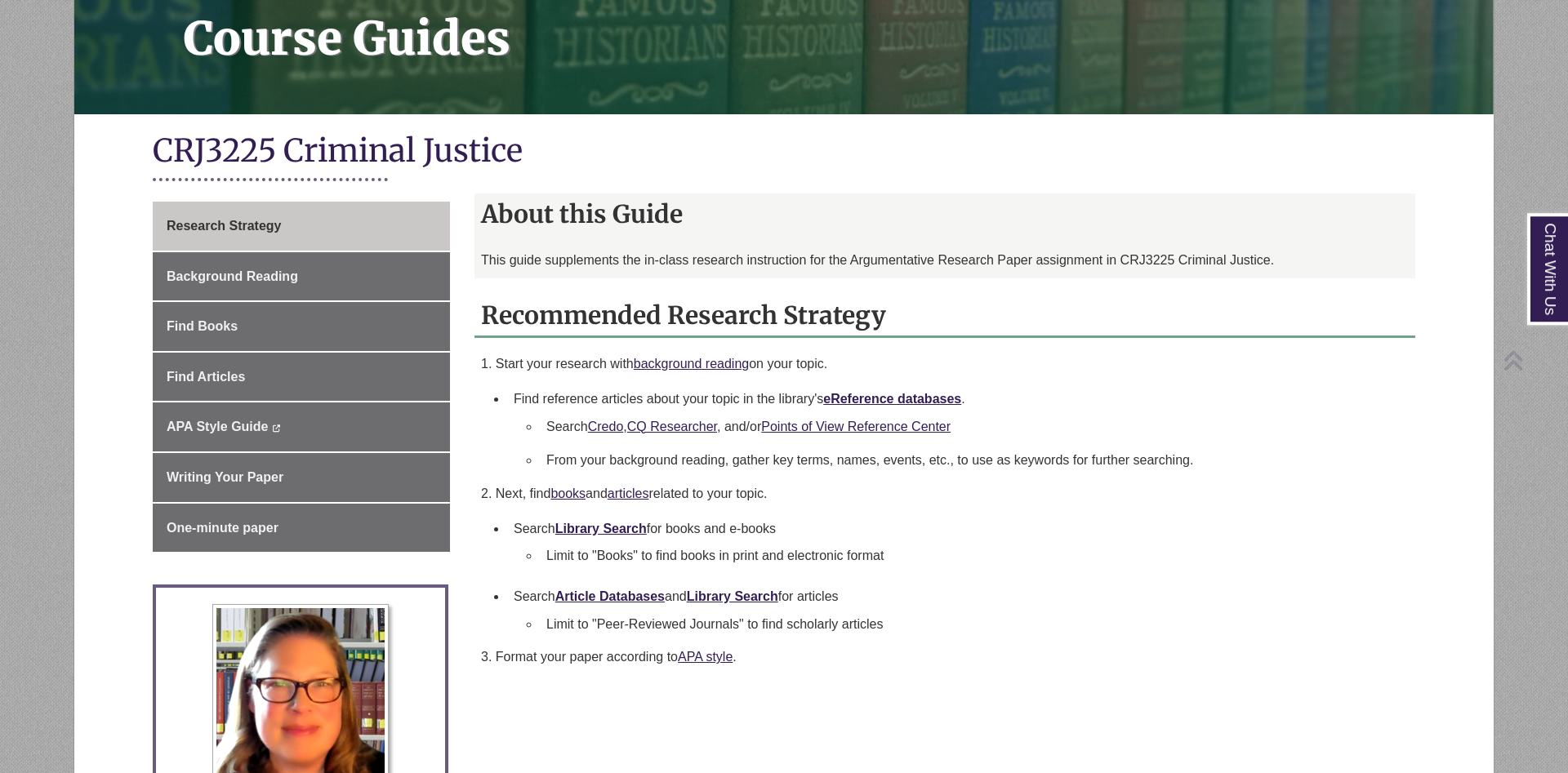
scroll to position [250, 0]
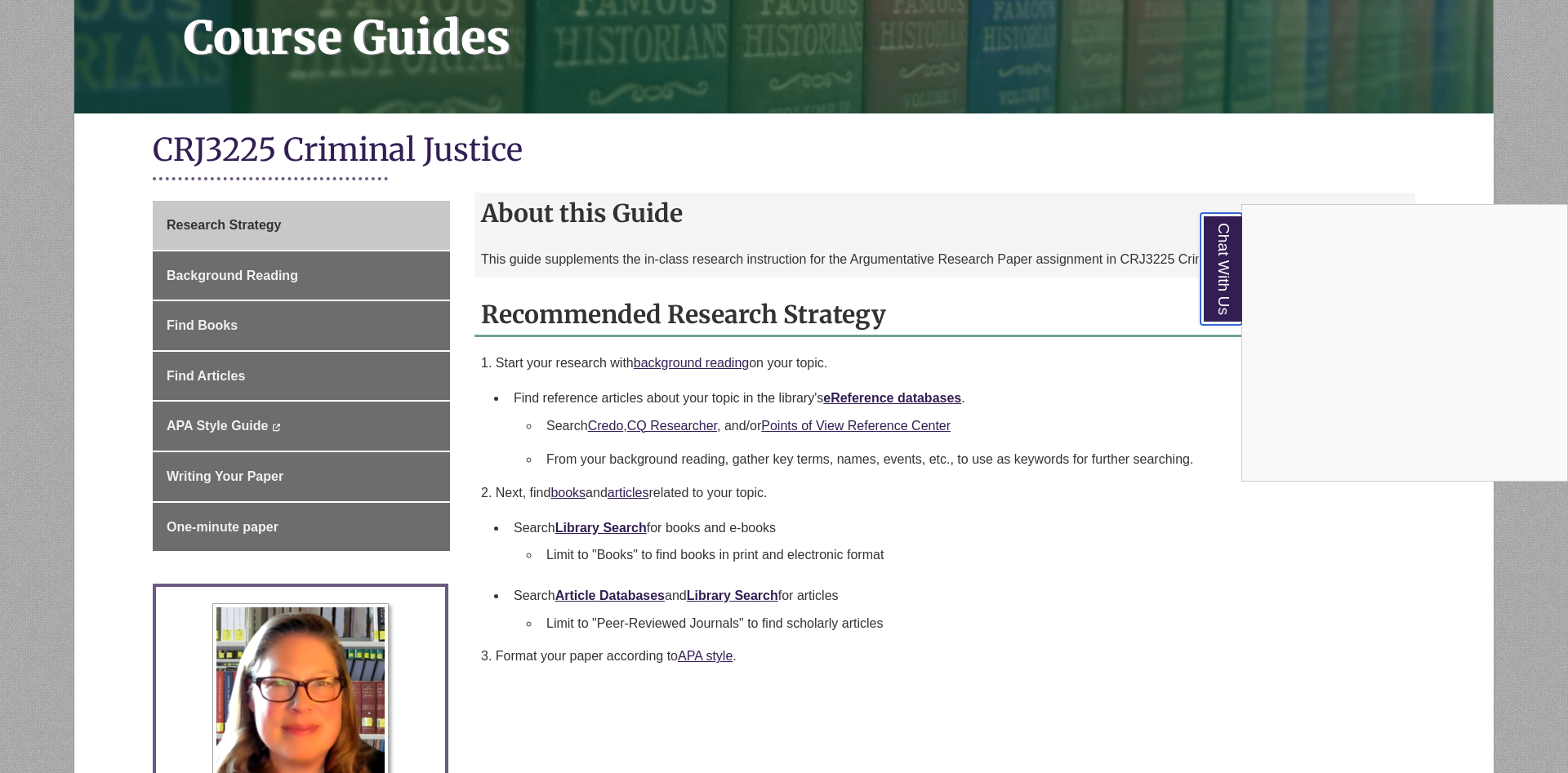
click at [1228, 286] on link "Chat With Us" at bounding box center [1221, 269] width 41 height 112
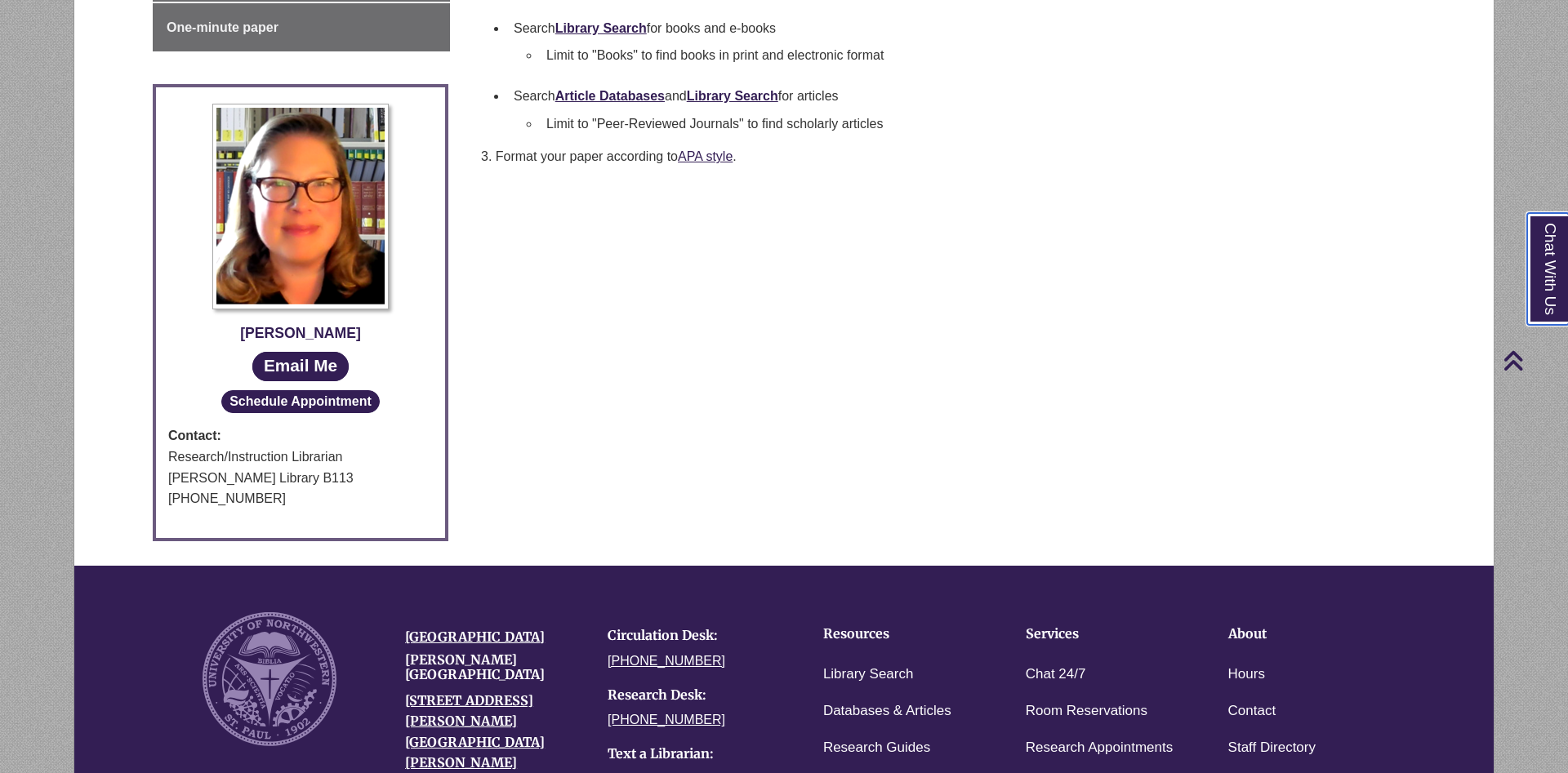
scroll to position [1071, 0]
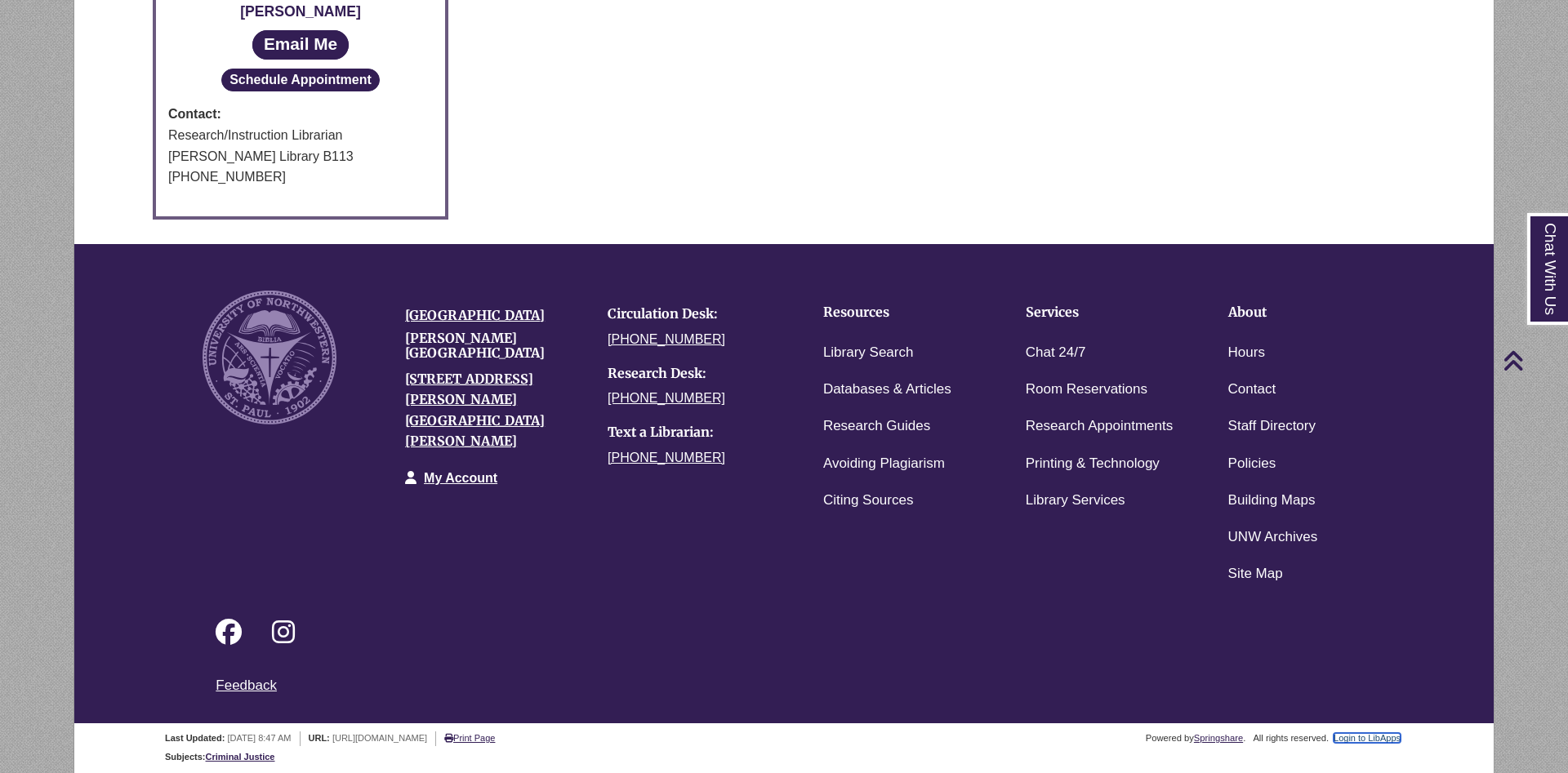
click at [1352, 737] on link "Login to LibApps" at bounding box center [1367, 738] width 67 height 9
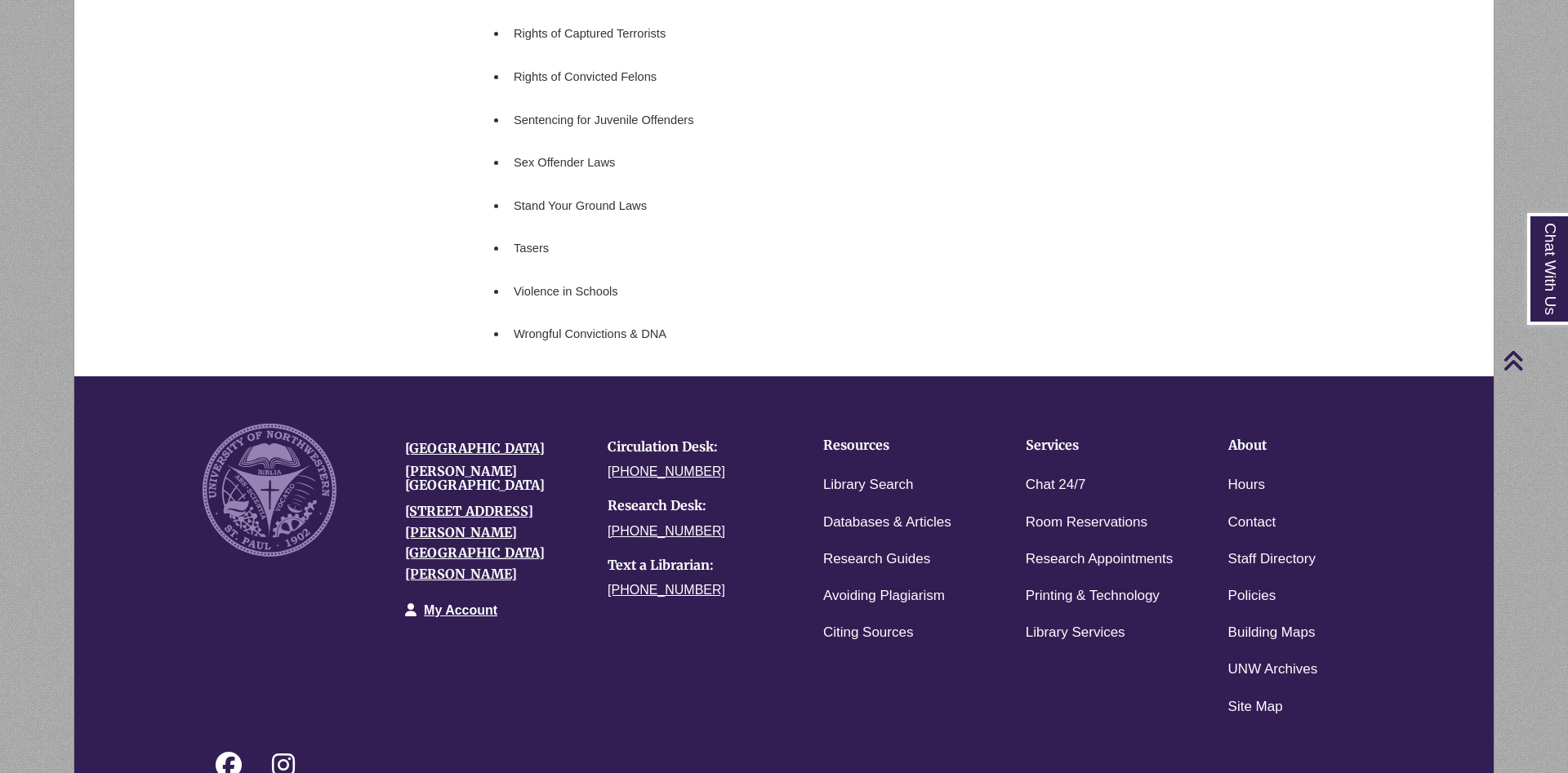
scroll to position [1643, 0]
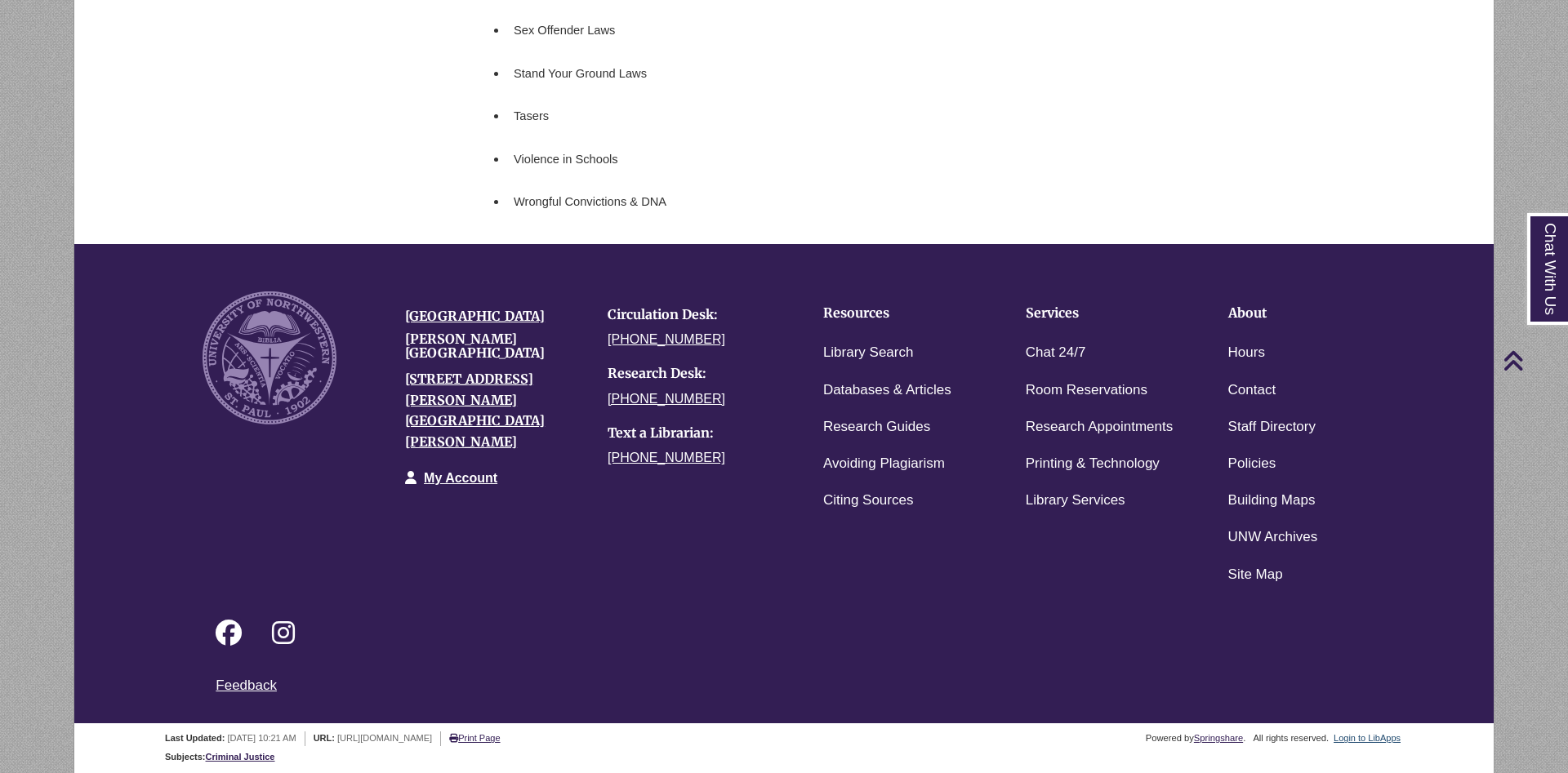
click at [1364, 734] on div "Login to LibApps" at bounding box center [1366, 739] width 72 height 15
click at [1362, 731] on div "Last Updated: Sep 8, 2025 10:21 AM URL: https://guide.unwsp.edu/CRJ3225 Print P…" at bounding box center [790, 737] width 1250 height 19
click at [1363, 735] on link "Login to LibApps" at bounding box center [1367, 738] width 67 height 9
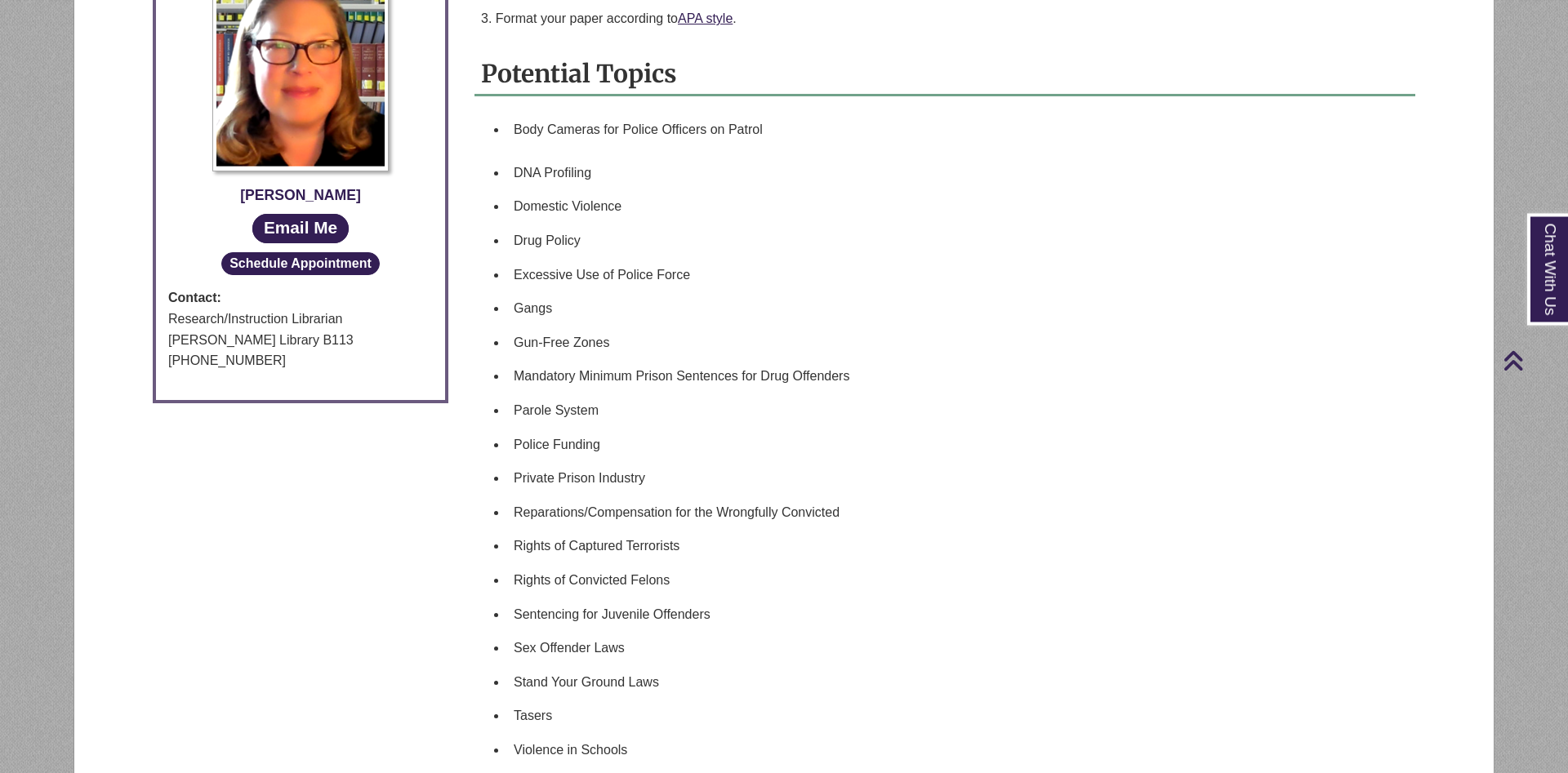
scroll to position [1082, 0]
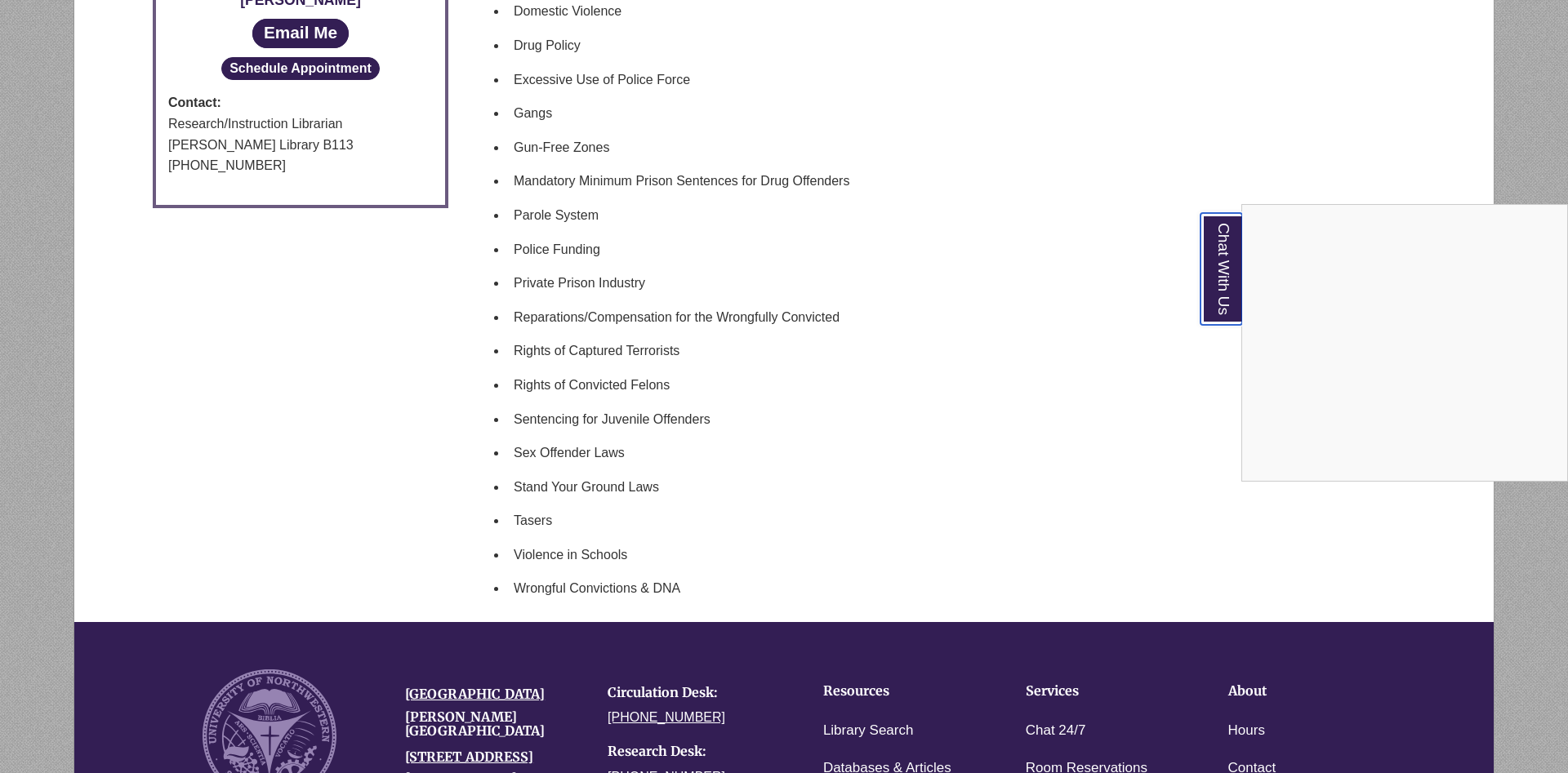
click at [1214, 284] on link "Chat With Us" at bounding box center [1221, 269] width 41 height 112
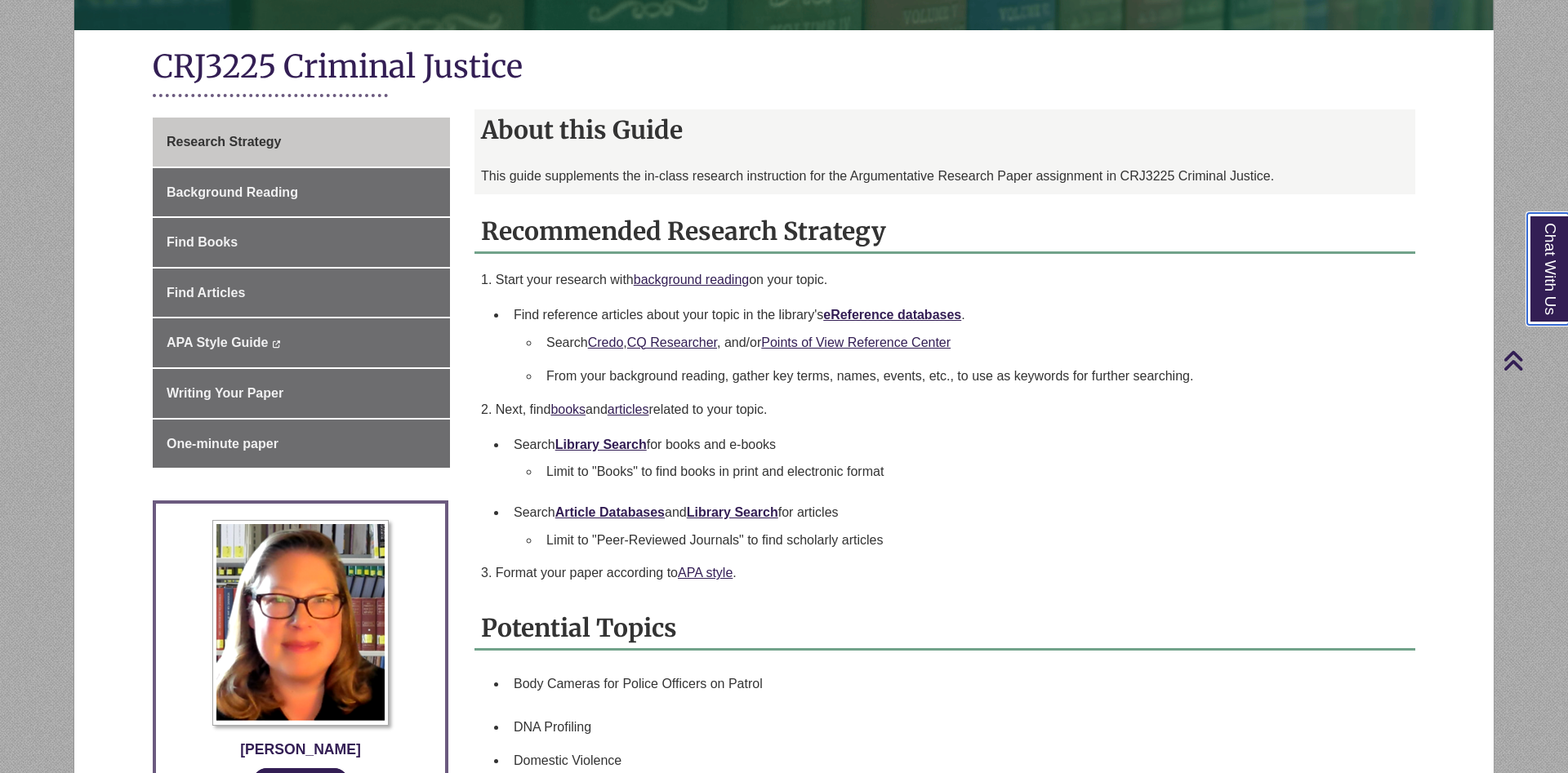
scroll to position [0, 0]
